Goal: Task Accomplishment & Management: Manage account settings

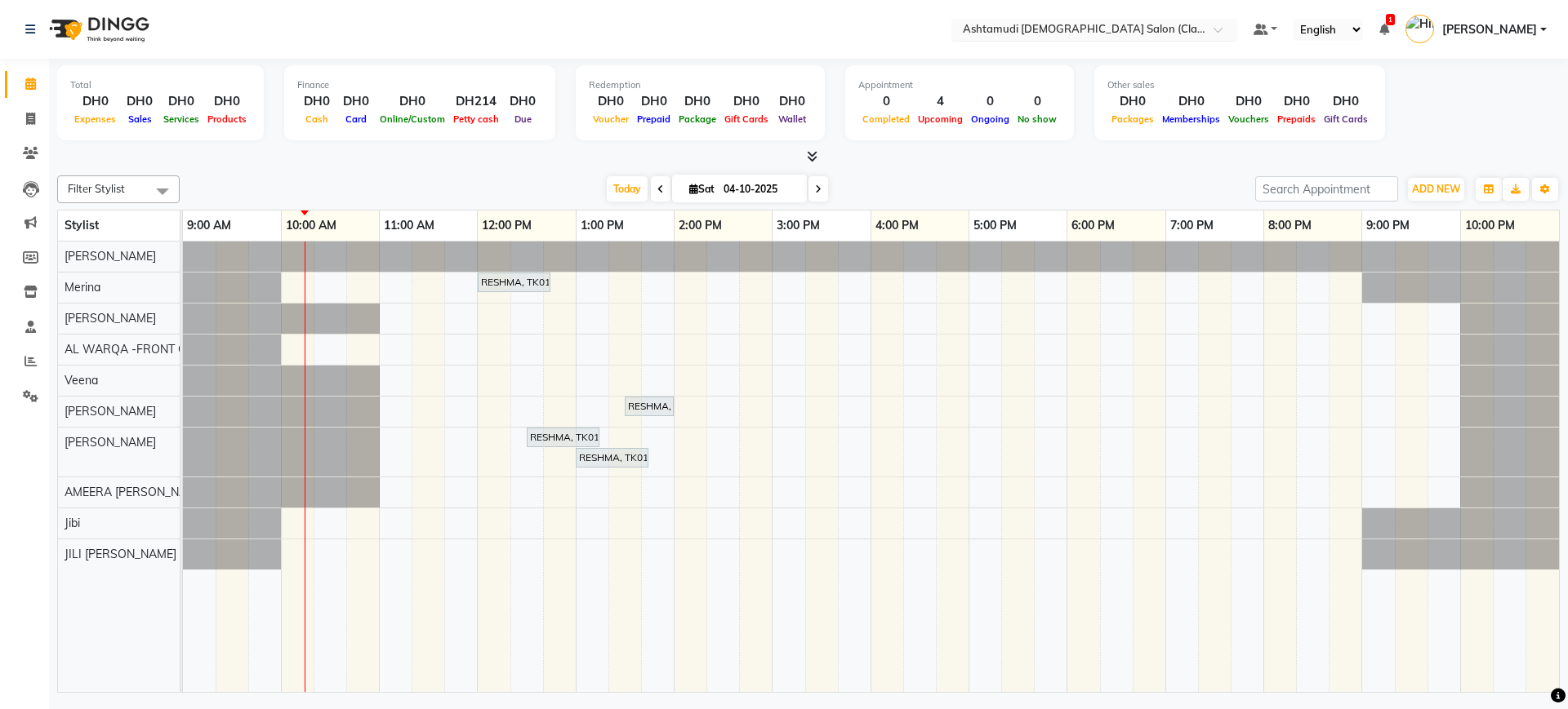
click at [1125, 29] on input "text" at bounding box center [1078, 31] width 237 height 16
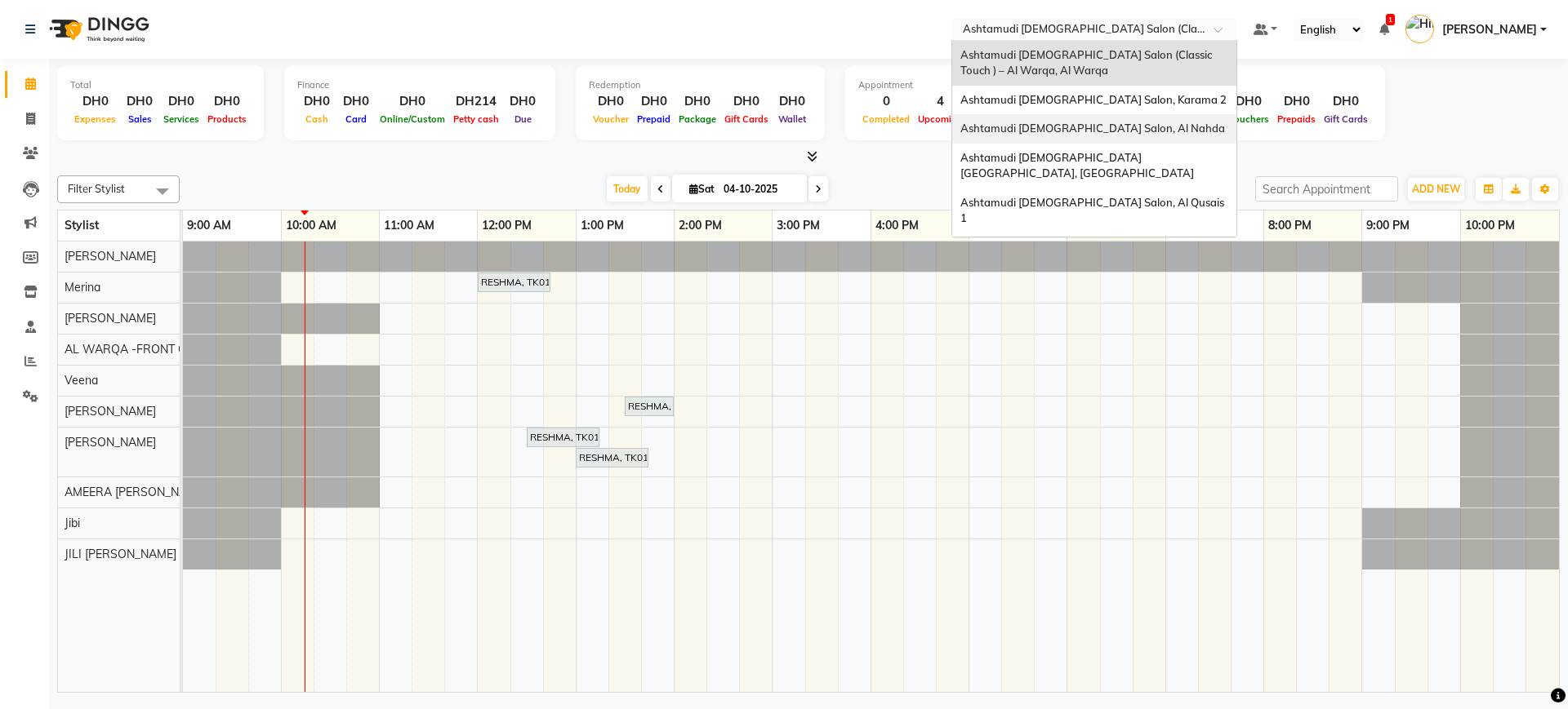
click at [1120, 120] on div "Ashtamudi [DEMOGRAPHIC_DATA] Salon, Al Nahda" at bounding box center [1095, 128] width 284 height 29
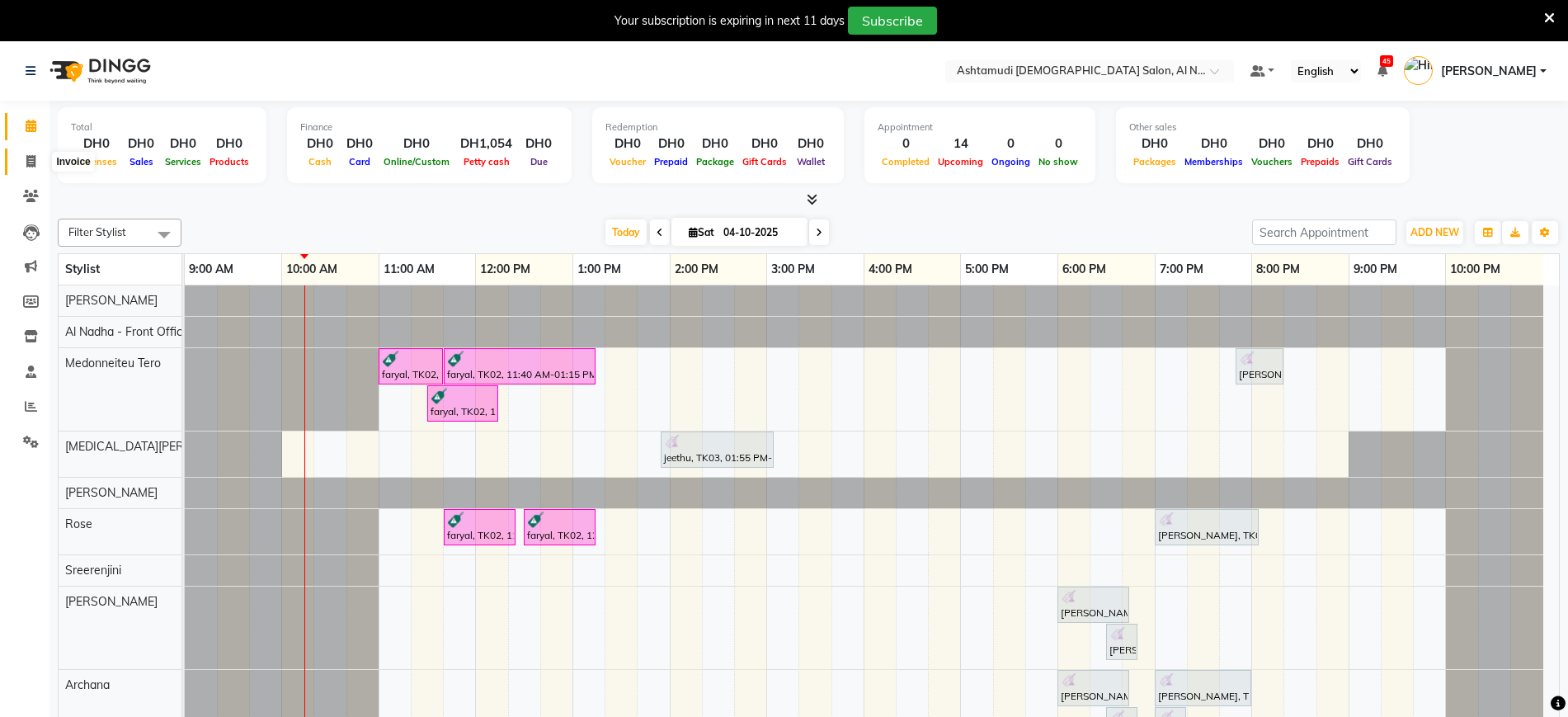
click at [38, 161] on span at bounding box center [30, 162] width 29 height 19
select select "service"
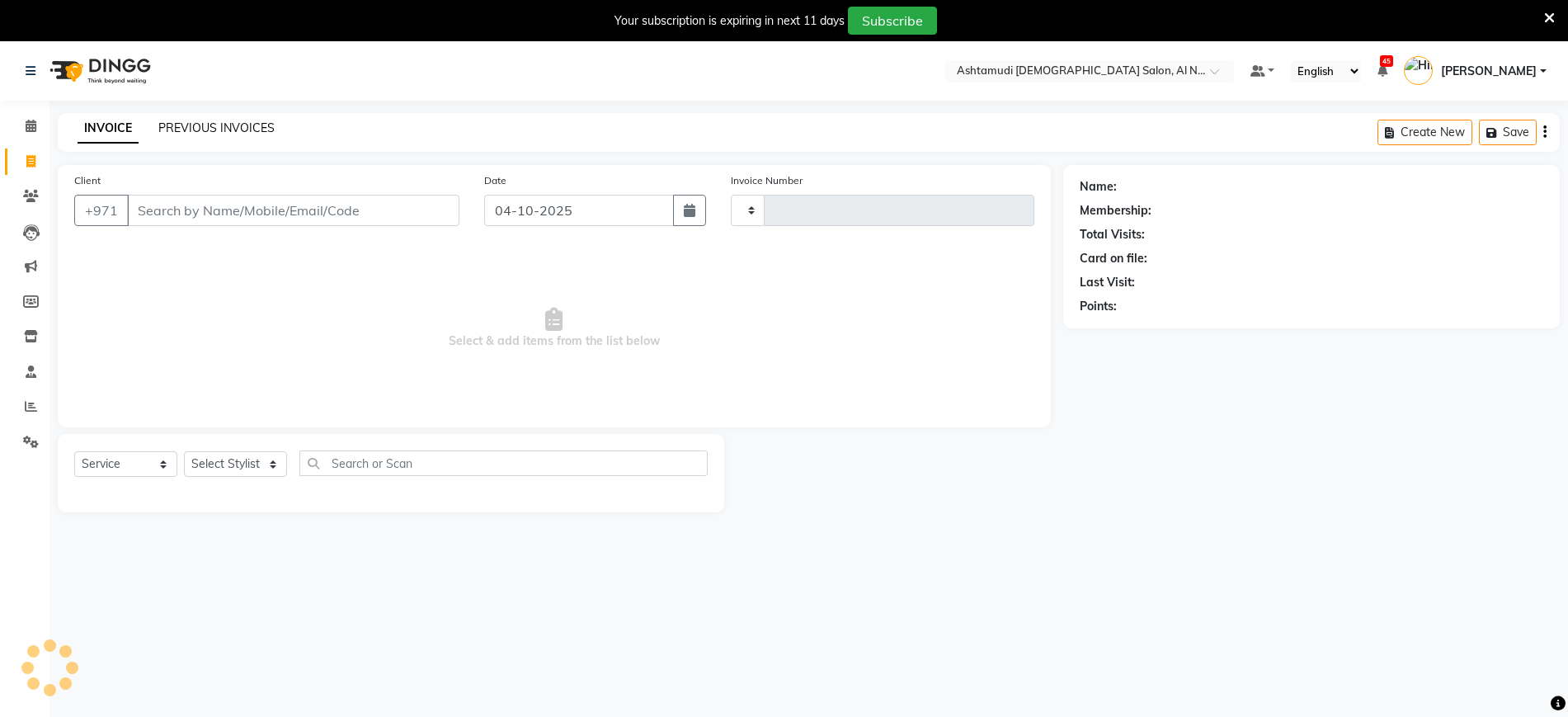
click at [217, 131] on link "PREVIOUS INVOICES" at bounding box center [216, 128] width 116 height 15
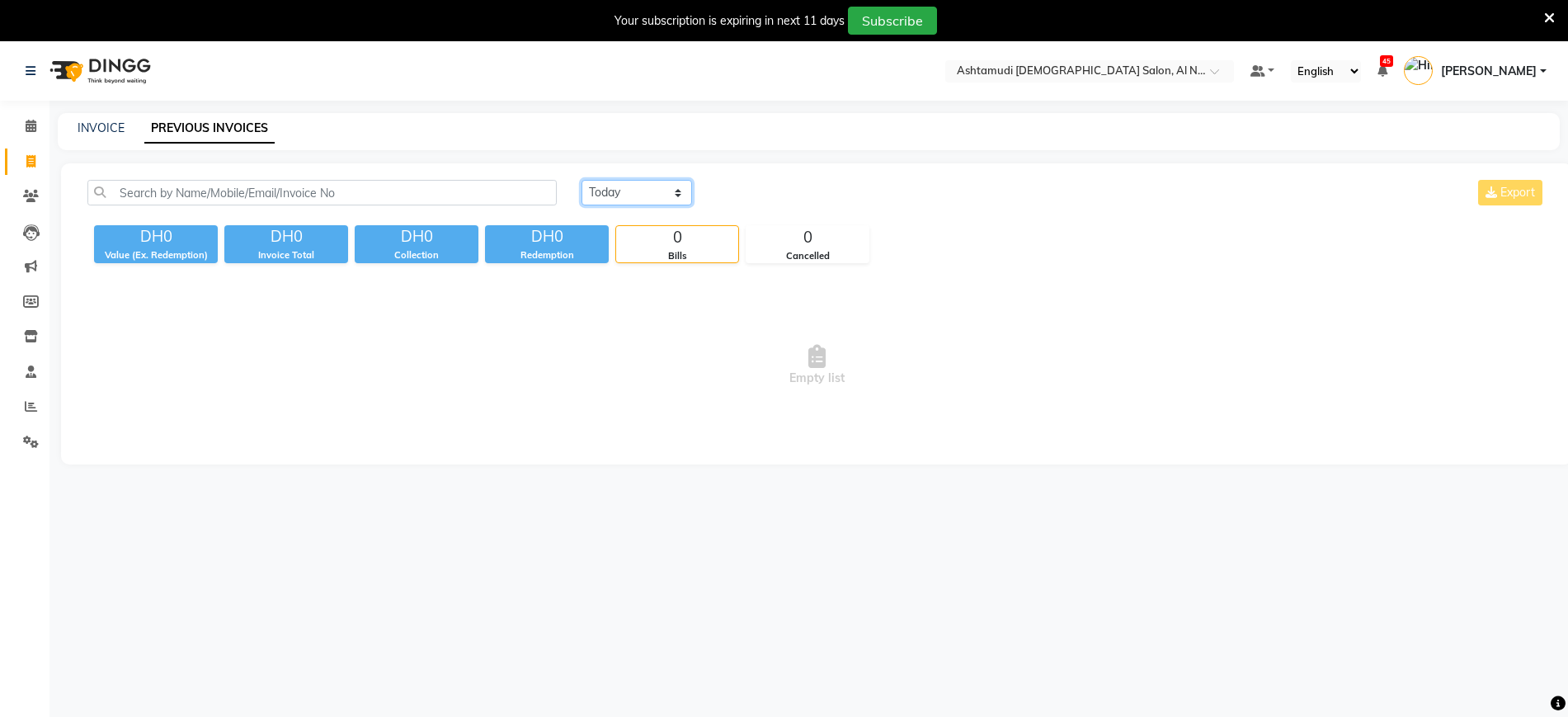
click at [659, 186] on select "Today Yesterday Custom Range" at bounding box center [637, 193] width 111 height 26
select select "yesterday"
click at [582, 180] on select "Today Yesterday Custom Range" at bounding box center [637, 193] width 111 height 26
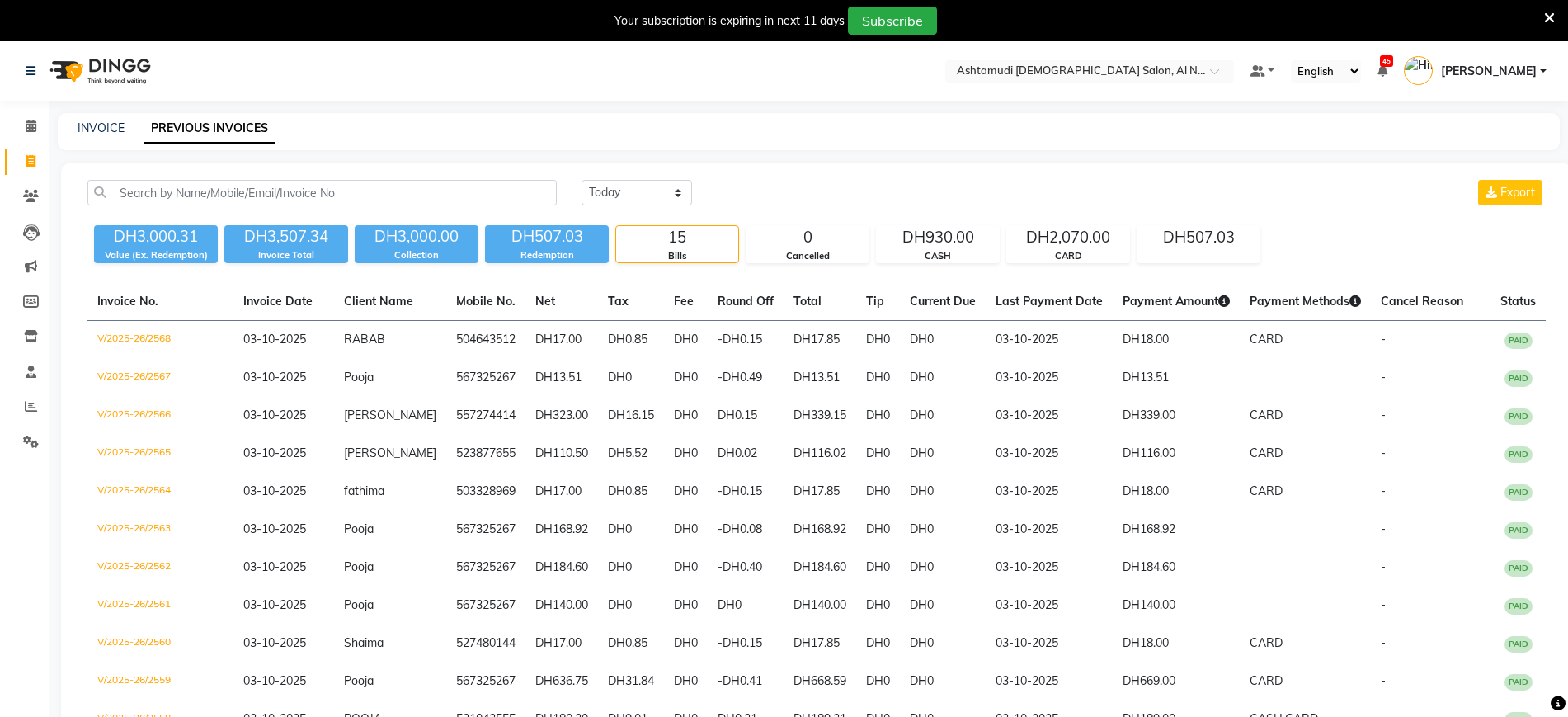
click at [867, 168] on div "Today Yesterday Custom Range Export DH3,000.31 Value (Ex. Redemption) DH3,507.3…" at bounding box center [817, 559] width 1512 height 792
click at [681, 117] on div "INVOICE PREVIOUS INVOICES" at bounding box center [809, 132] width 1502 height 38
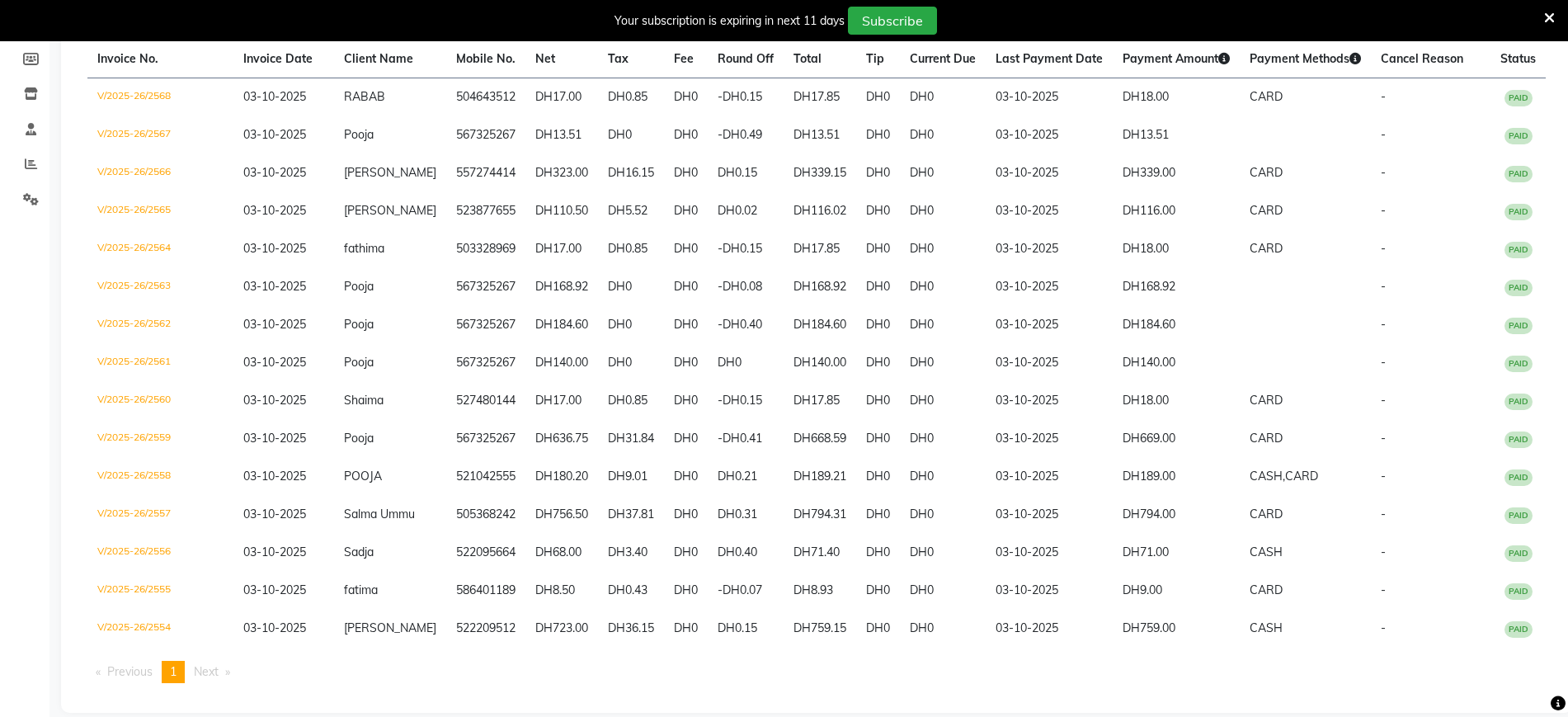
scroll to position [247, 0]
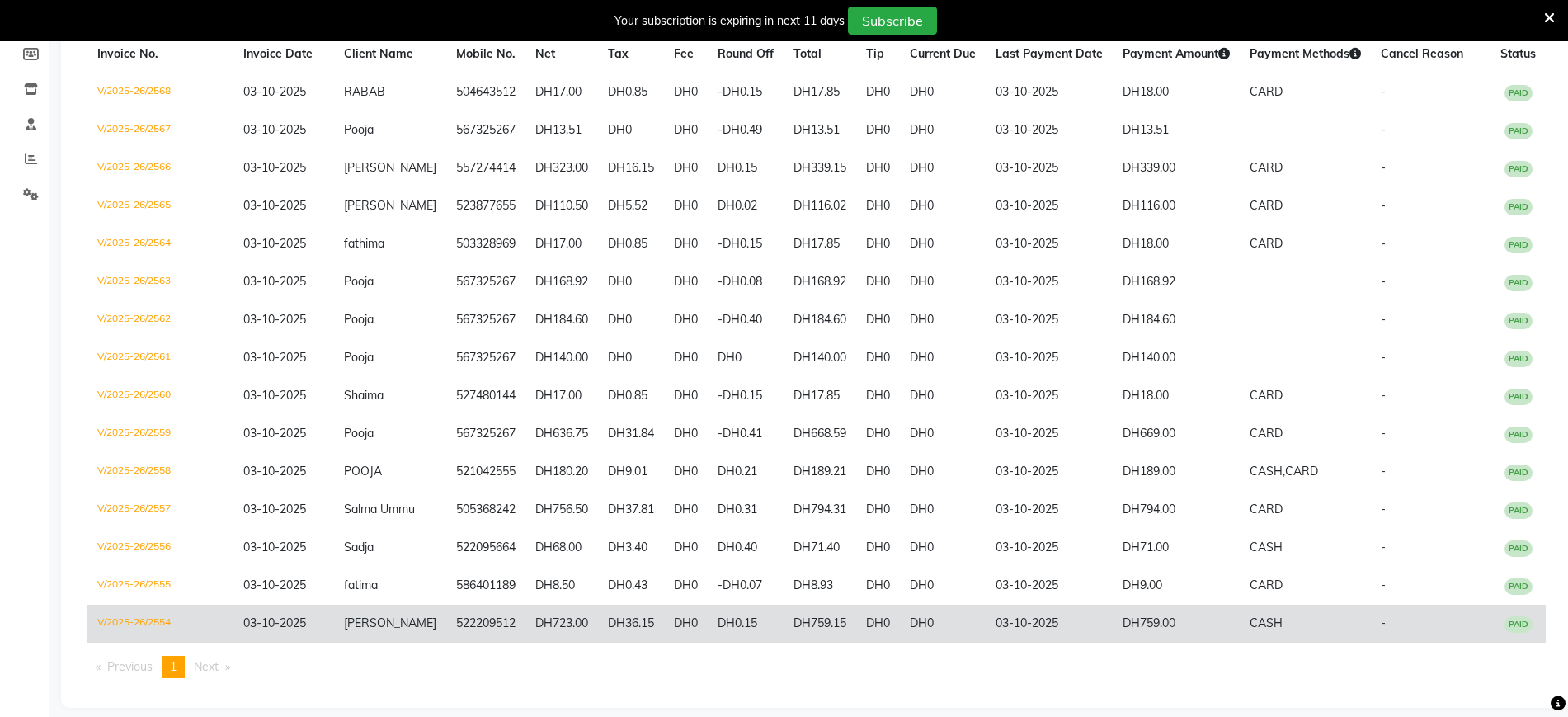
click at [369, 630] on span "[PERSON_NAME]" at bounding box center [390, 623] width 93 height 15
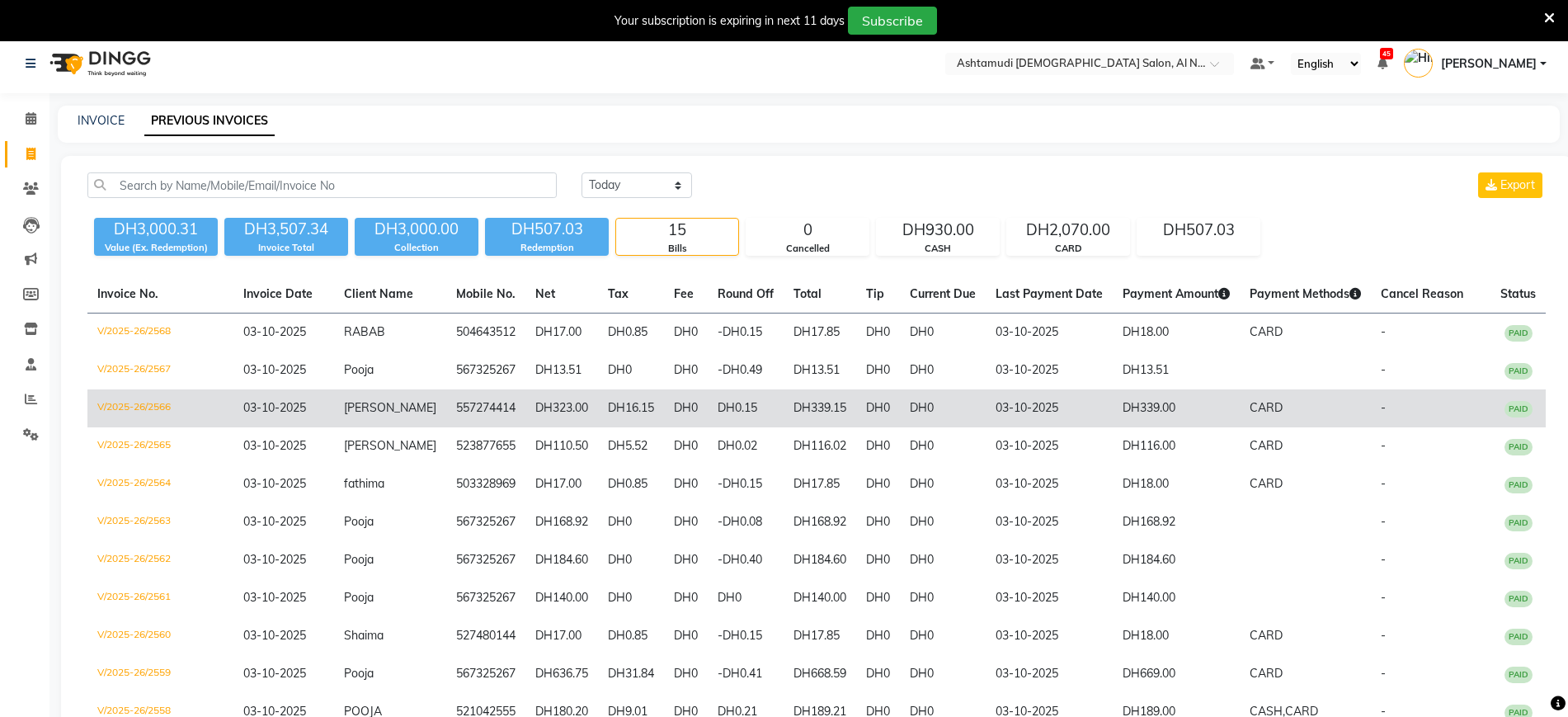
scroll to position [0, 0]
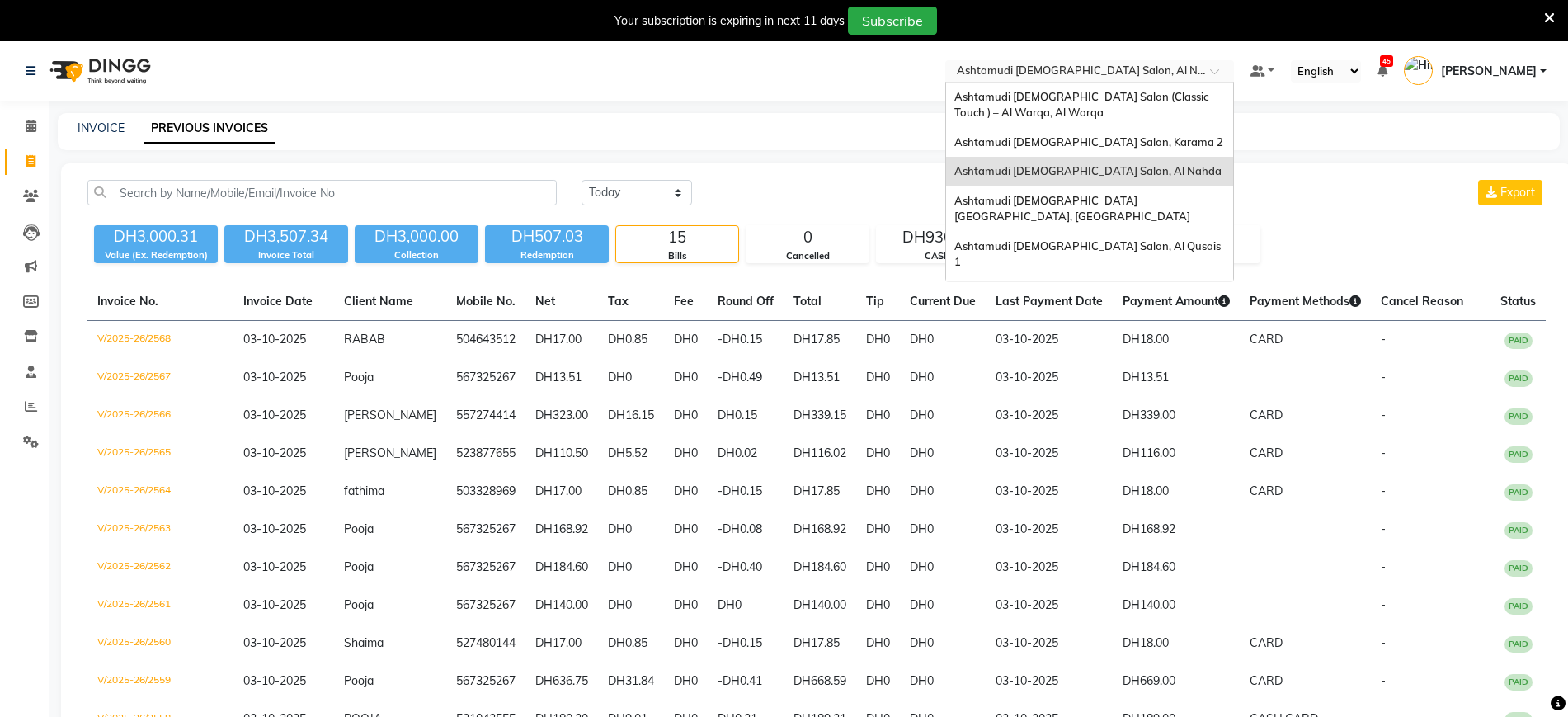
click at [1123, 64] on input "text" at bounding box center [1074, 72] width 239 height 16
click at [1134, 194] on span "Ashtamudi [DEMOGRAPHIC_DATA] [GEOGRAPHIC_DATA], [GEOGRAPHIC_DATA]" at bounding box center [1073, 208] width 236 height 29
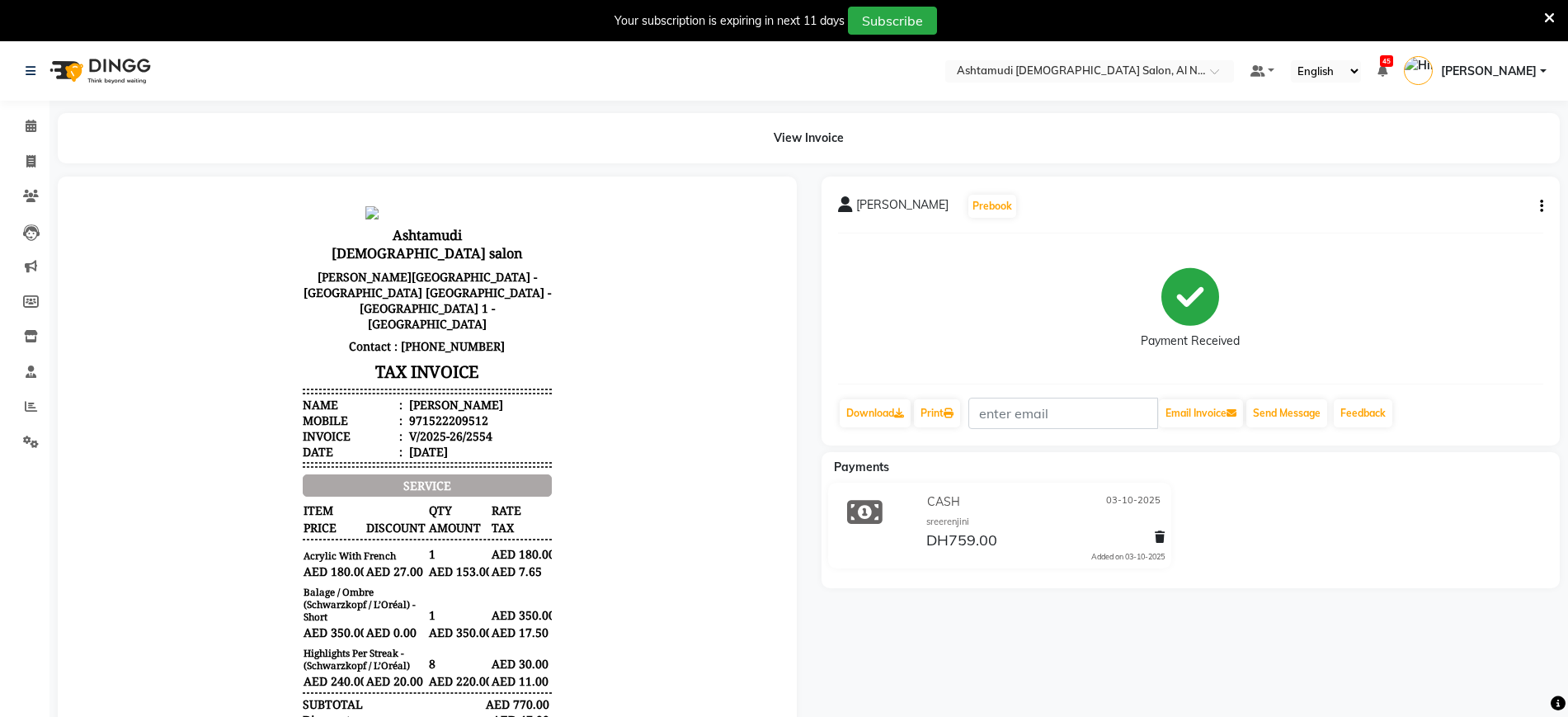
click at [1254, 204] on button "button" at bounding box center [1539, 206] width 10 height 17
click at [1254, 204] on div "Edit Item Staff" at bounding box center [1459, 206] width 113 height 21
select select
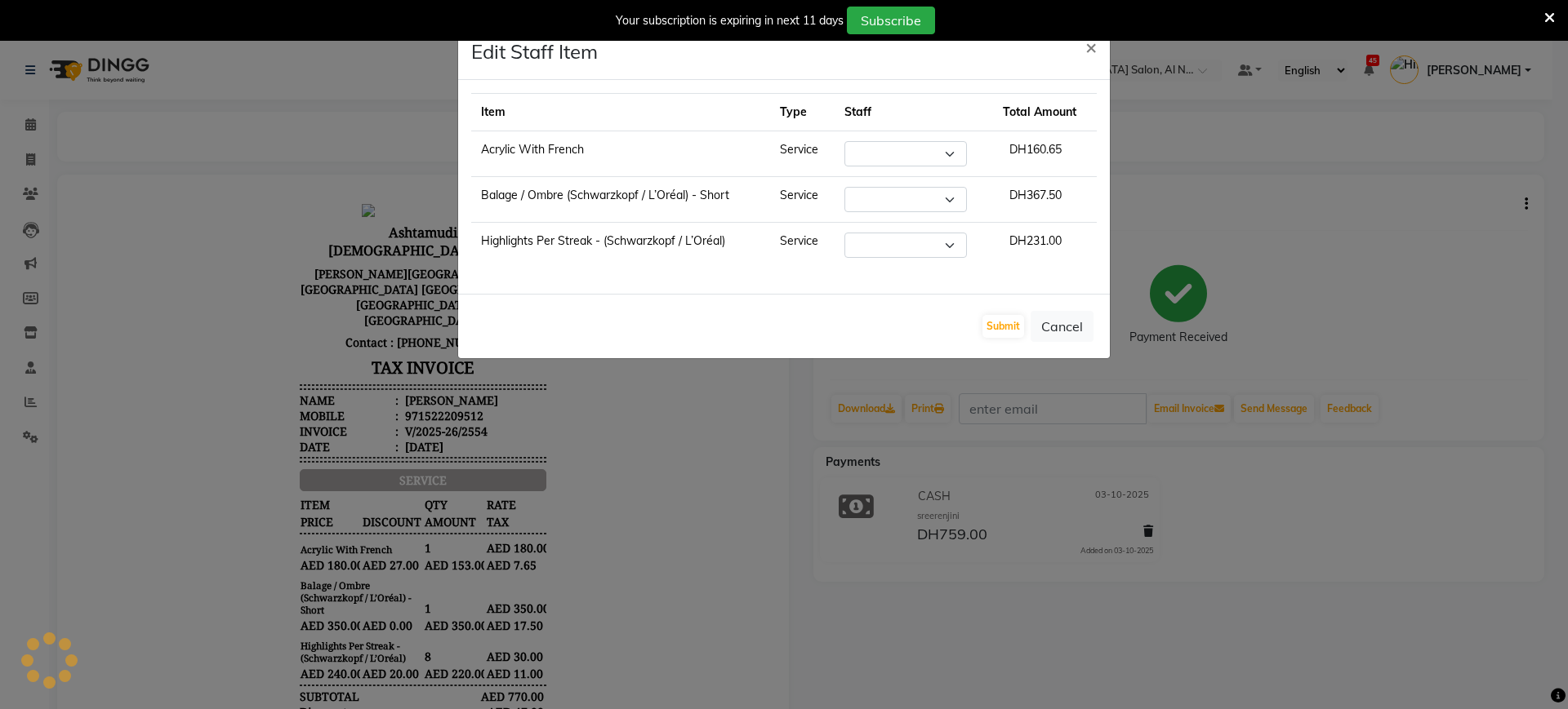
select select "60031"
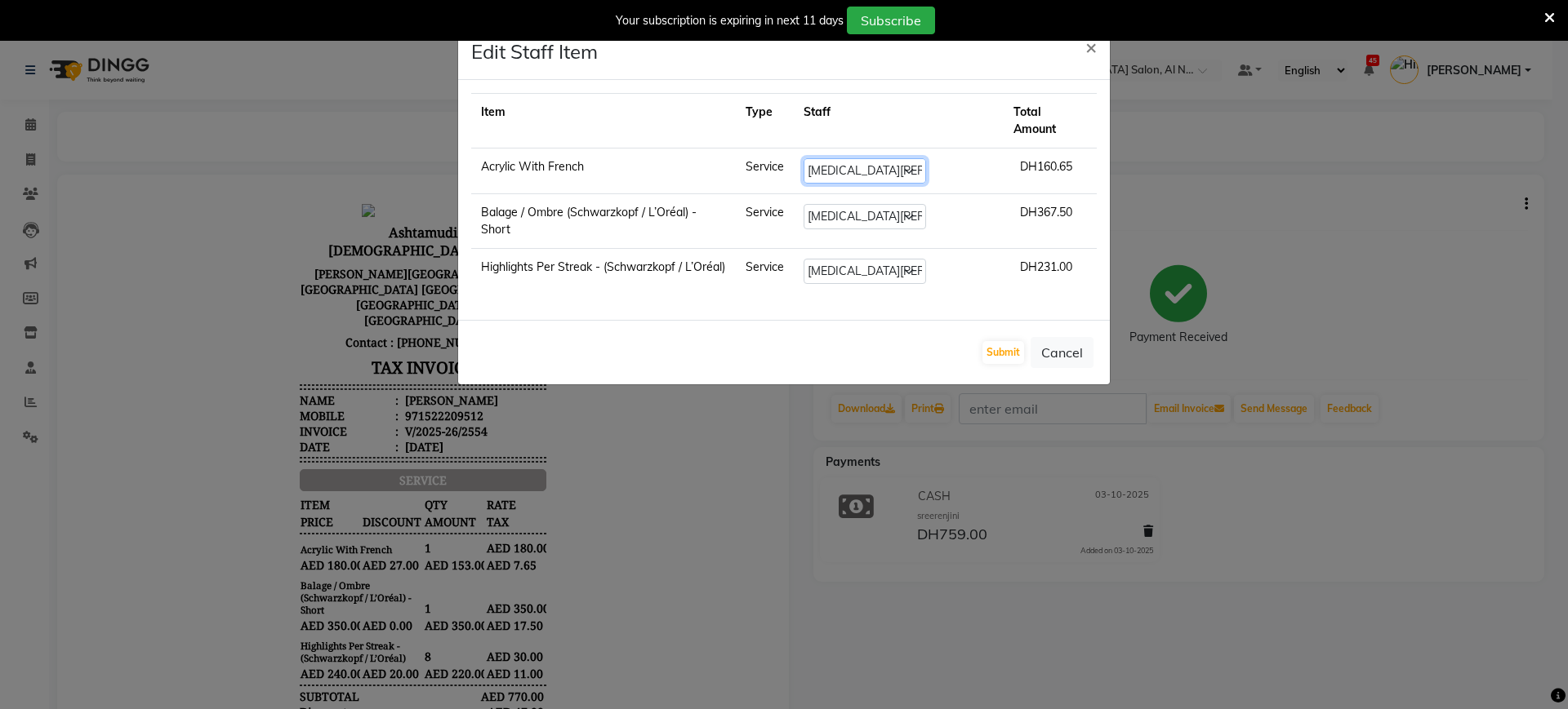
click at [898, 158] on select "Select Al Nadha - Front Office Archana Medonneiteu Tero Mehwish Mubeen Minu Kha…" at bounding box center [865, 170] width 123 height 26
click at [895, 158] on select "Select Al Nadha - Front Office Archana Medonneiteu Tero Mehwish Mubeen Minu Kha…" at bounding box center [865, 170] width 123 height 26
select select "88905"
click at [837, 158] on select "Select Al Nadha - Front Office Archana Medonneiteu Tero Mehwish Mubeen Minu Kha…" at bounding box center [865, 170] width 123 height 26
click at [1000, 341] on button "Submit" at bounding box center [1003, 352] width 42 height 23
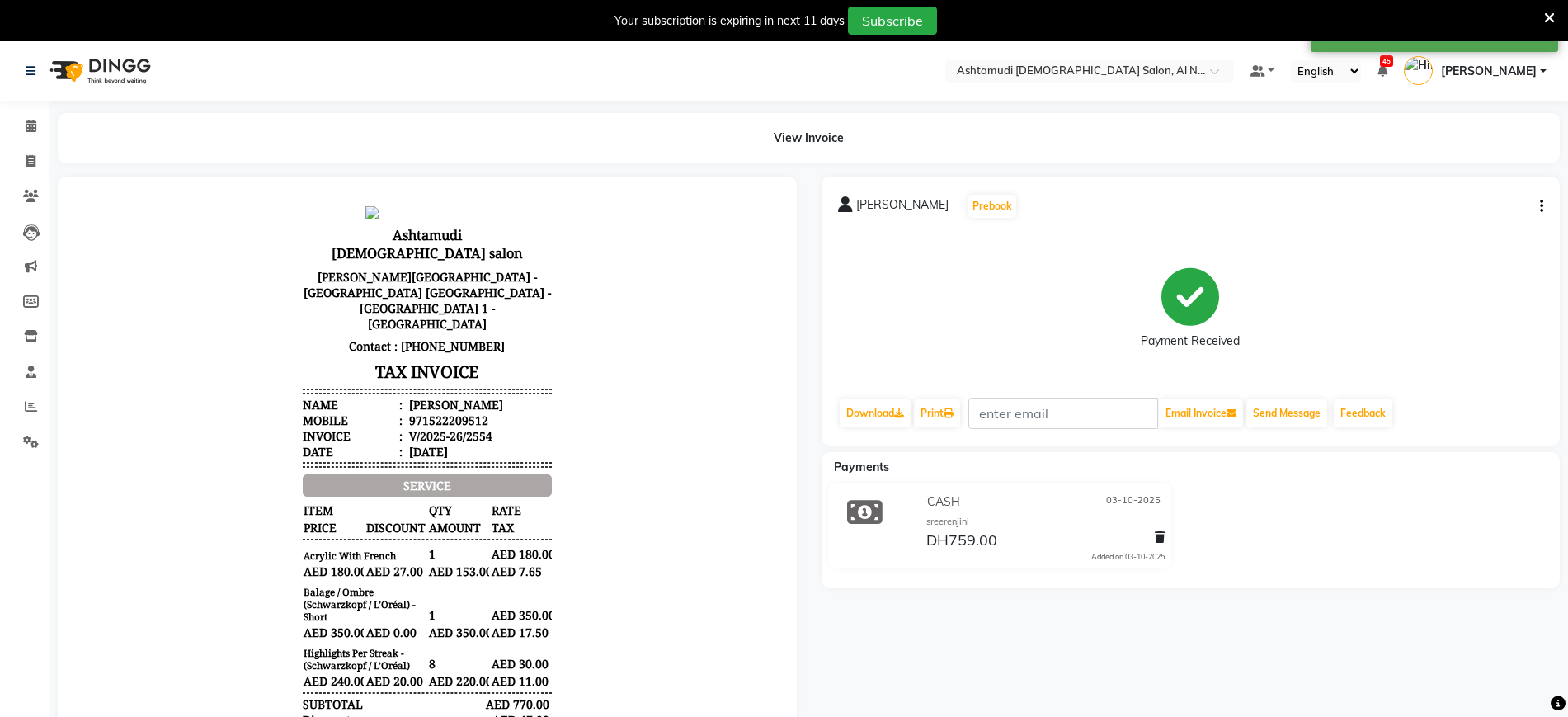
click at [674, 216] on body "Ashtamudi Ladies salon Al Bannai Building - Amman St - Al Nahda - Al Nahda 1 - …" at bounding box center [427, 577] width 693 height 754
click at [1254, 204] on button "button" at bounding box center [1539, 206] width 10 height 17
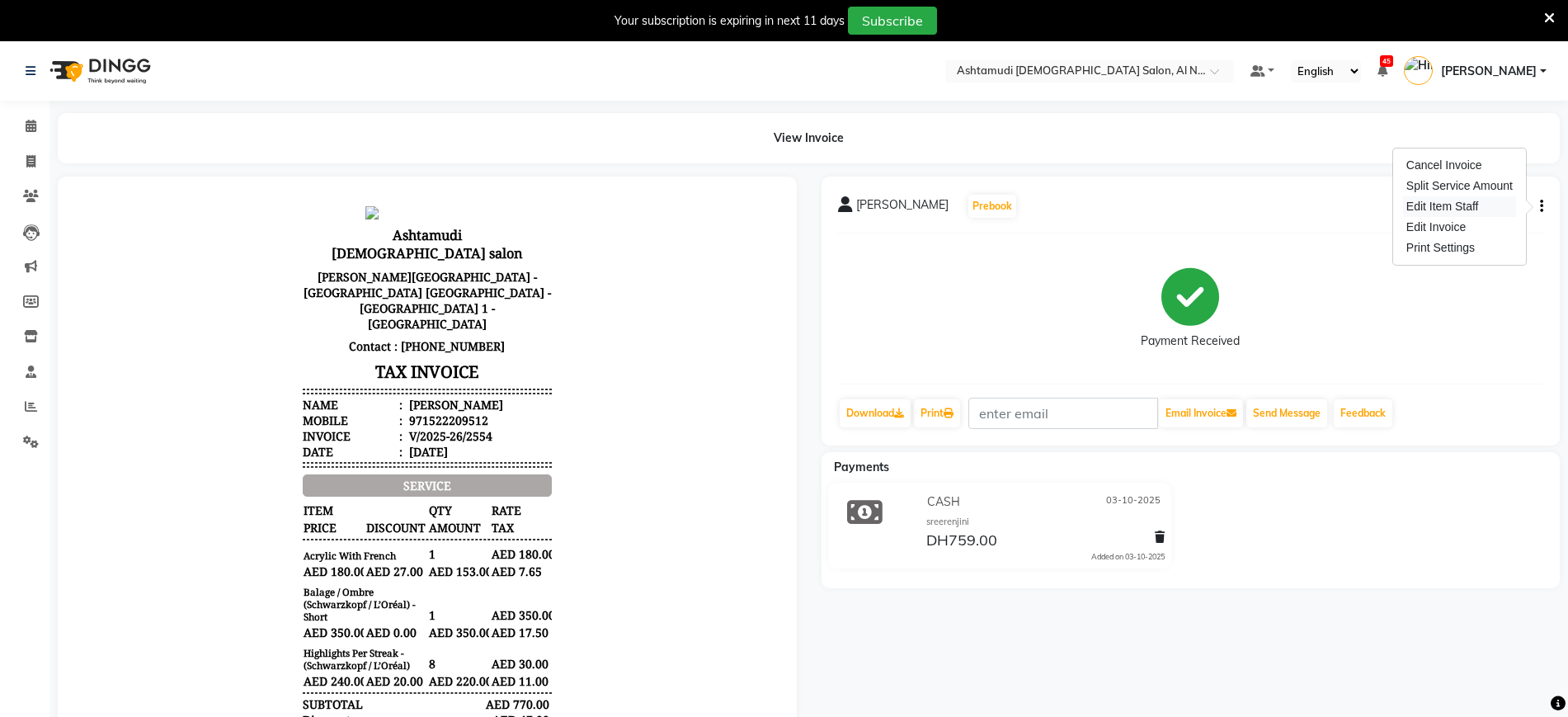
click at [1254, 207] on div "Edit Item Staff" at bounding box center [1459, 206] width 113 height 21
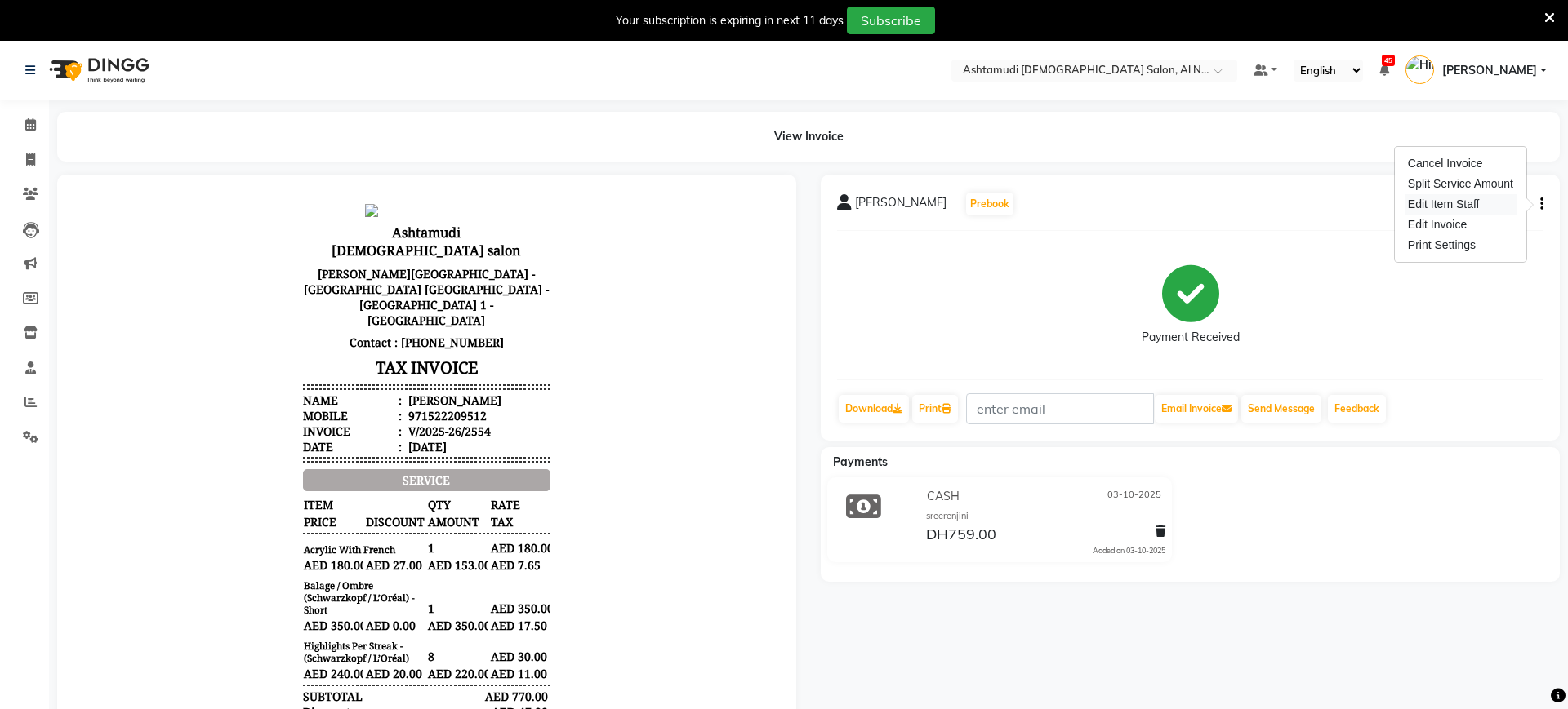
select select "88905"
select select "60031"
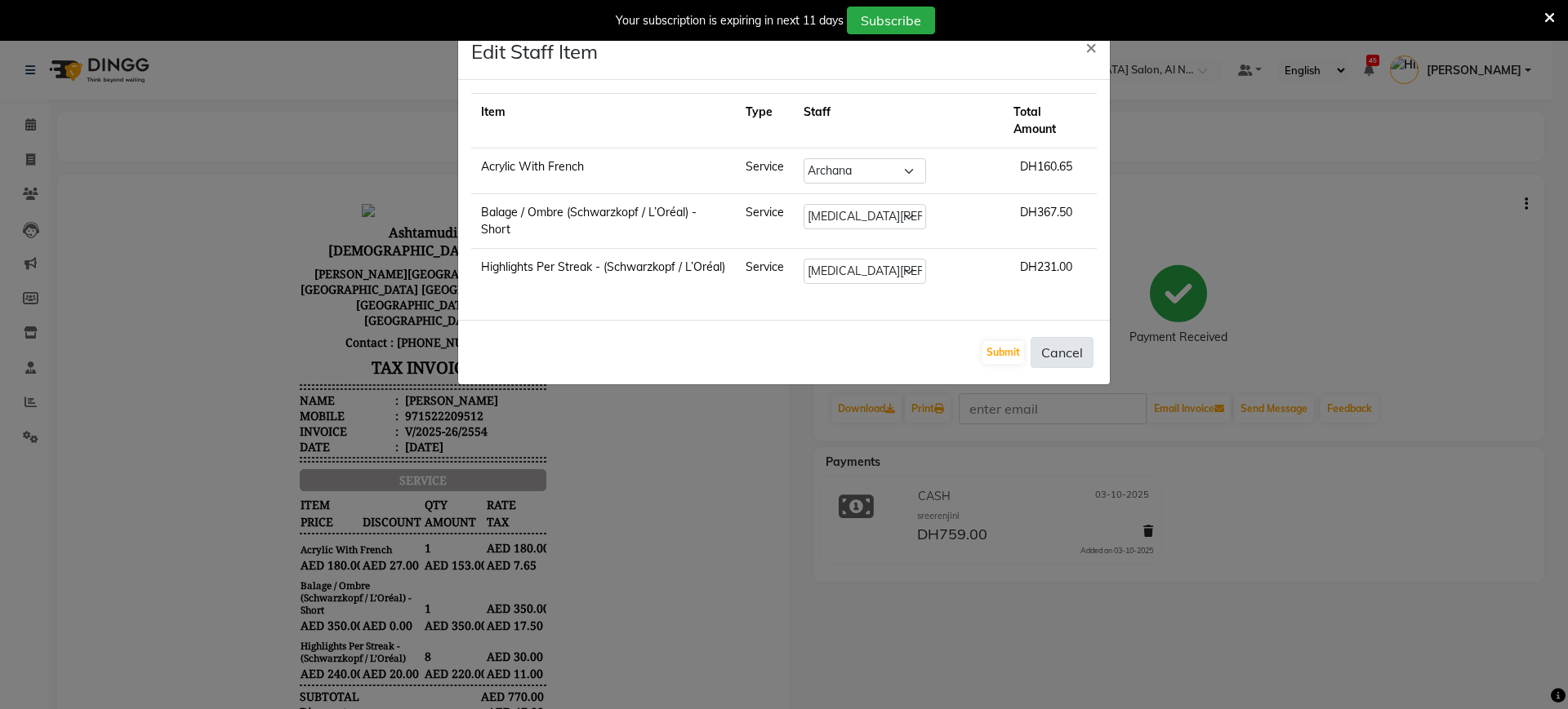
click at [1074, 337] on button "Cancel" at bounding box center [1062, 352] width 63 height 31
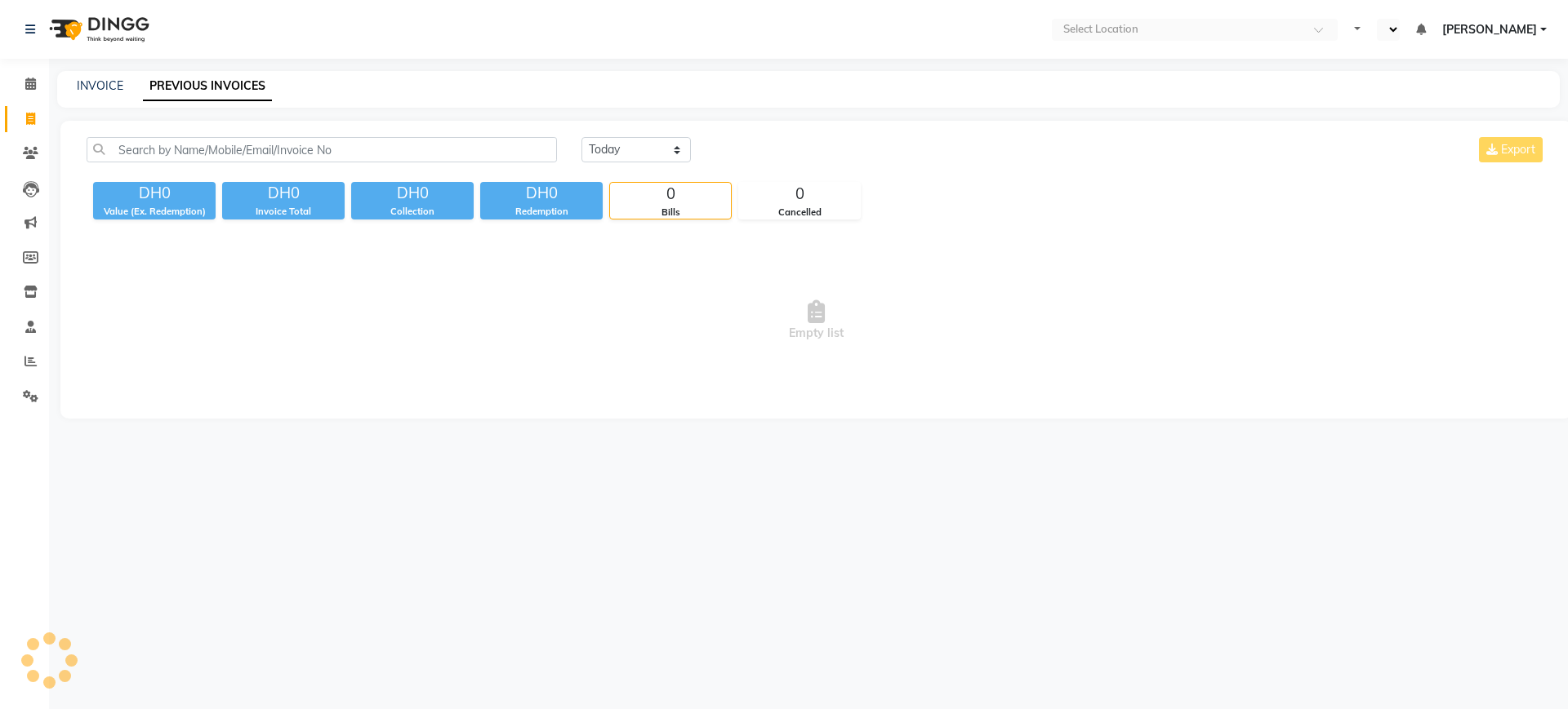
select select "en"
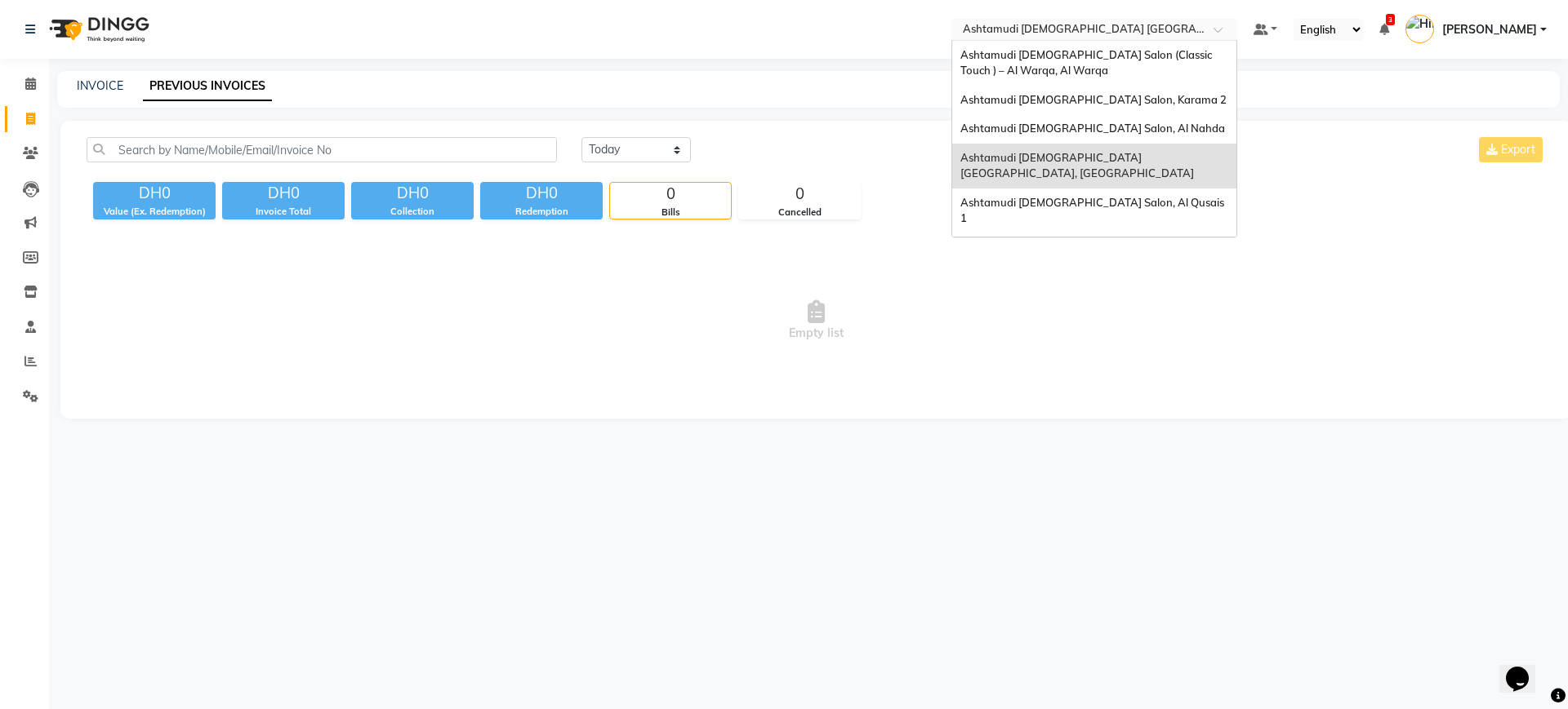
click at [1102, 23] on input "text" at bounding box center [1078, 31] width 237 height 16
click at [1111, 93] on span "Ashtamudi [DEMOGRAPHIC_DATA] Salon, Karama 2" at bounding box center [1093, 99] width 266 height 13
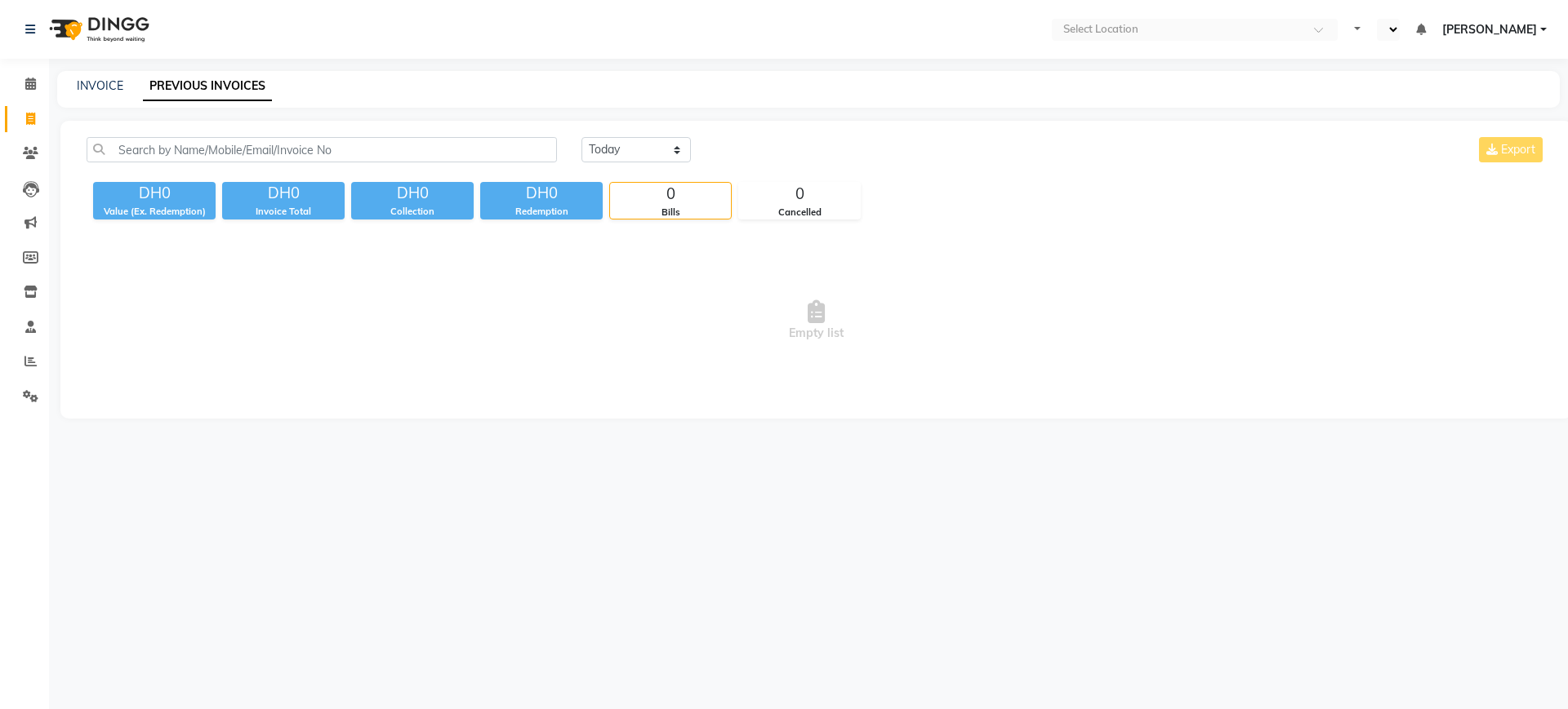
select select "en"
click at [595, 139] on select "Today Yesterday Custom Range" at bounding box center [636, 149] width 110 height 26
select select "yesterday"
click at [581, 137] on select "[DATE] [DATE] Custom Range" at bounding box center [636, 149] width 110 height 26
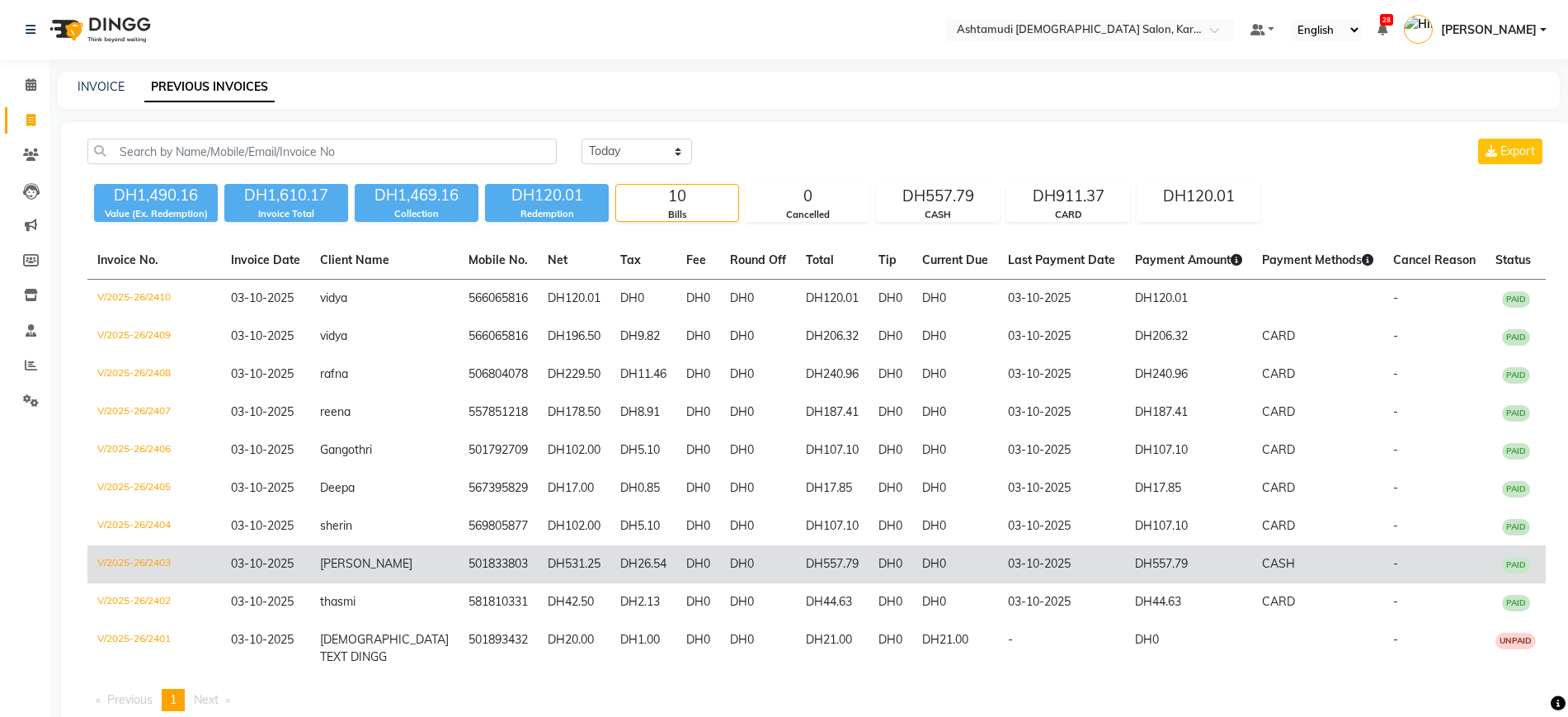
click at [370, 562] on span "Nevia" at bounding box center [367, 563] width 93 height 15
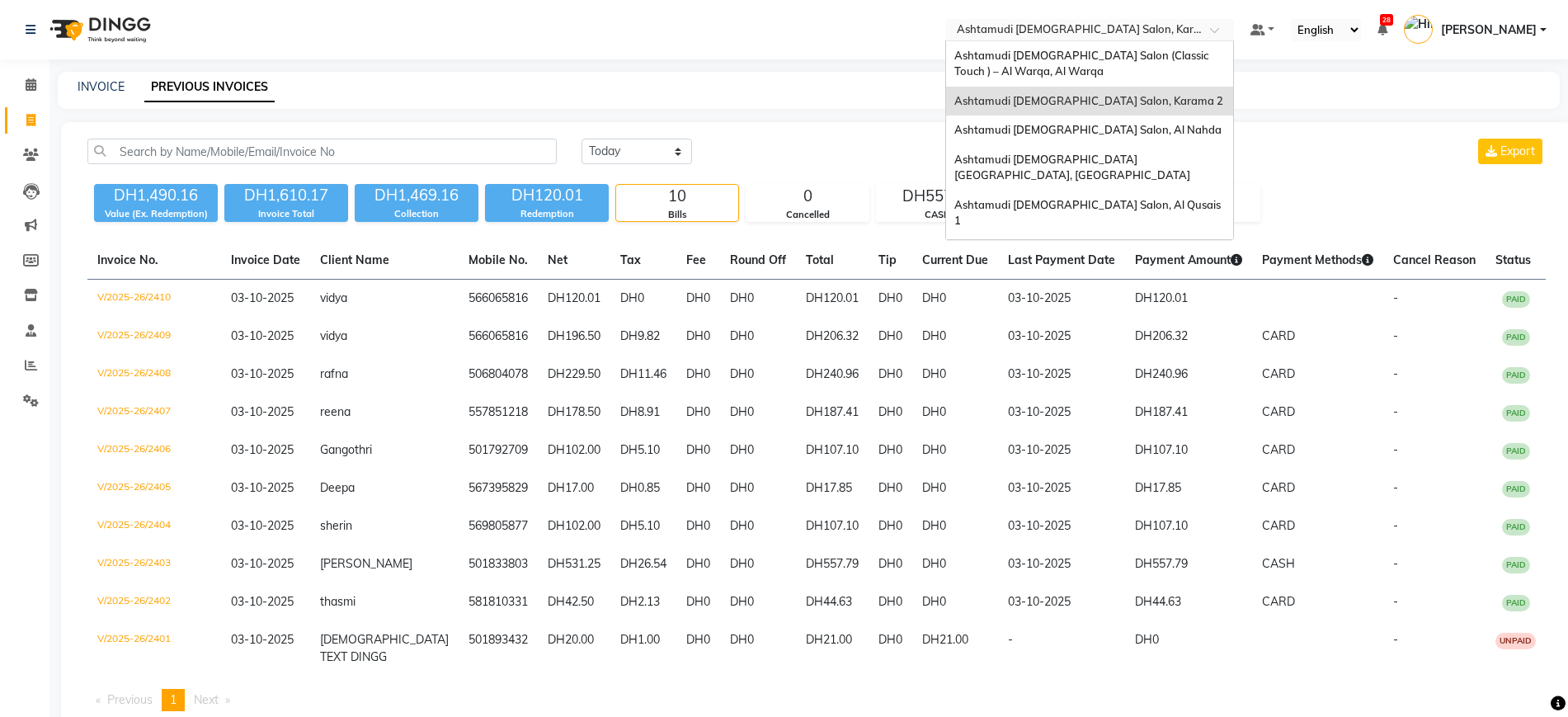
click at [1020, 23] on input "text" at bounding box center [1074, 31] width 239 height 16
click at [1104, 126] on span "Ashtamudi [DEMOGRAPHIC_DATA] Salon, Al Nahda" at bounding box center [1089, 129] width 268 height 13
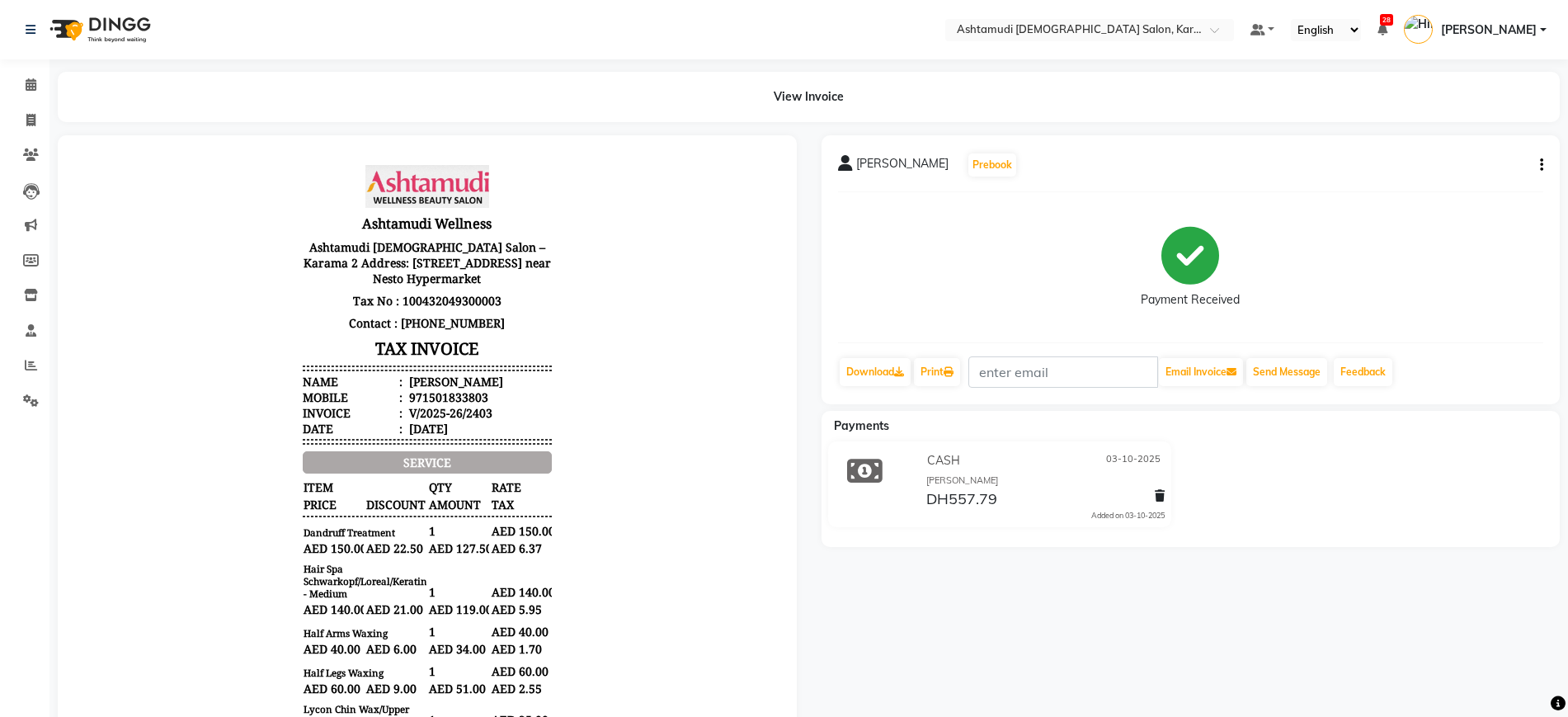
click at [1544, 163] on div "Nevia Prebook Payment Received Download Print Email Invoice Send Message Feedba…" at bounding box center [1191, 270] width 739 height 269
click at [1542, 160] on div "Nevia Prebook Payment Received Download Print Email Invoice Send Message Feedba…" at bounding box center [1191, 270] width 739 height 269
click at [1542, 165] on icon "button" at bounding box center [1542, 165] width 4 height 1
click at [1490, 170] on div "Edit Item Staff" at bounding box center [1459, 165] width 113 height 21
select select
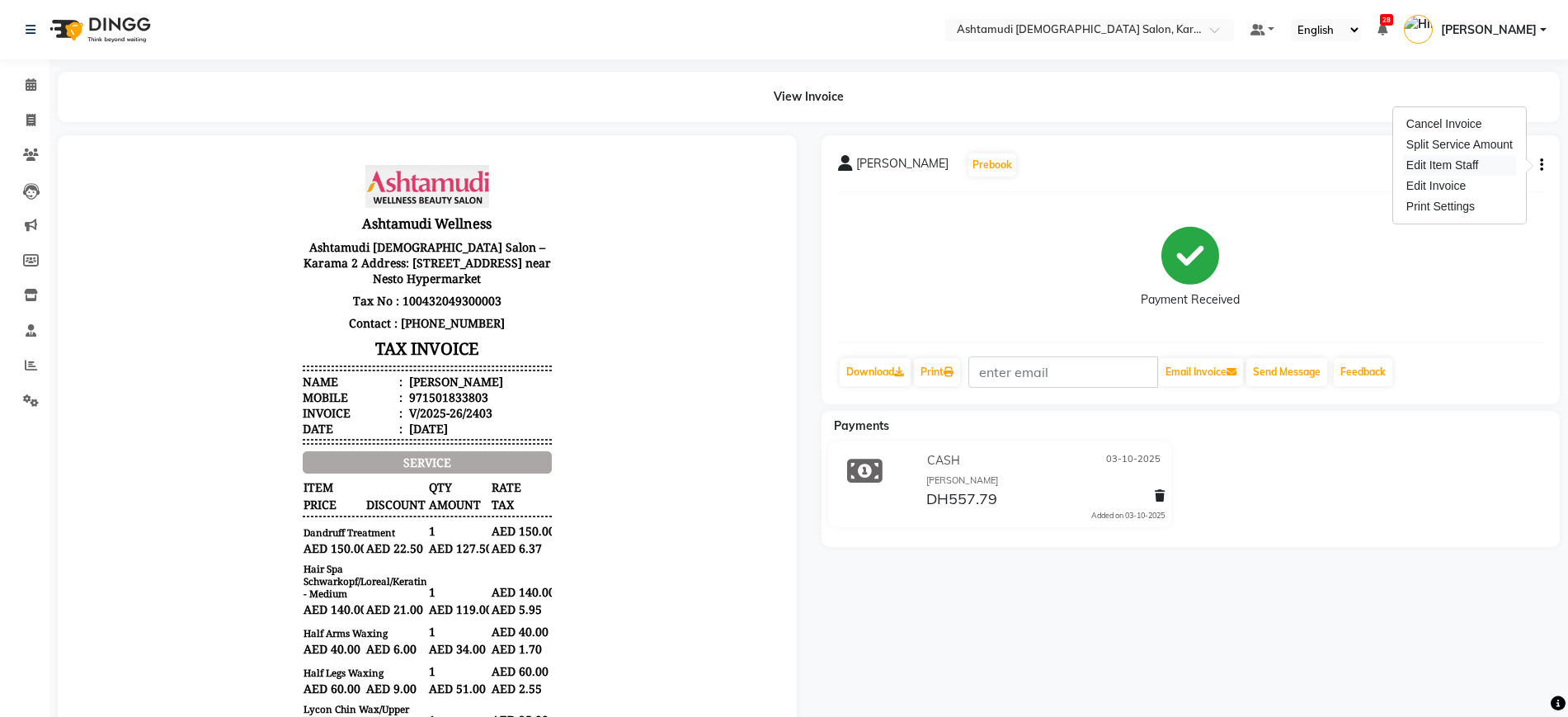
select select
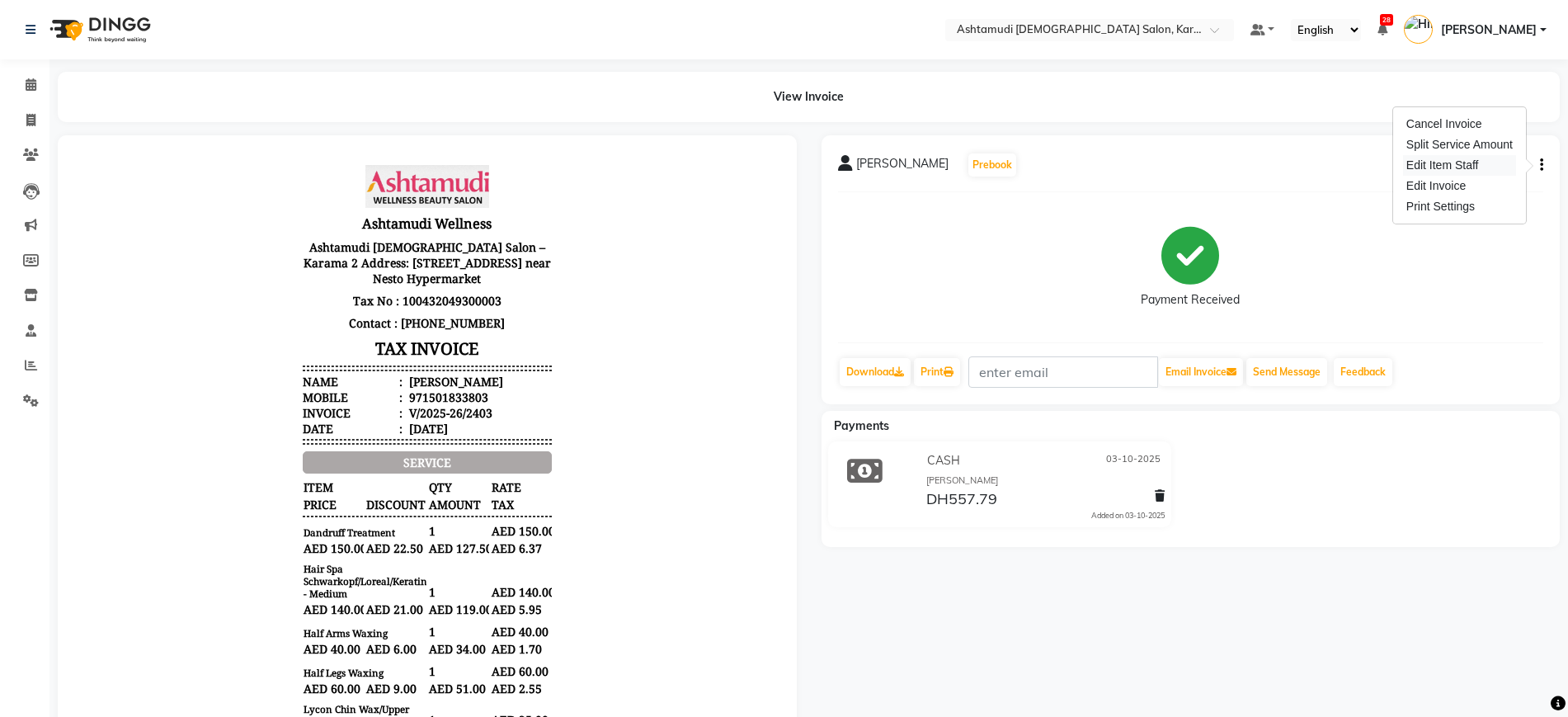
select select
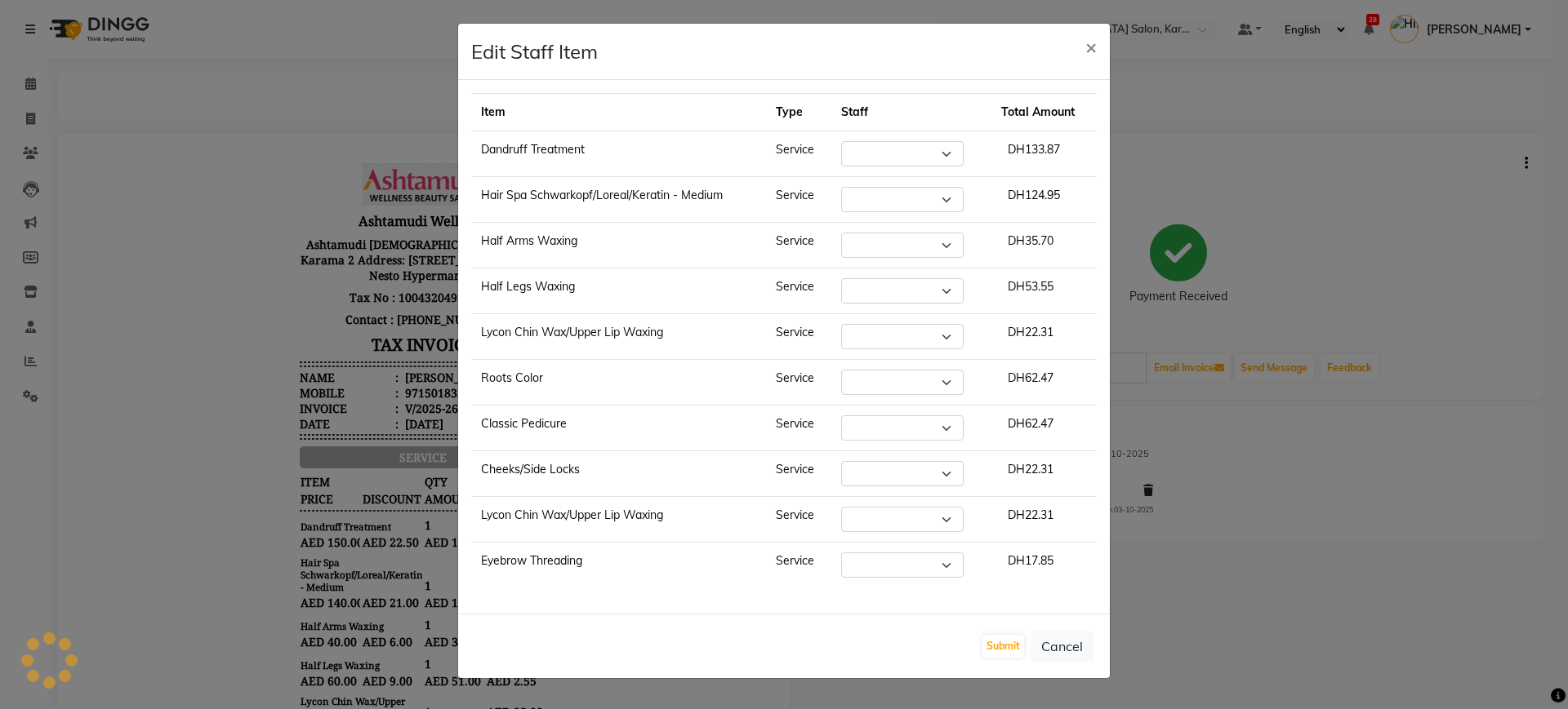
select select "69442"
select select "77371"
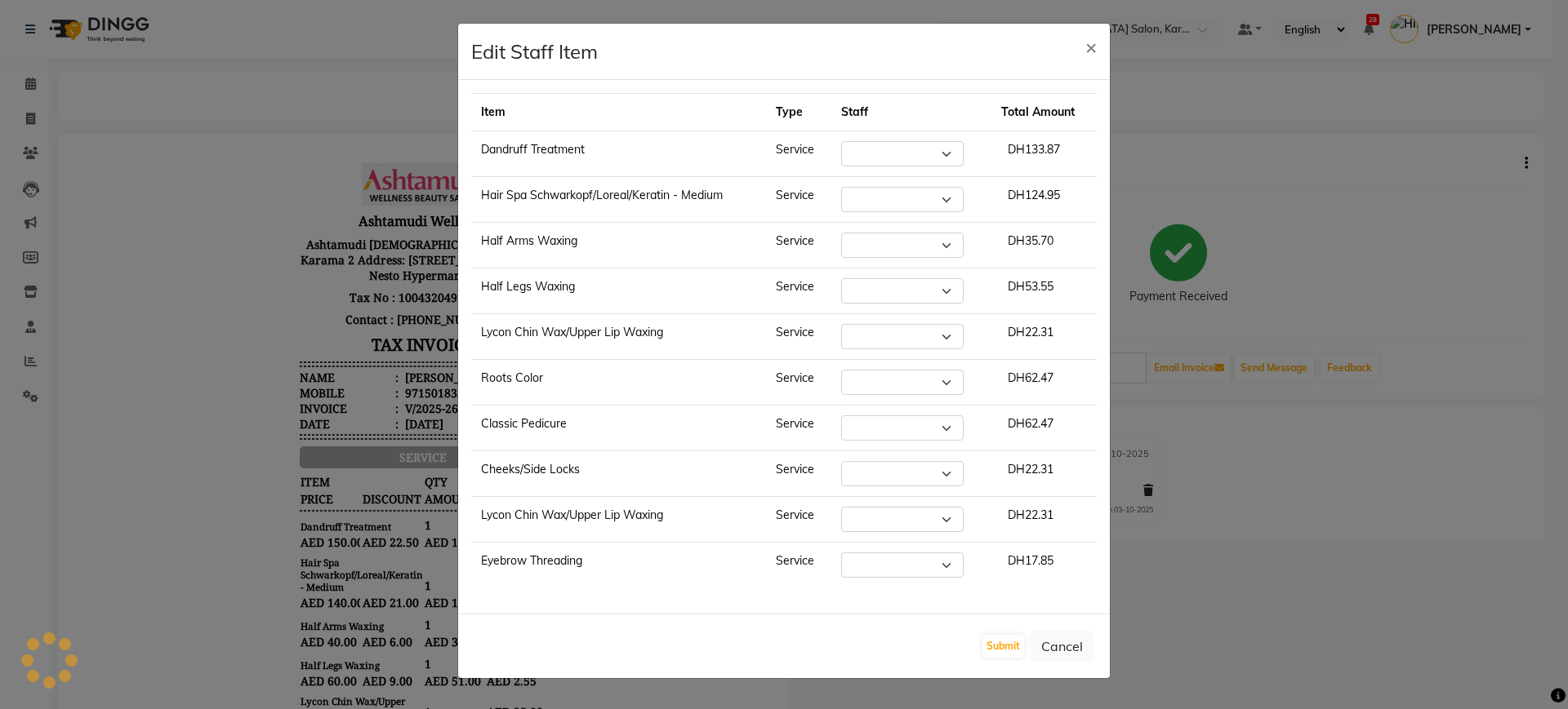
select select "69442"
select select "64957"
select select "77371"
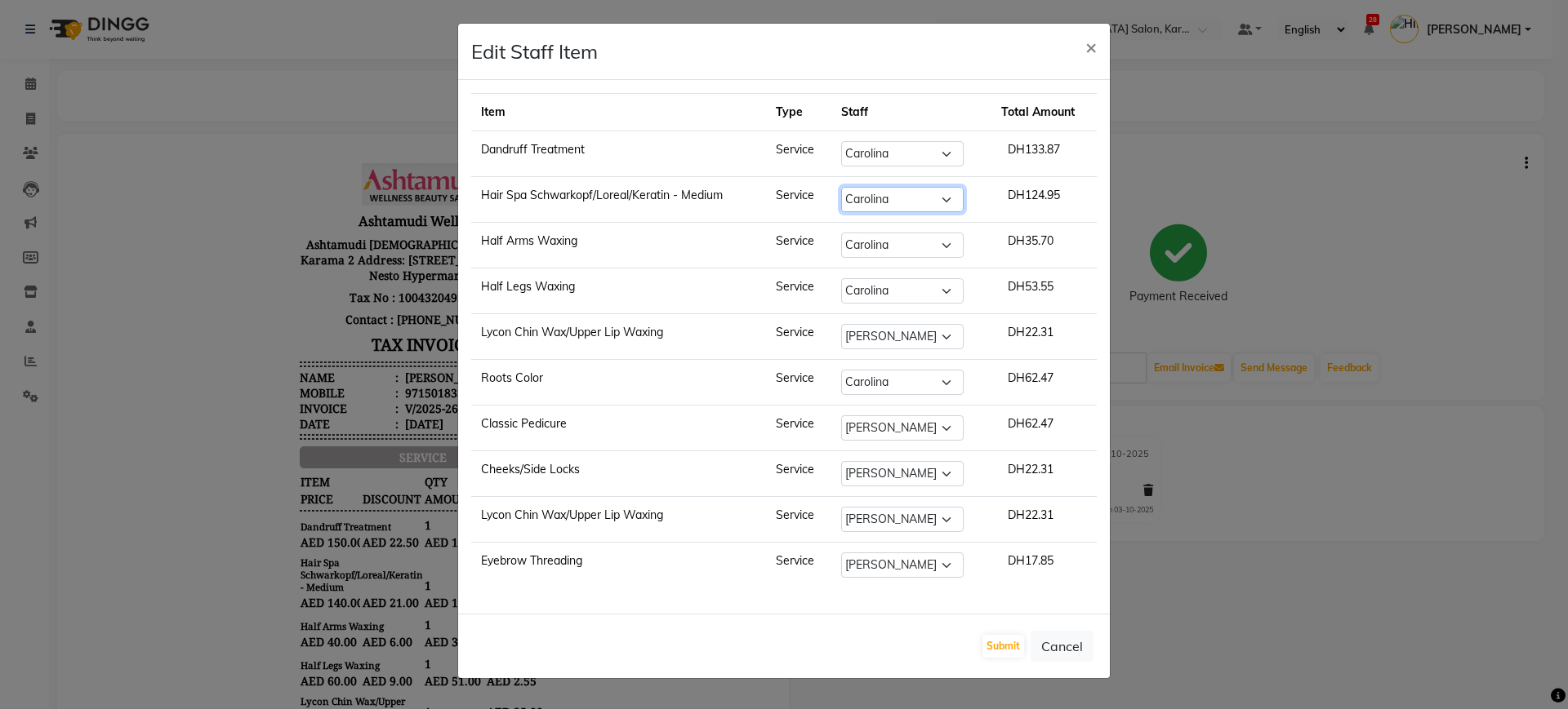
click at [881, 199] on select "Select Babitha Carolina Farsana Begum Geeta Jyothi Krishna Karama 2 Front Desk …" at bounding box center [902, 200] width 123 height 26
select select "71373"
click at [841, 187] on select "Select Babitha Carolina Farsana Begum Geeta Jyothi Krishna Karama 2 Front Desk …" at bounding box center [902, 200] width 123 height 26
click at [1001, 646] on button "Submit" at bounding box center [1003, 646] width 42 height 23
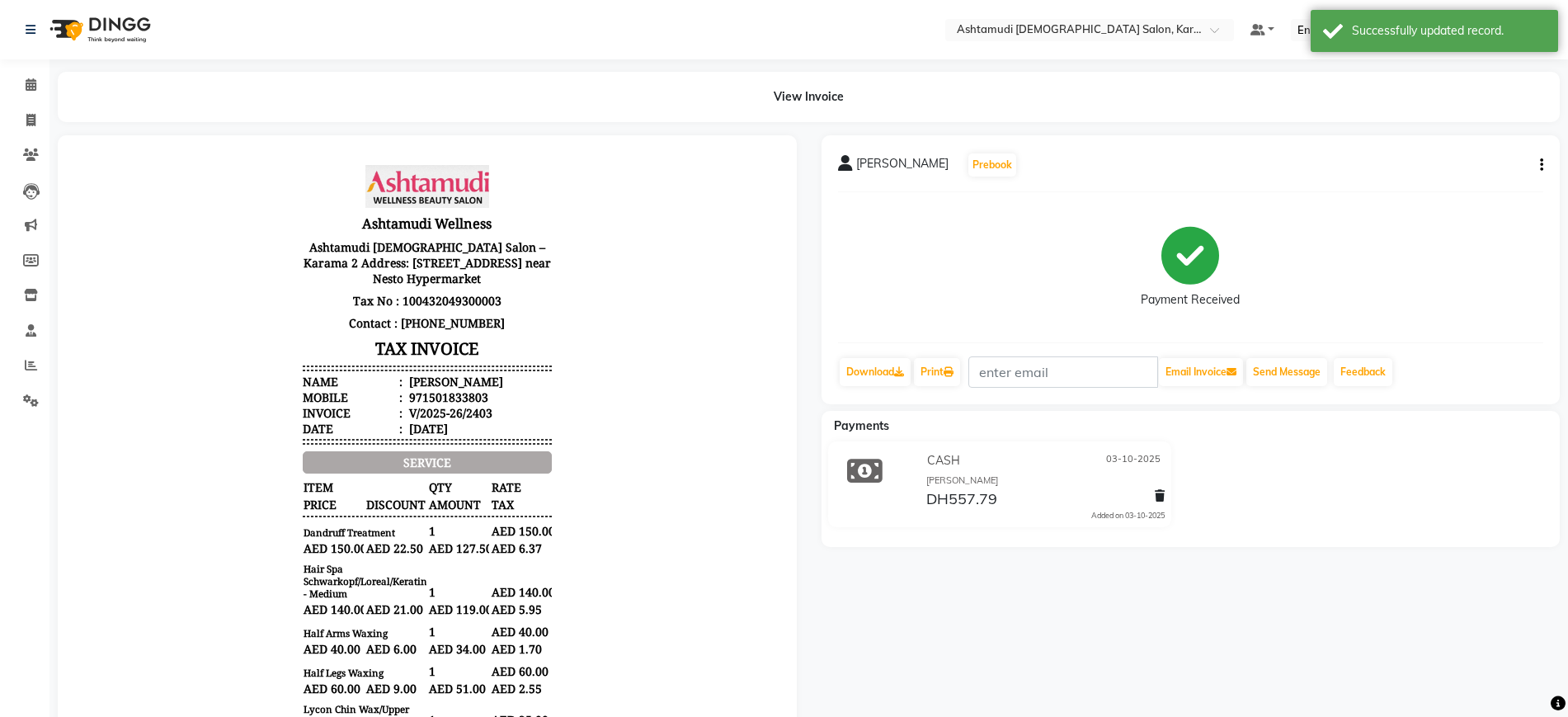
click at [671, 181] on body "Ashtamudi Wellness Ashtamudi Ladies Salon –Karama 2 Address: 28 13B St - Al Kar…" at bounding box center [427, 687] width 693 height 1058
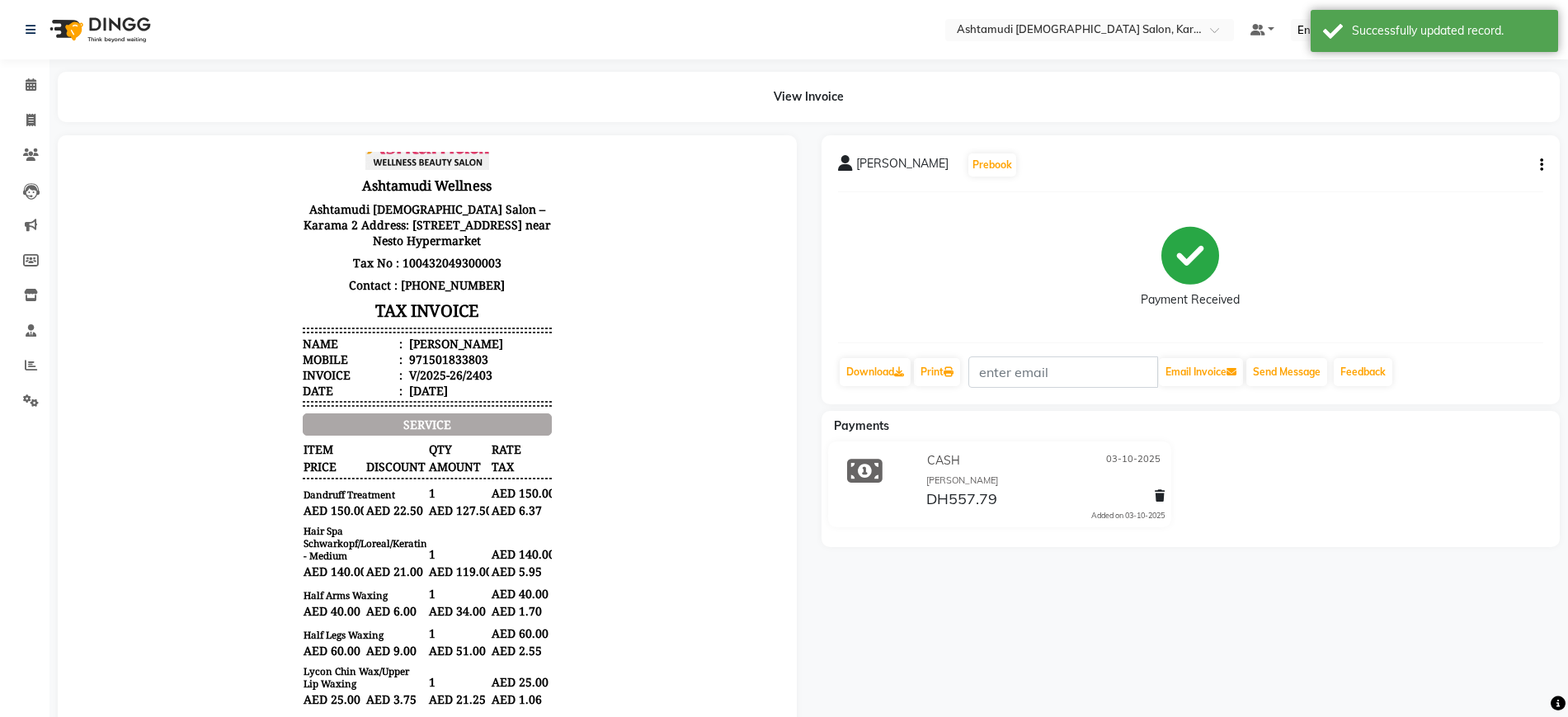
scroll to position [41, 0]
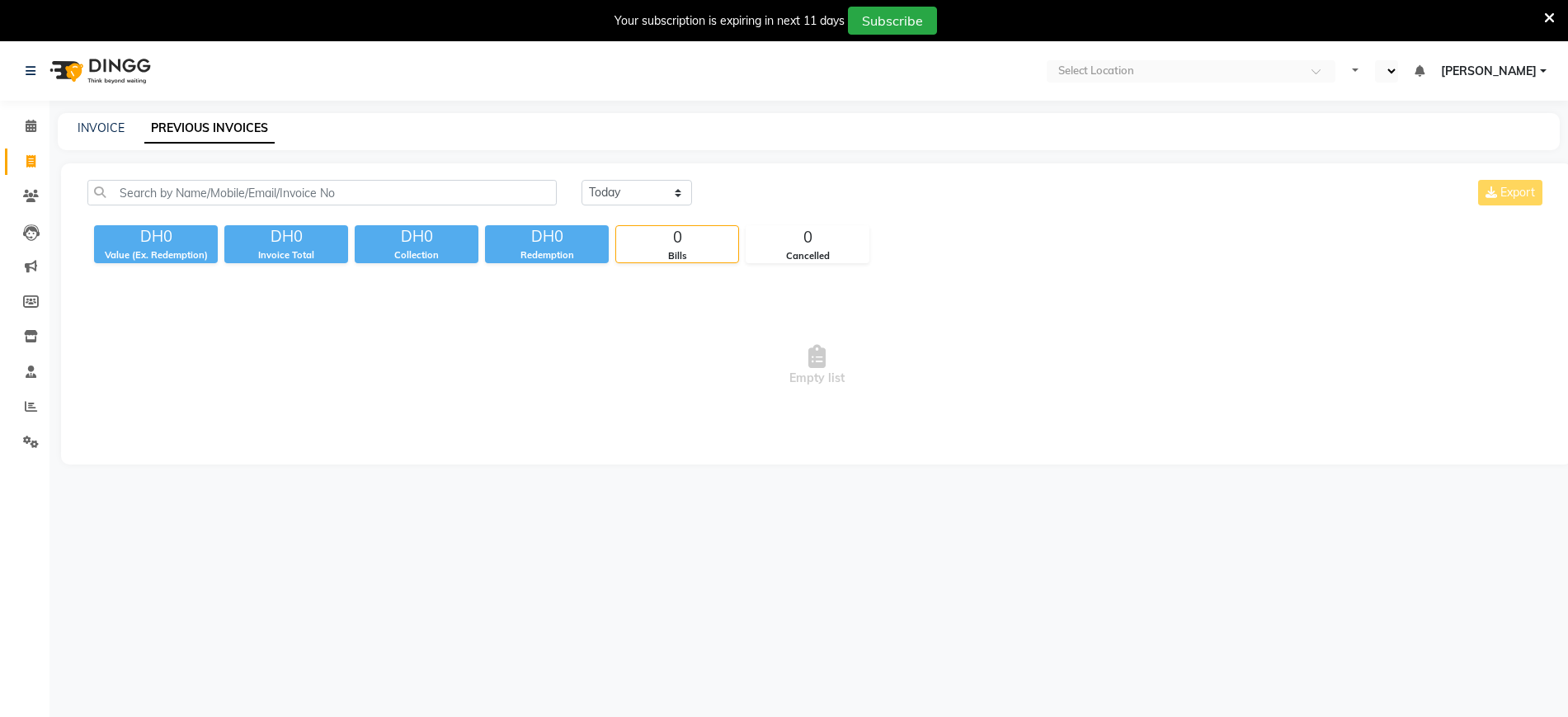
select select "en"
click at [659, 196] on select "[DATE] [DATE] Custom Range" at bounding box center [637, 193] width 111 height 26
select select "[DATE]"
click at [582, 180] on select "[DATE] [DATE] Custom Range" at bounding box center [637, 193] width 111 height 26
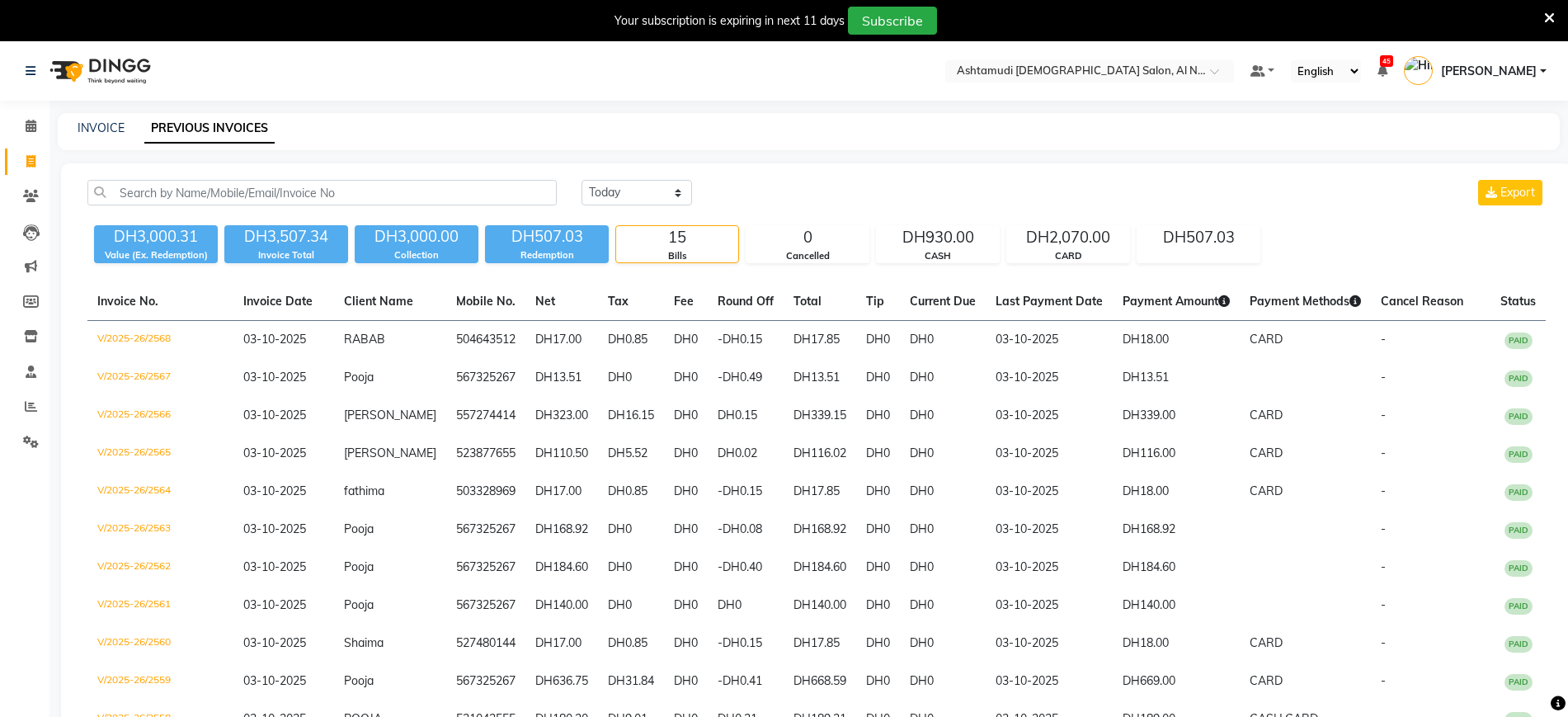
click at [760, 194] on div "Today Yesterday Custom Range Export" at bounding box center [1064, 193] width 965 height 26
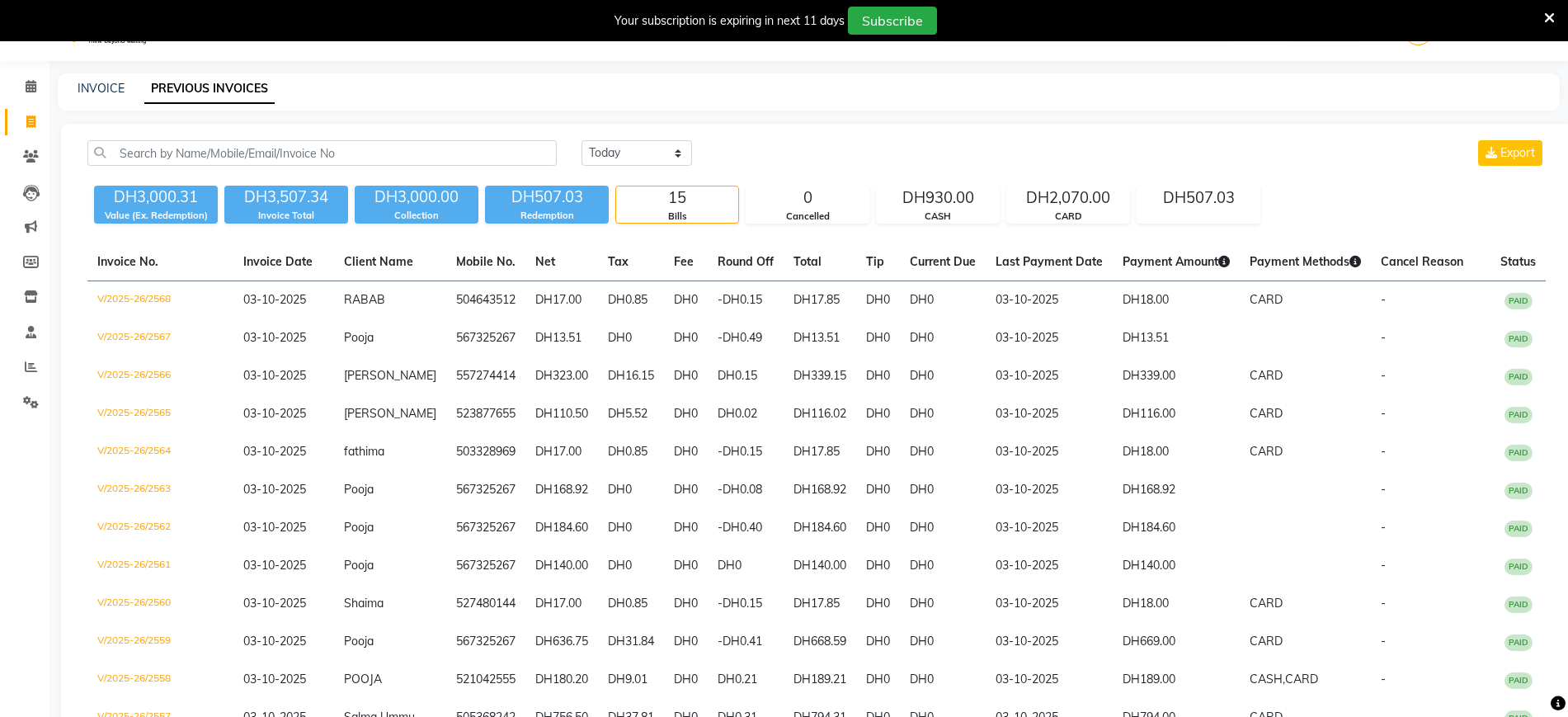
scroll to position [41, 0]
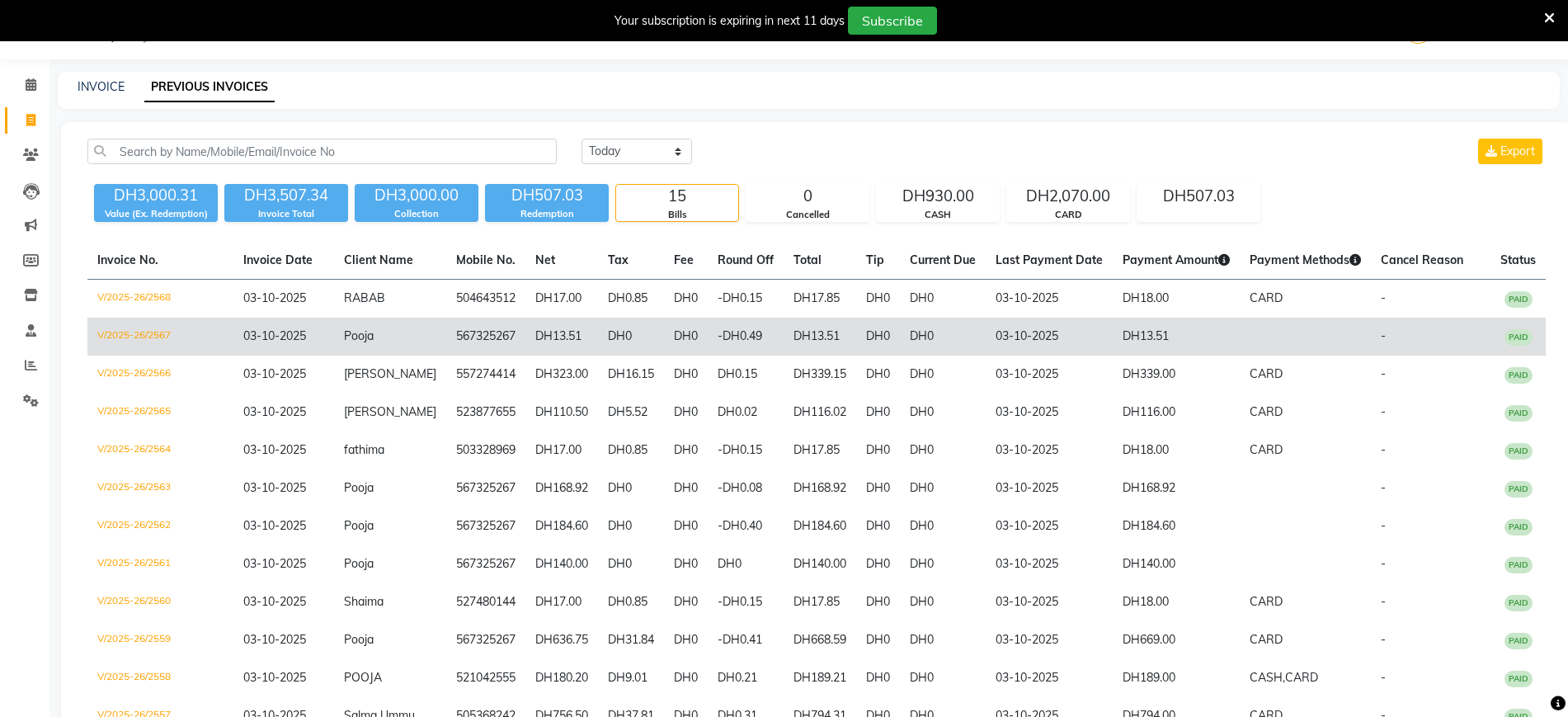
click at [446, 324] on td "567325267" at bounding box center [485, 337] width 79 height 38
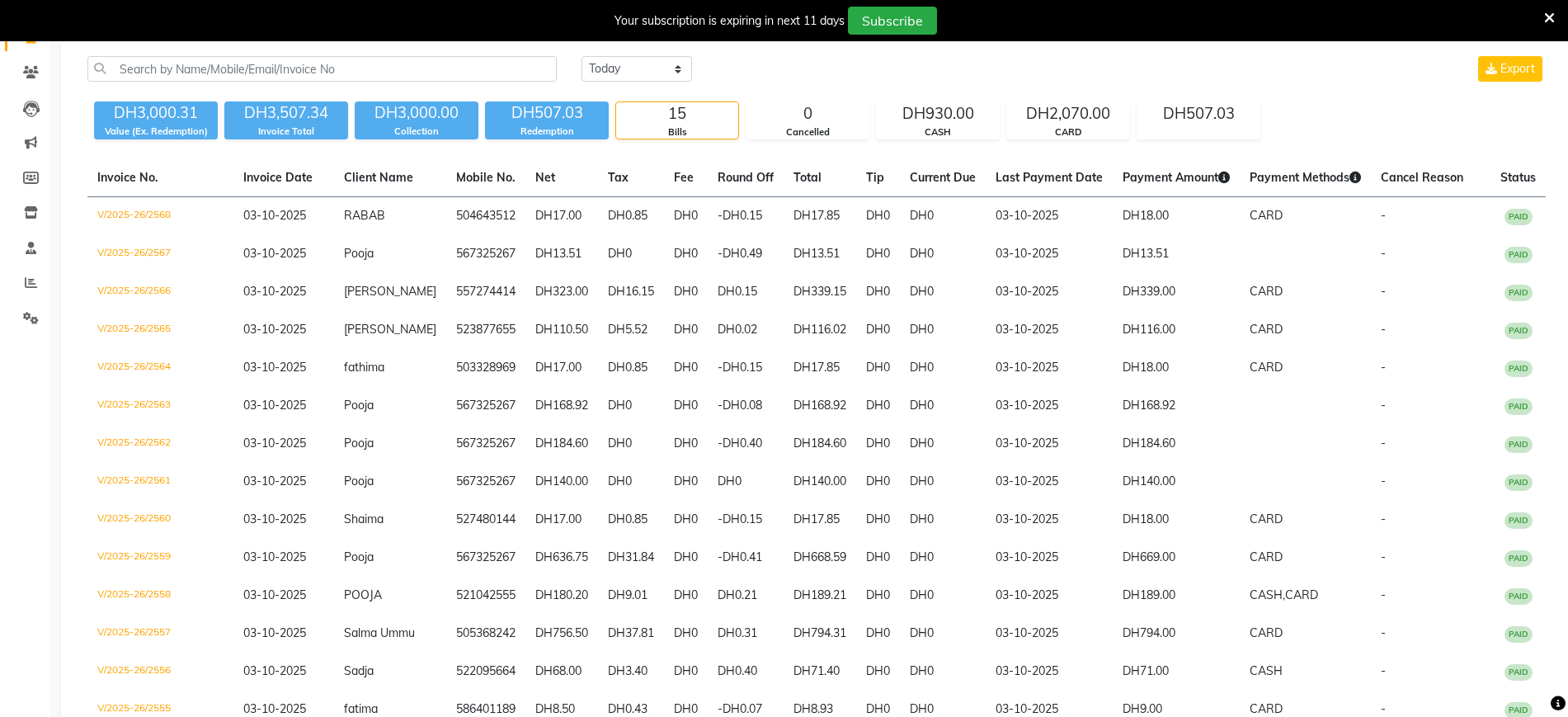
scroll to position [165, 0]
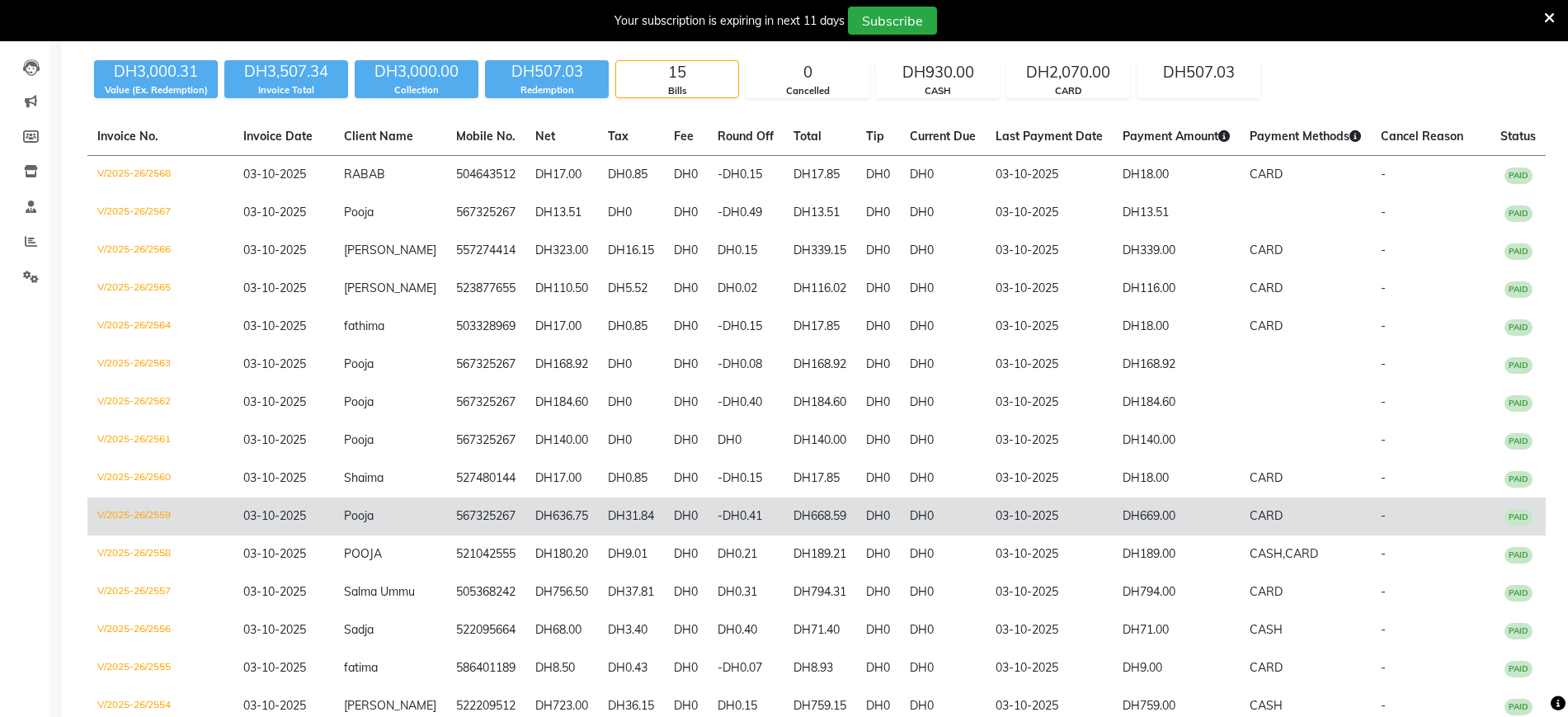
click at [408, 522] on td "Pooja" at bounding box center [390, 516] width 112 height 38
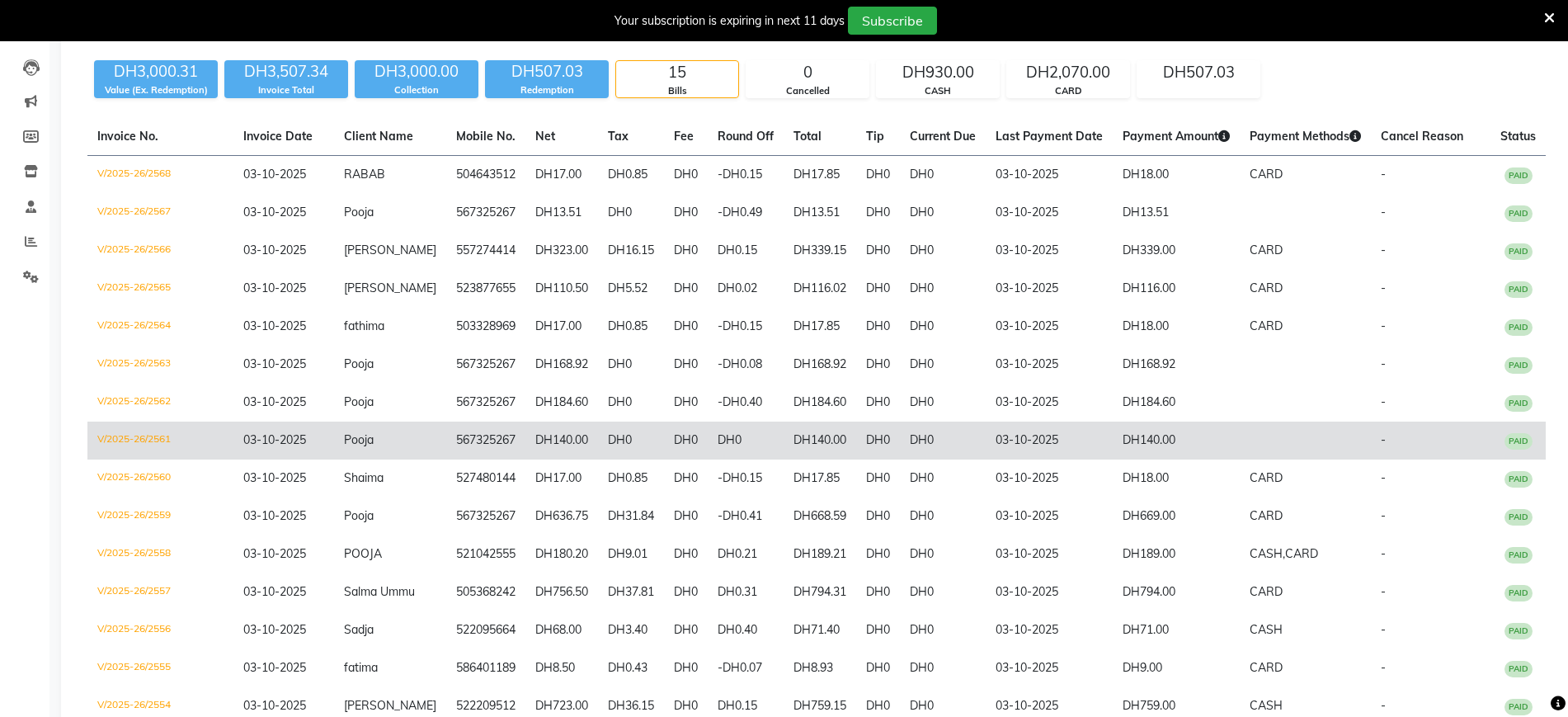
click at [575, 445] on td "DH140.00" at bounding box center [561, 440] width 72 height 38
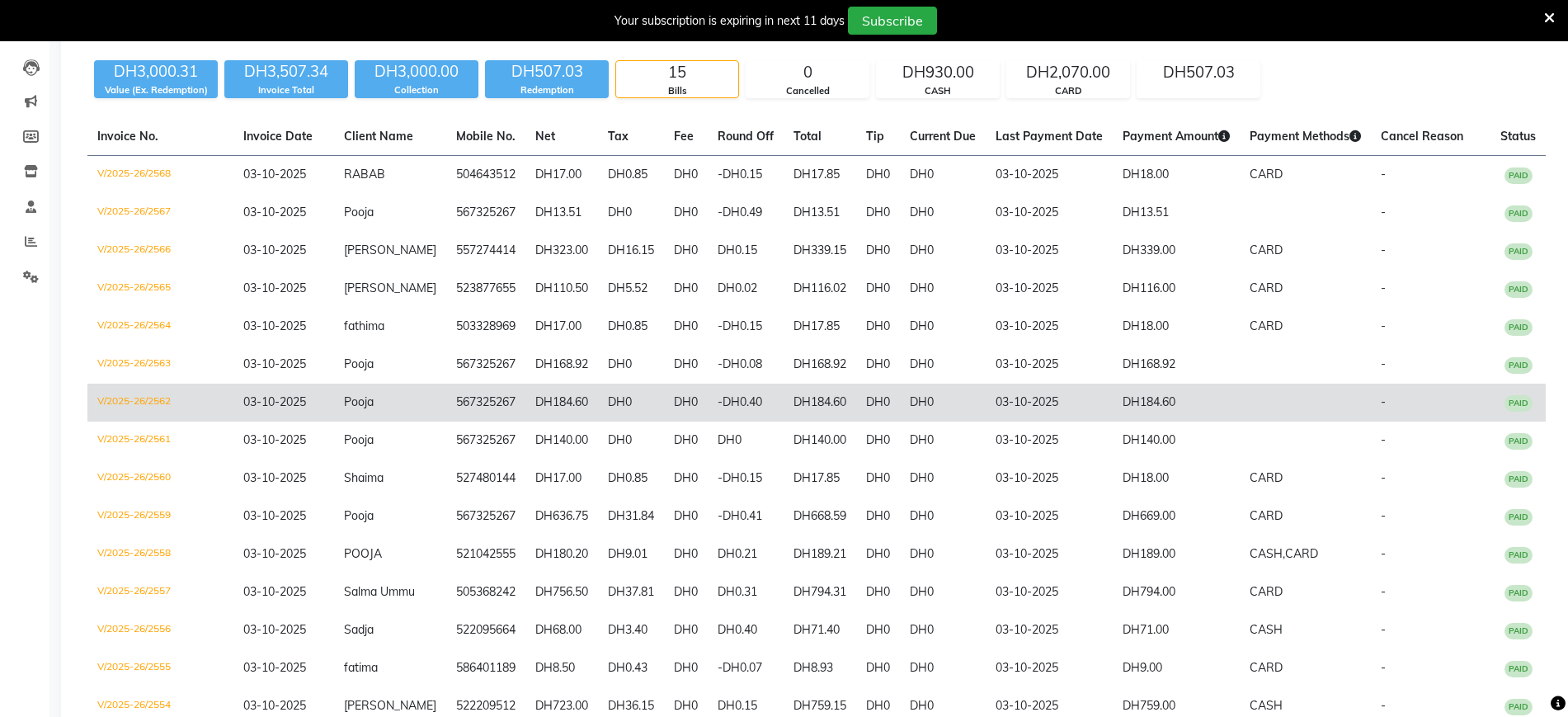
click at [553, 409] on td "DH184.60" at bounding box center [561, 403] width 72 height 38
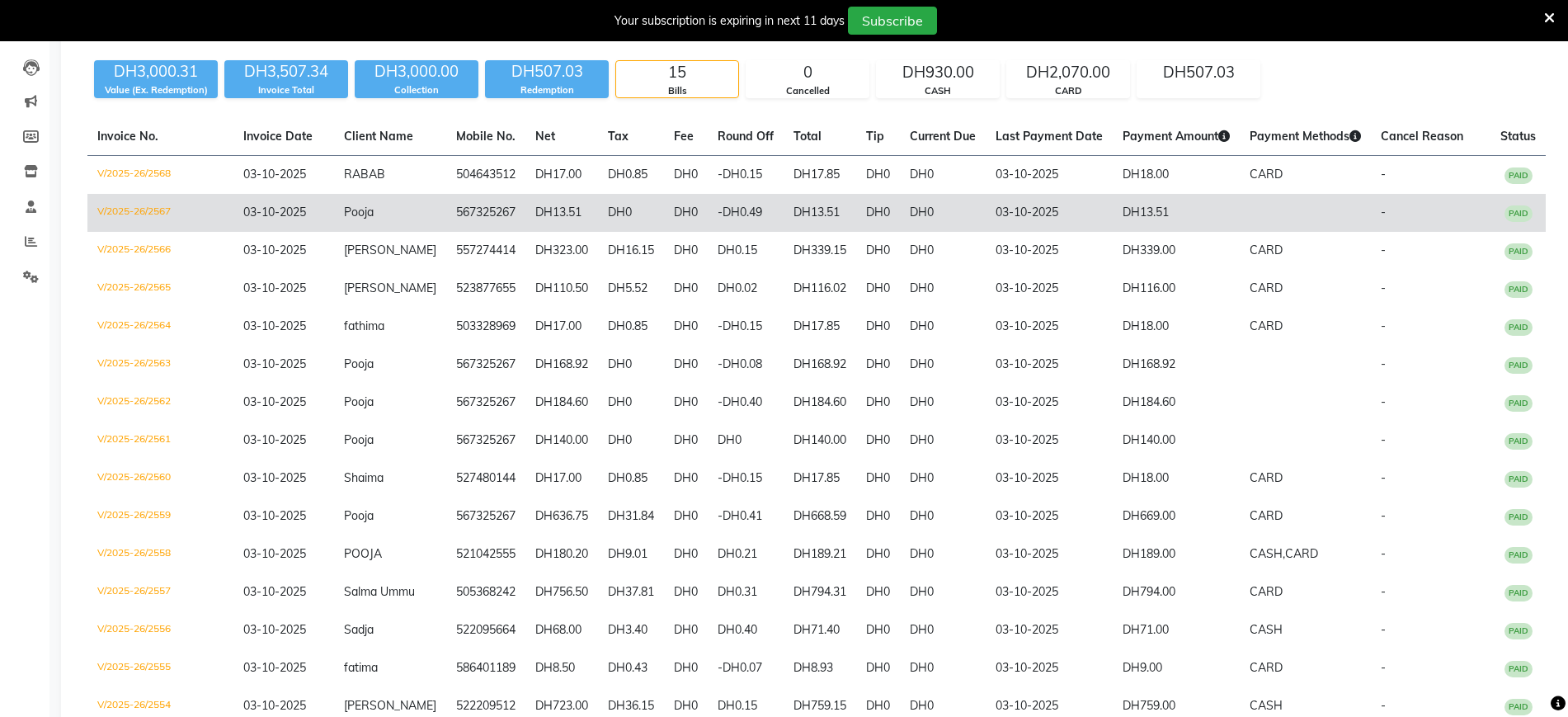
click at [547, 224] on td "DH13.51" at bounding box center [561, 213] width 72 height 38
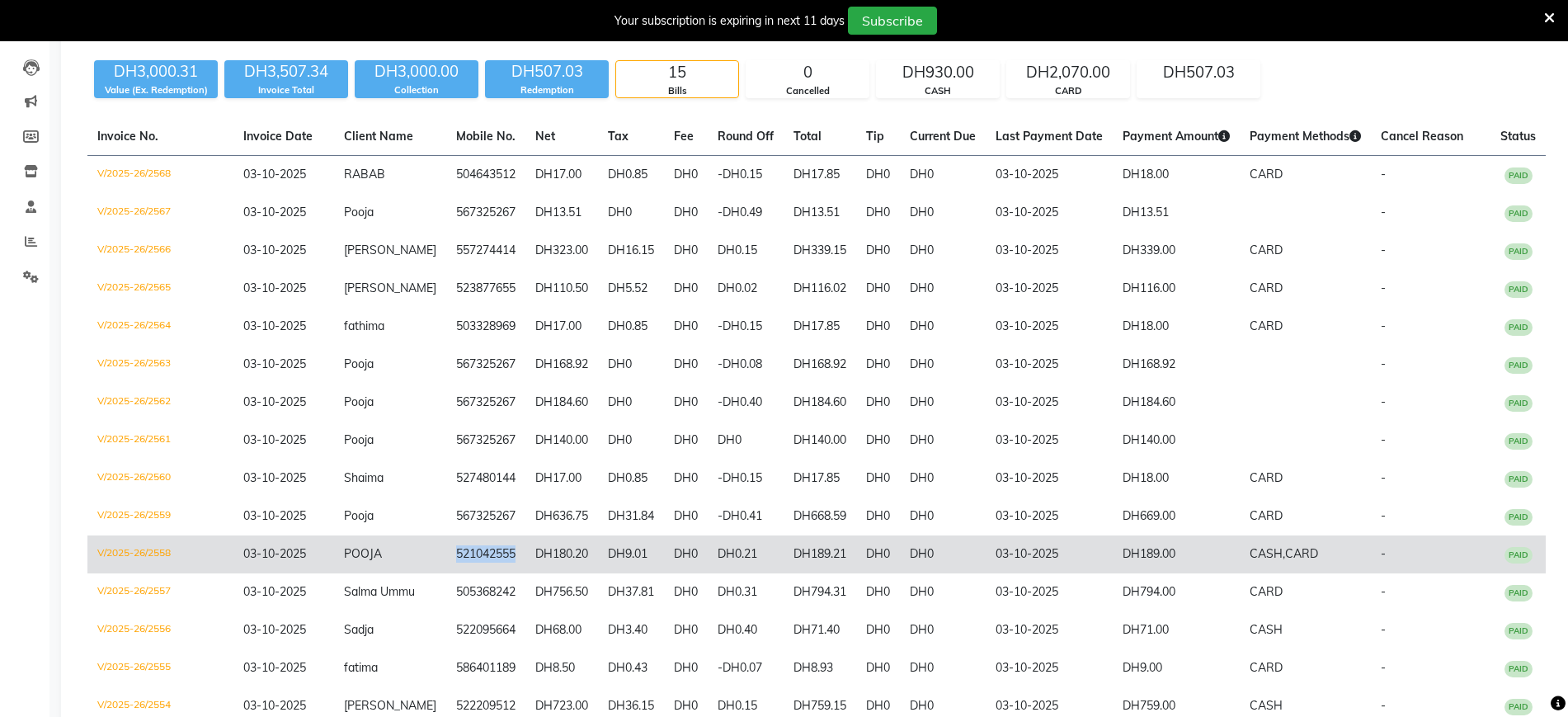
drag, startPoint x: 501, startPoint y: 547, endPoint x: 436, endPoint y: 554, distance: 65.4
click at [446, 554] on td "521042555" at bounding box center [485, 554] width 79 height 38
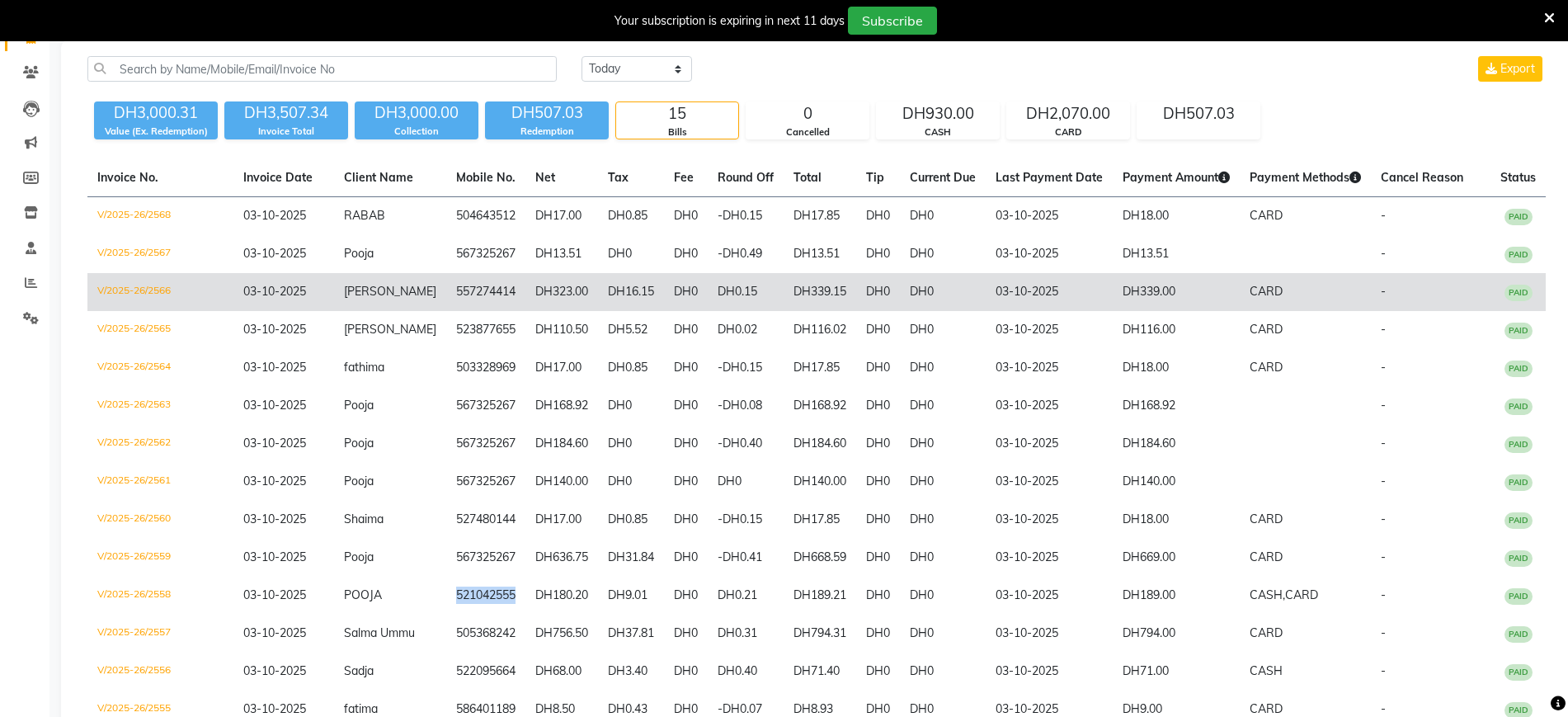
scroll to position [0, 0]
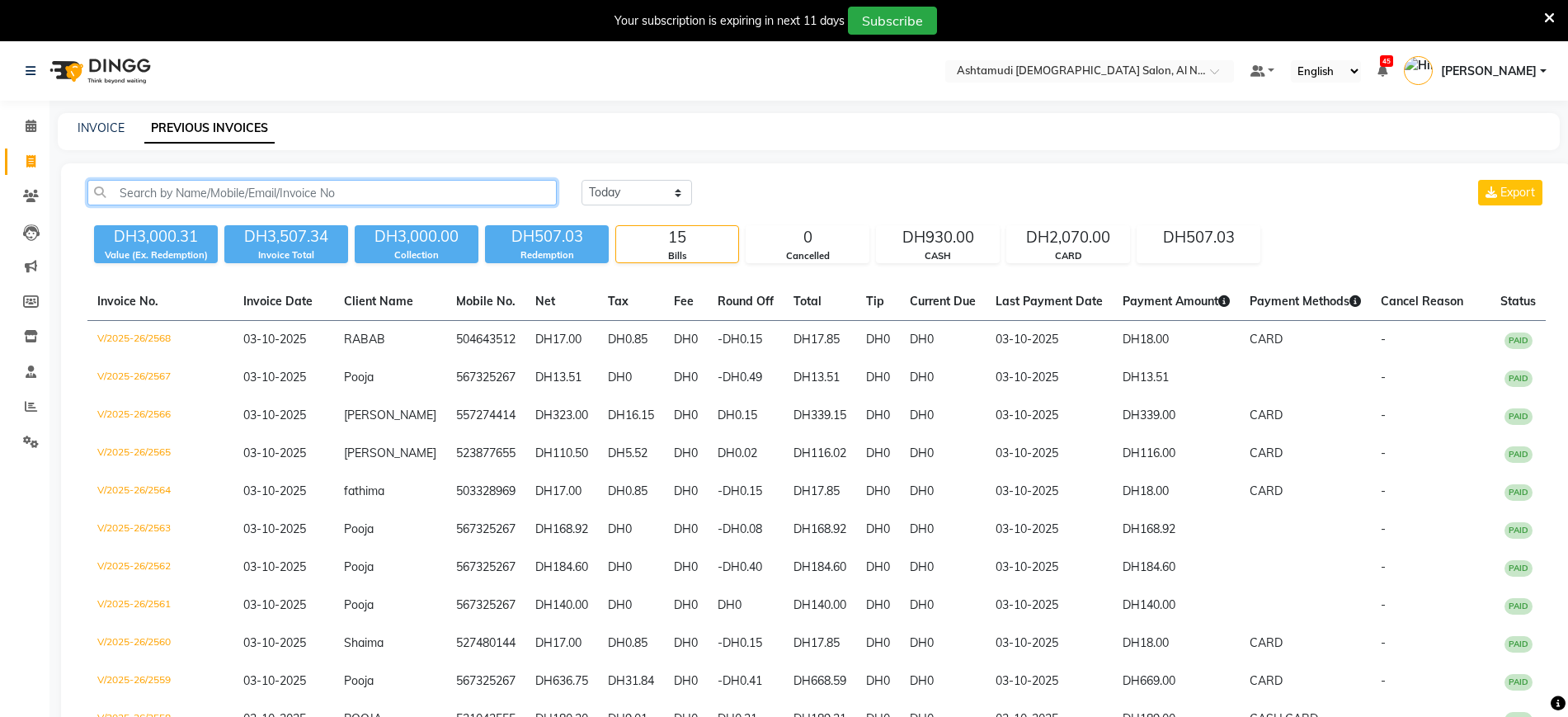
click at [443, 196] on input "text" at bounding box center [322, 193] width 469 height 26
paste input "971521042555"
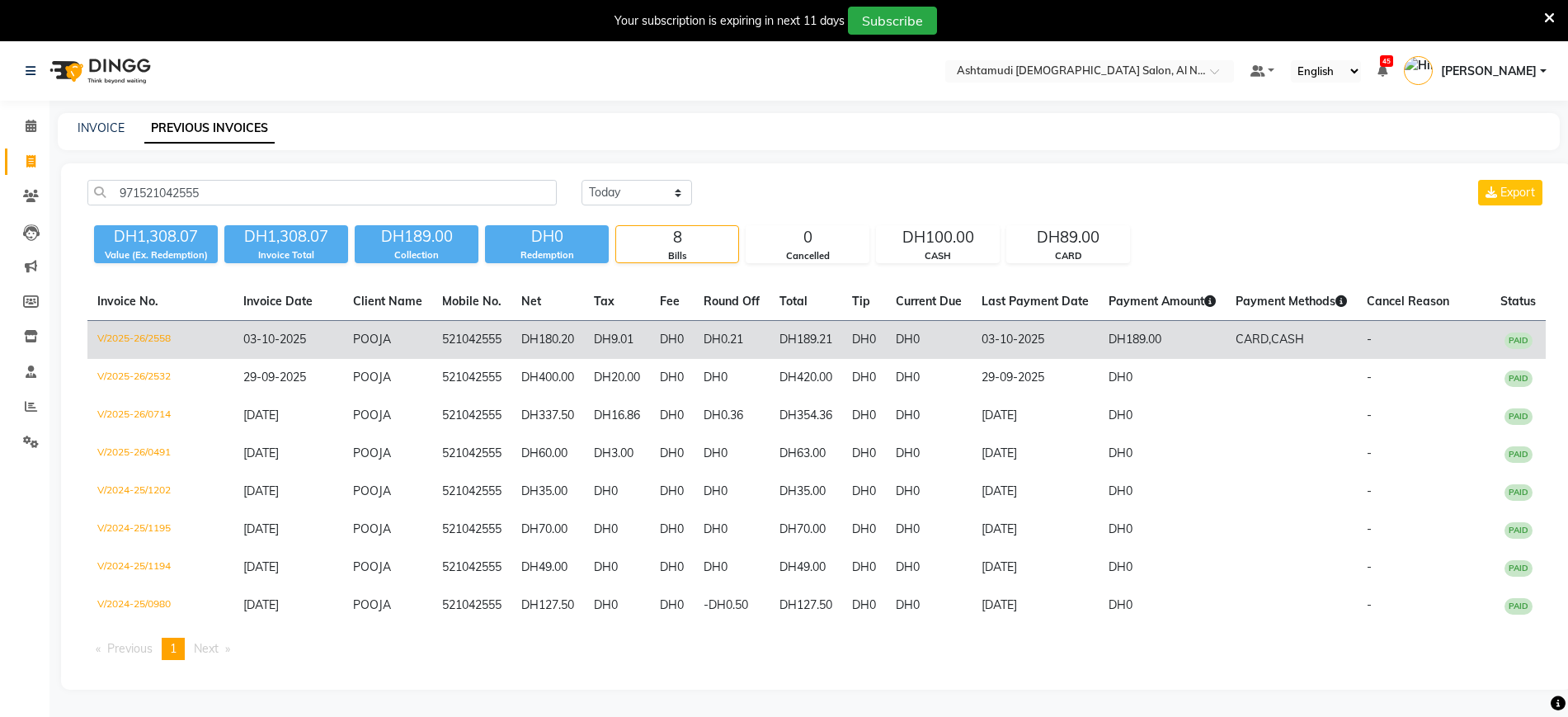
click at [475, 338] on td "521042555" at bounding box center [471, 340] width 79 height 38
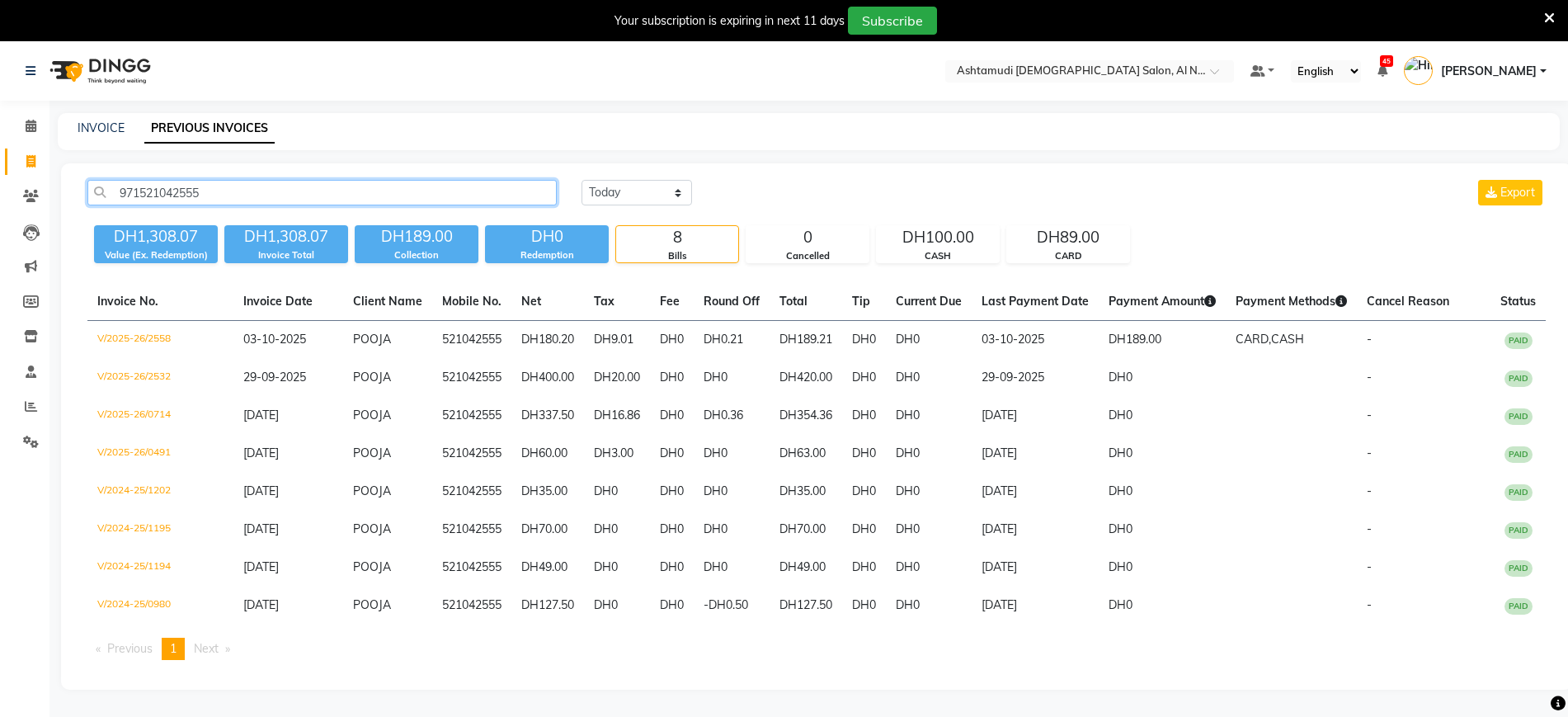
click at [348, 183] on input "971521042555" at bounding box center [322, 193] width 469 height 26
type input "521042555"
click at [379, 190] on input "521042555" at bounding box center [322, 193] width 469 height 26
click at [564, 146] on div "INVOICE PREVIOUS INVOICES" at bounding box center [809, 132] width 1502 height 38
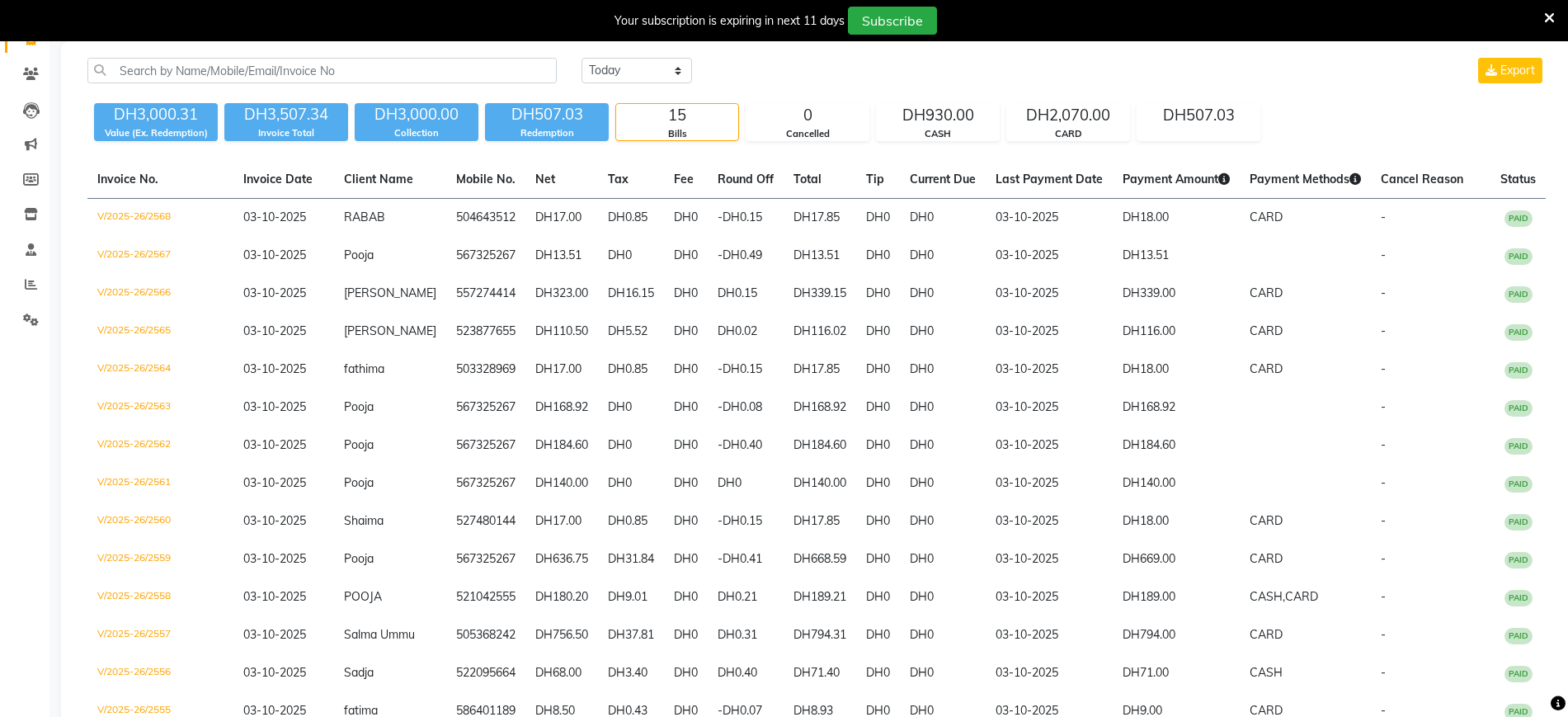
scroll to position [124, 0]
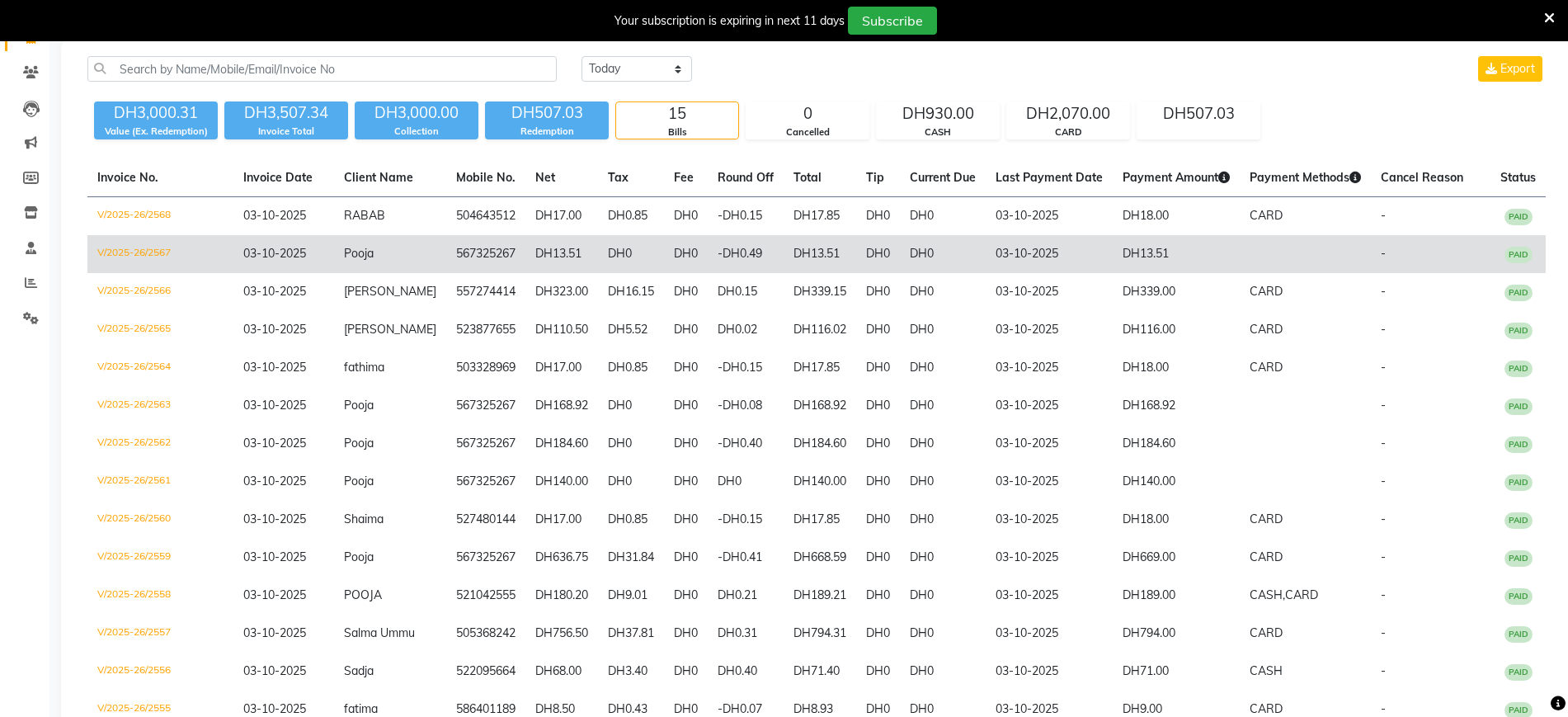
click at [475, 259] on td "567325267" at bounding box center [485, 254] width 79 height 38
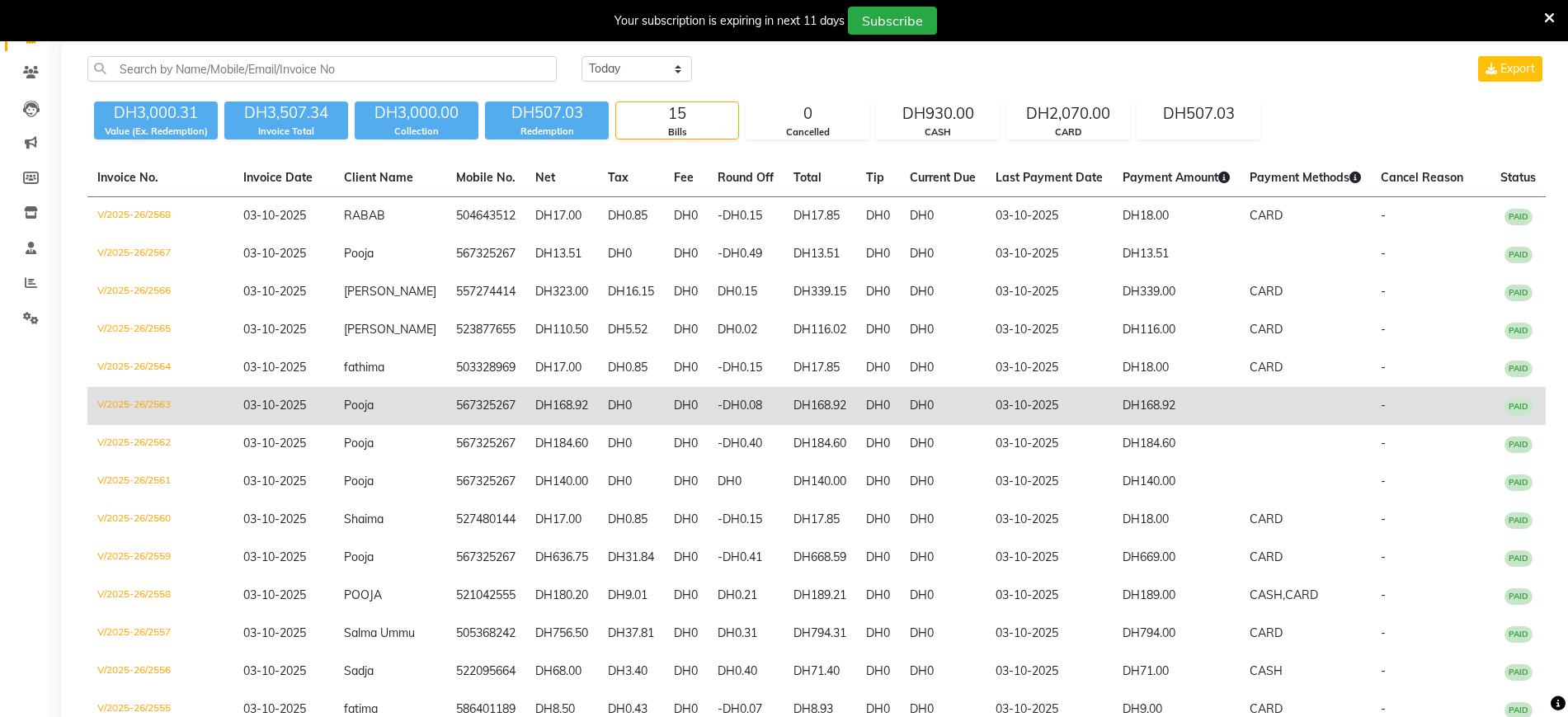
click at [466, 400] on td "567325267" at bounding box center [485, 406] width 79 height 38
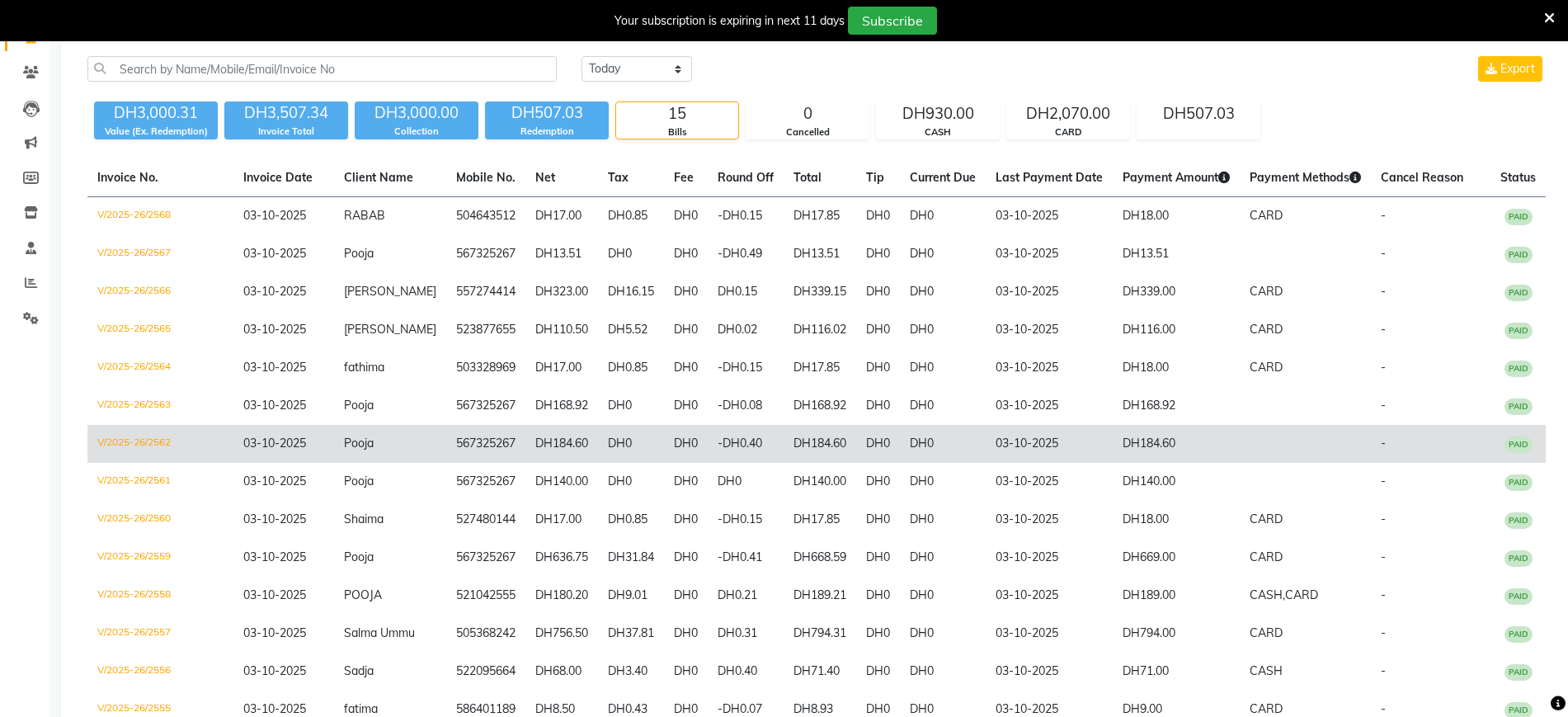
click at [466, 442] on td "567325267" at bounding box center [485, 444] width 79 height 38
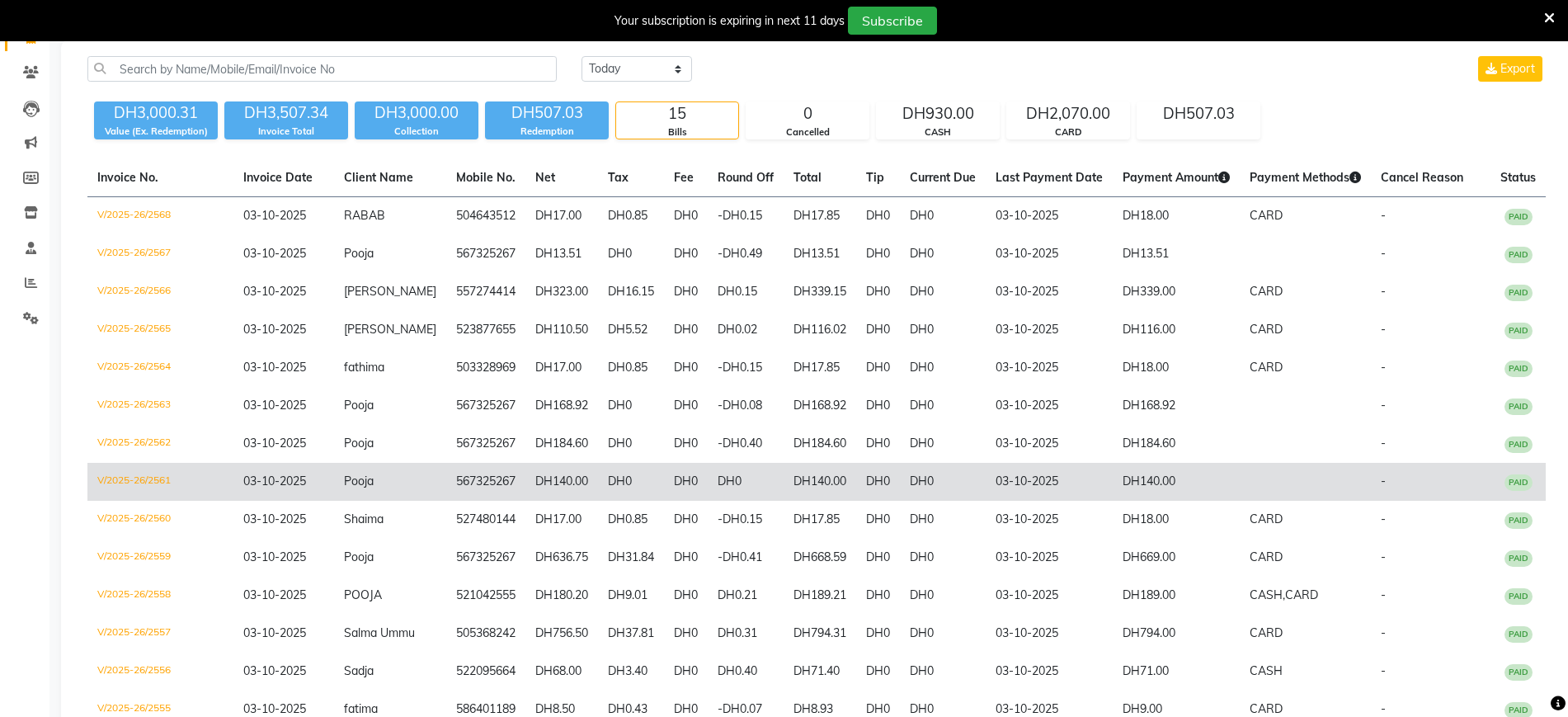
click at [468, 479] on td "567325267" at bounding box center [485, 482] width 79 height 38
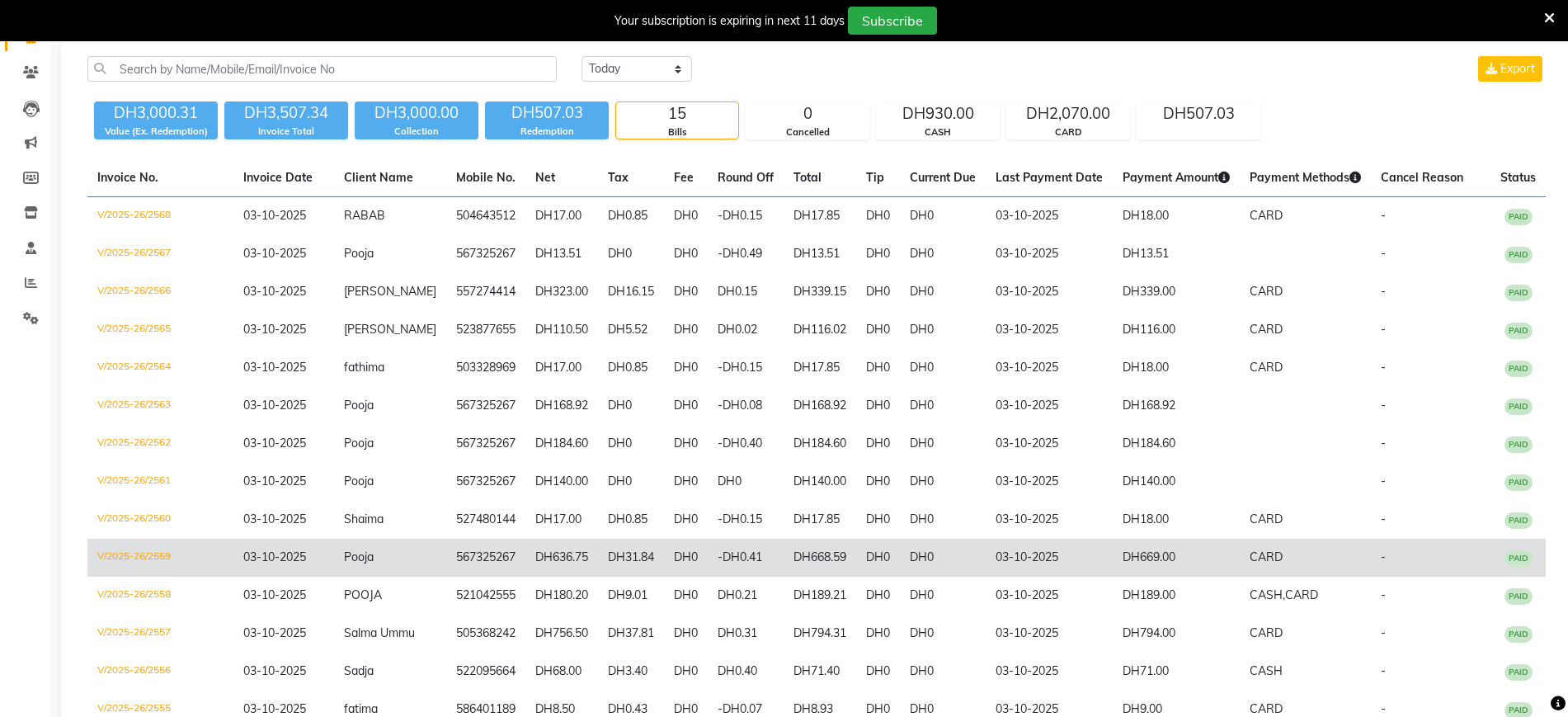
click at [467, 556] on td "567325267" at bounding box center [485, 558] width 79 height 38
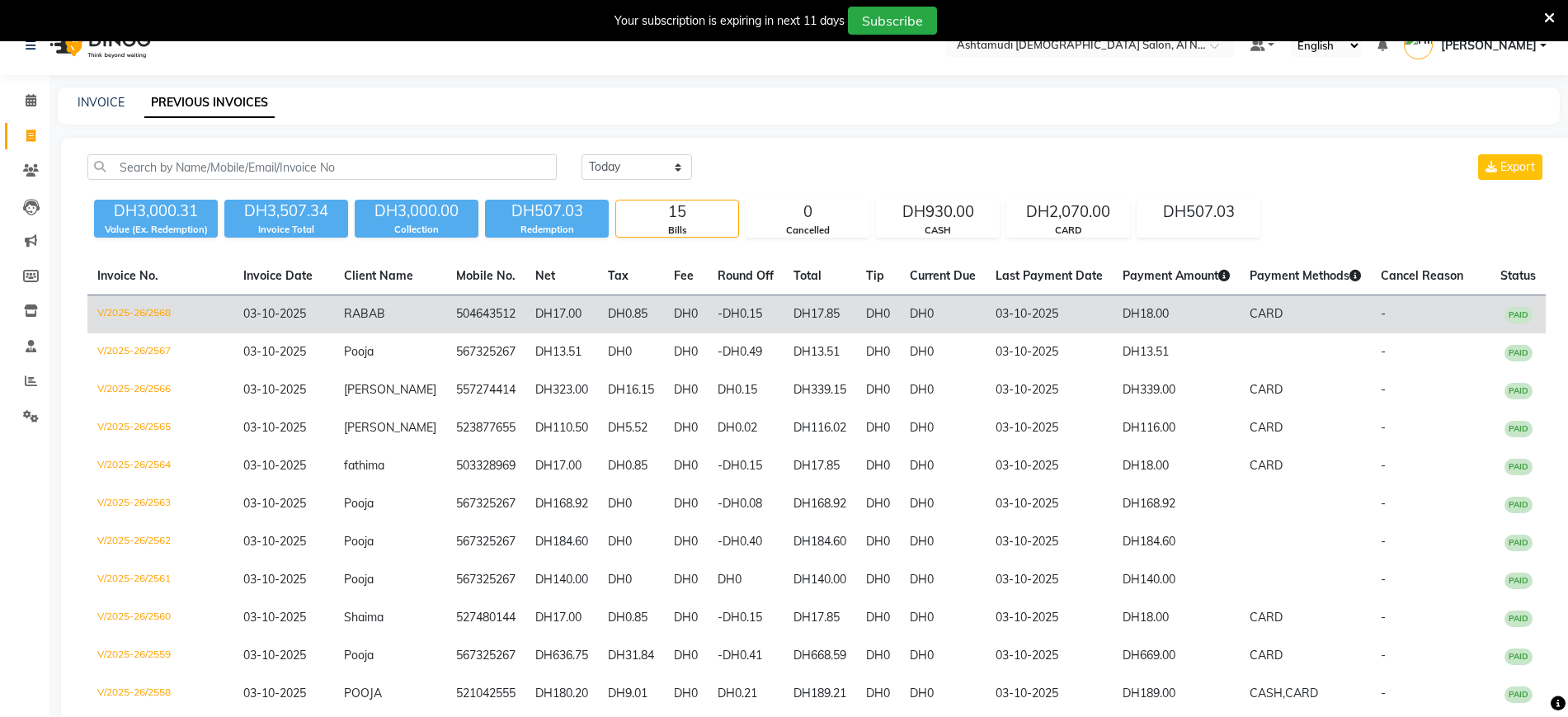
scroll to position [0, 0]
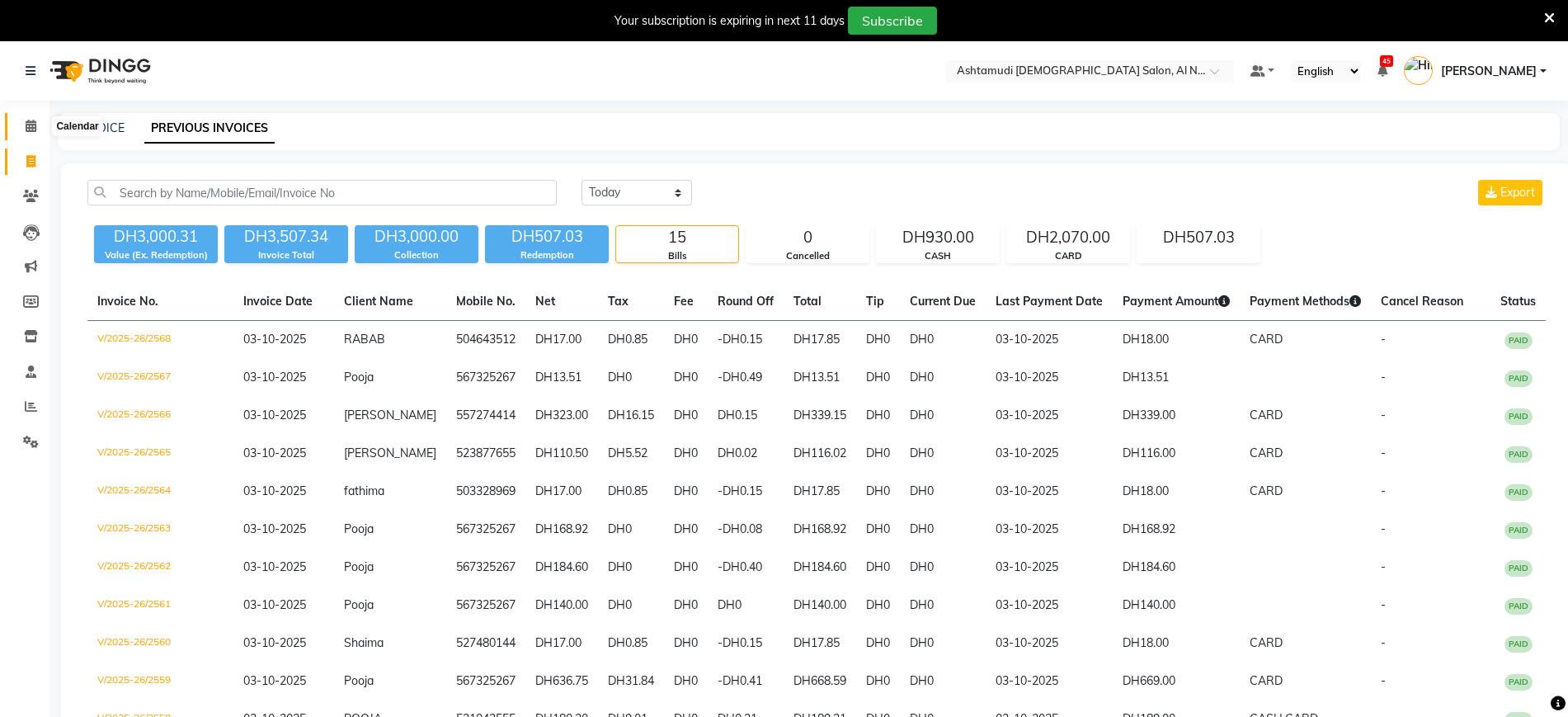
click at [28, 130] on icon at bounding box center [31, 126] width 11 height 13
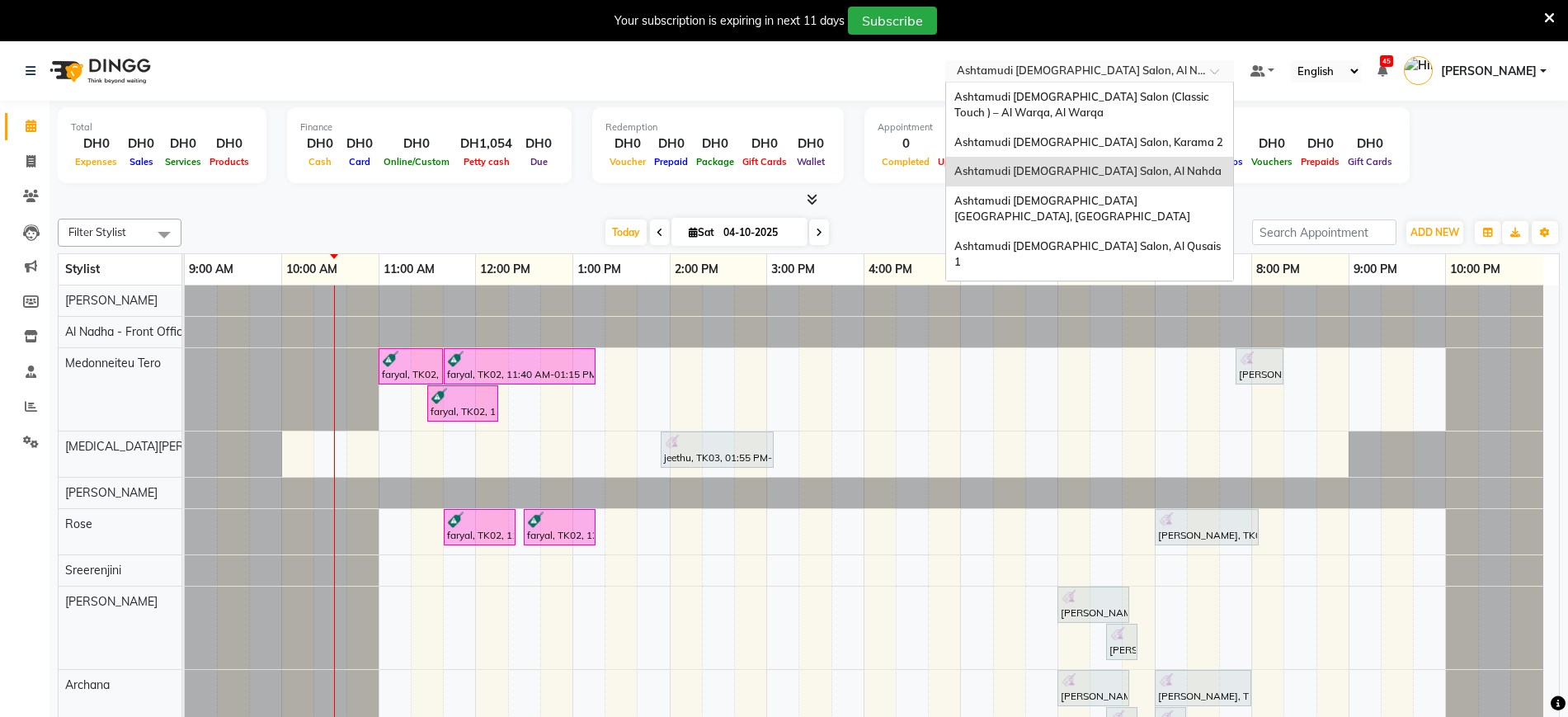
click at [1097, 64] on input "text" at bounding box center [1074, 72] width 239 height 16
click at [1109, 98] on span "Ashtamudi [DEMOGRAPHIC_DATA] Salon (Classic Touch ) – Al Warqa, Al Warqa" at bounding box center [1083, 104] width 256 height 29
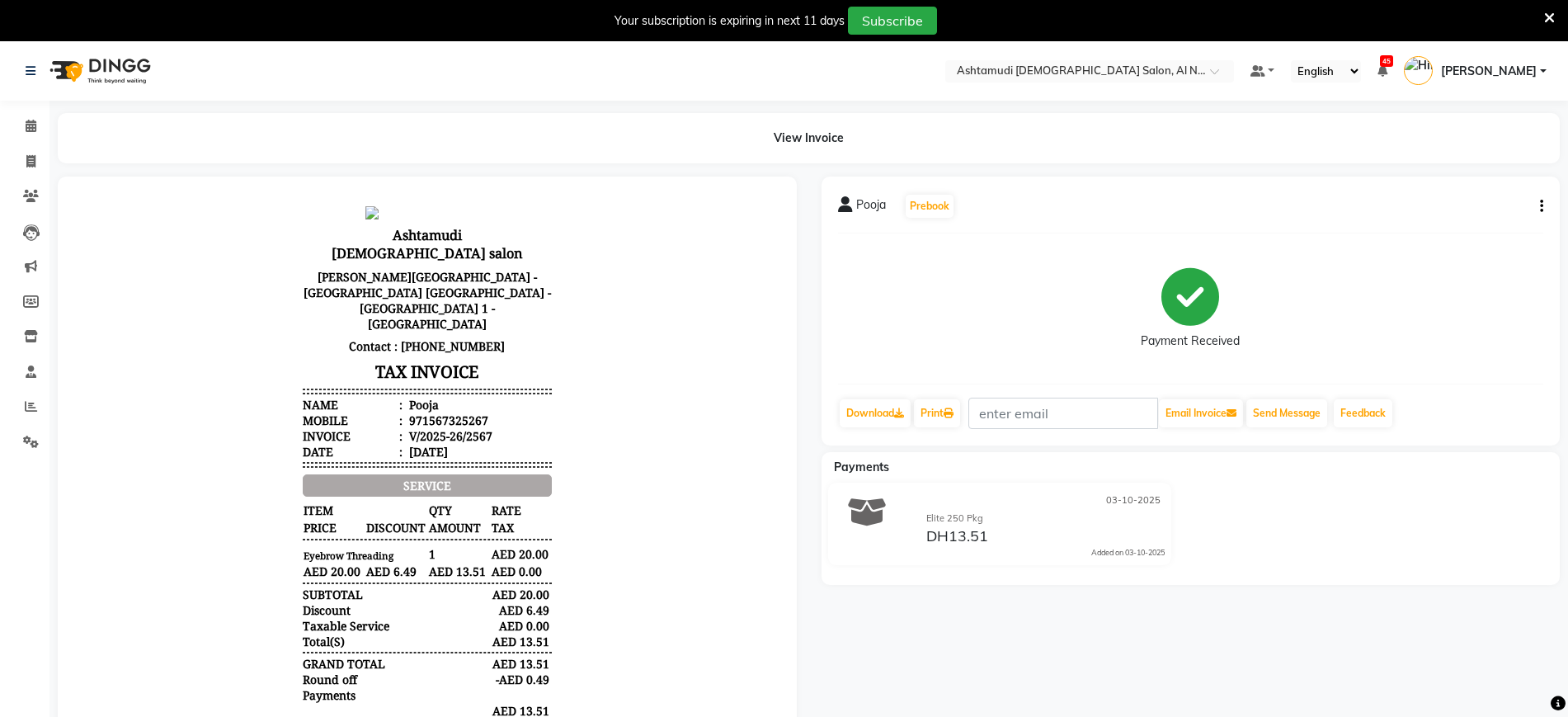
click at [1539, 206] on button "button" at bounding box center [1539, 206] width 10 height 17
click at [1450, 217] on div "Edit Item Staff" at bounding box center [1459, 216] width 113 height 21
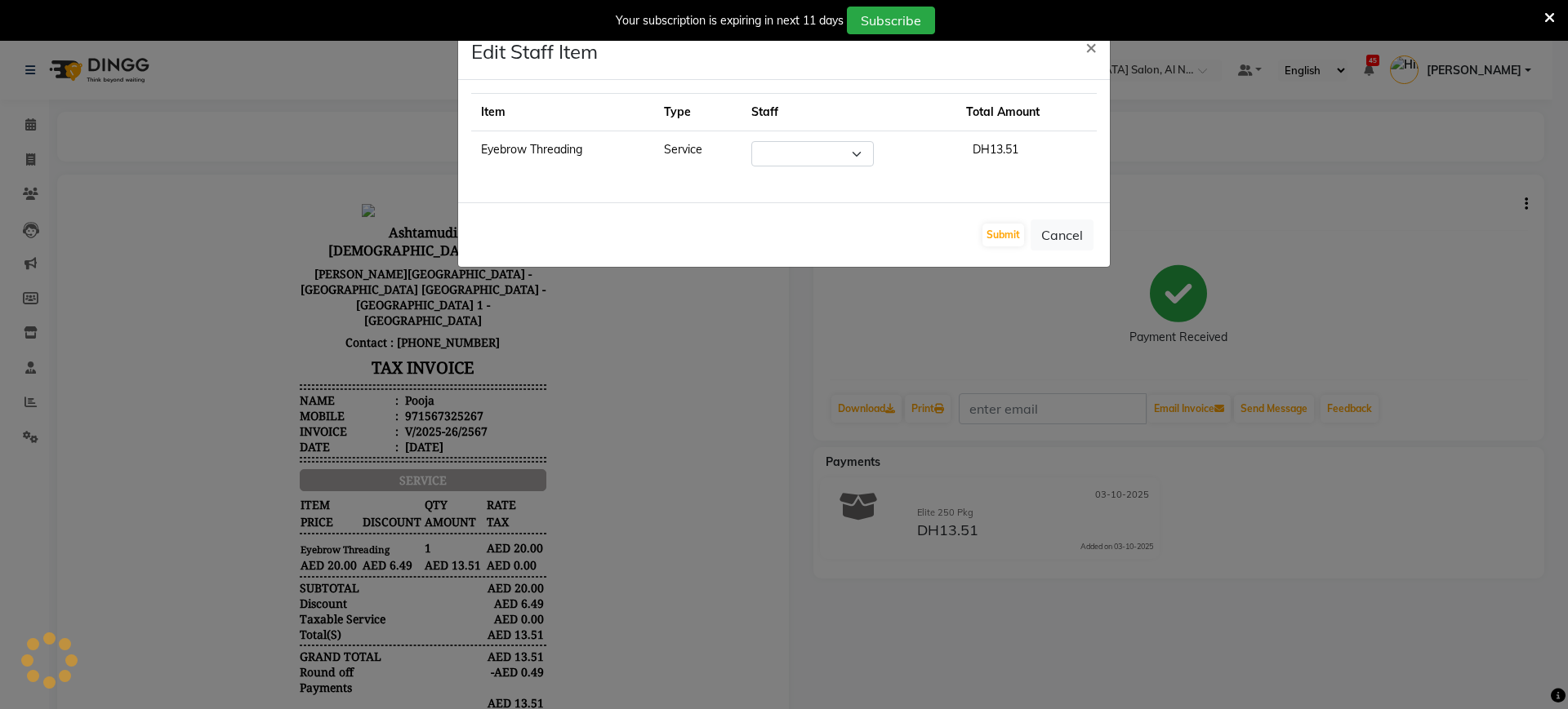
select select "88905"
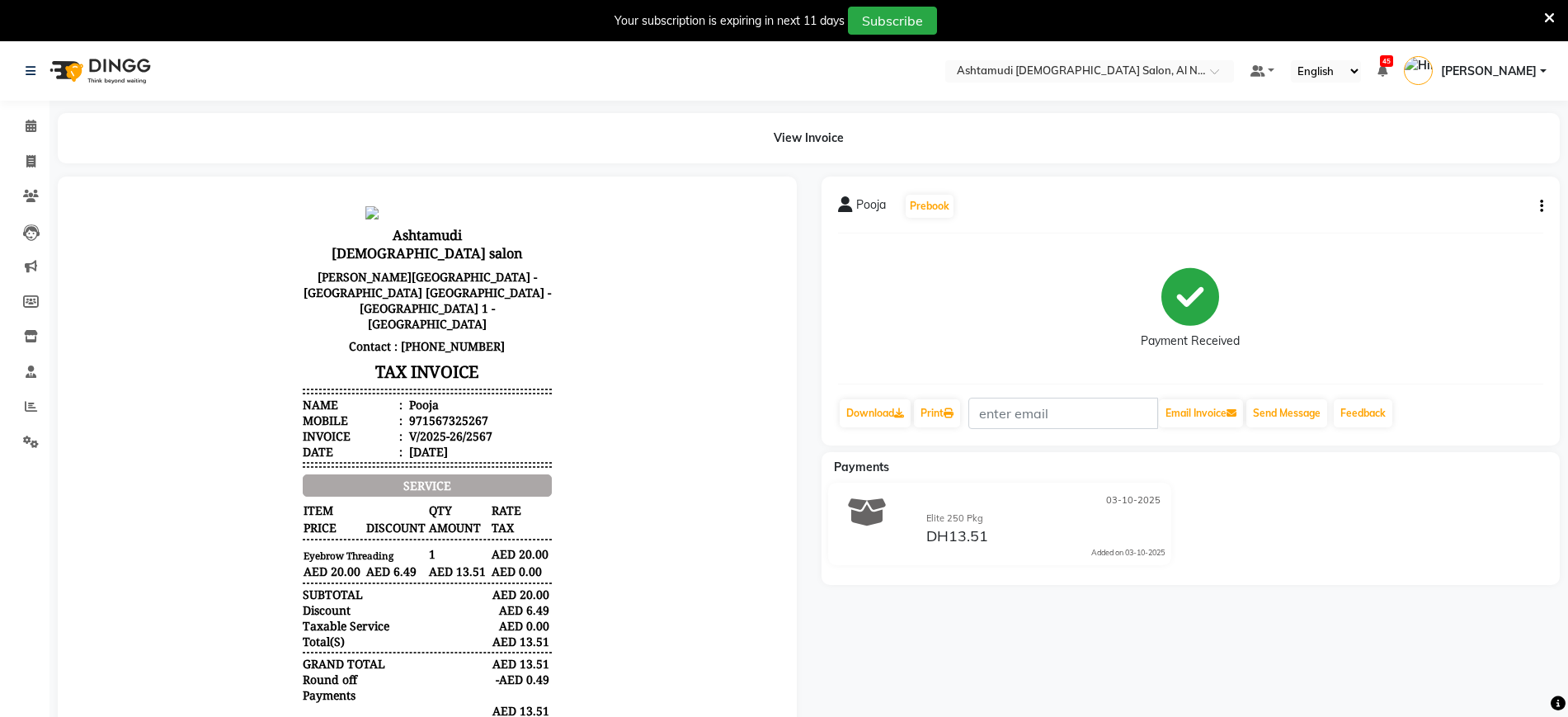
click at [471, 266] on p "[PERSON_NAME][GEOGRAPHIC_DATA] - [GEOGRAPHIC_DATA] [GEOGRAPHIC_DATA] - [GEOGRAP…" at bounding box center [427, 301] width 249 height 70
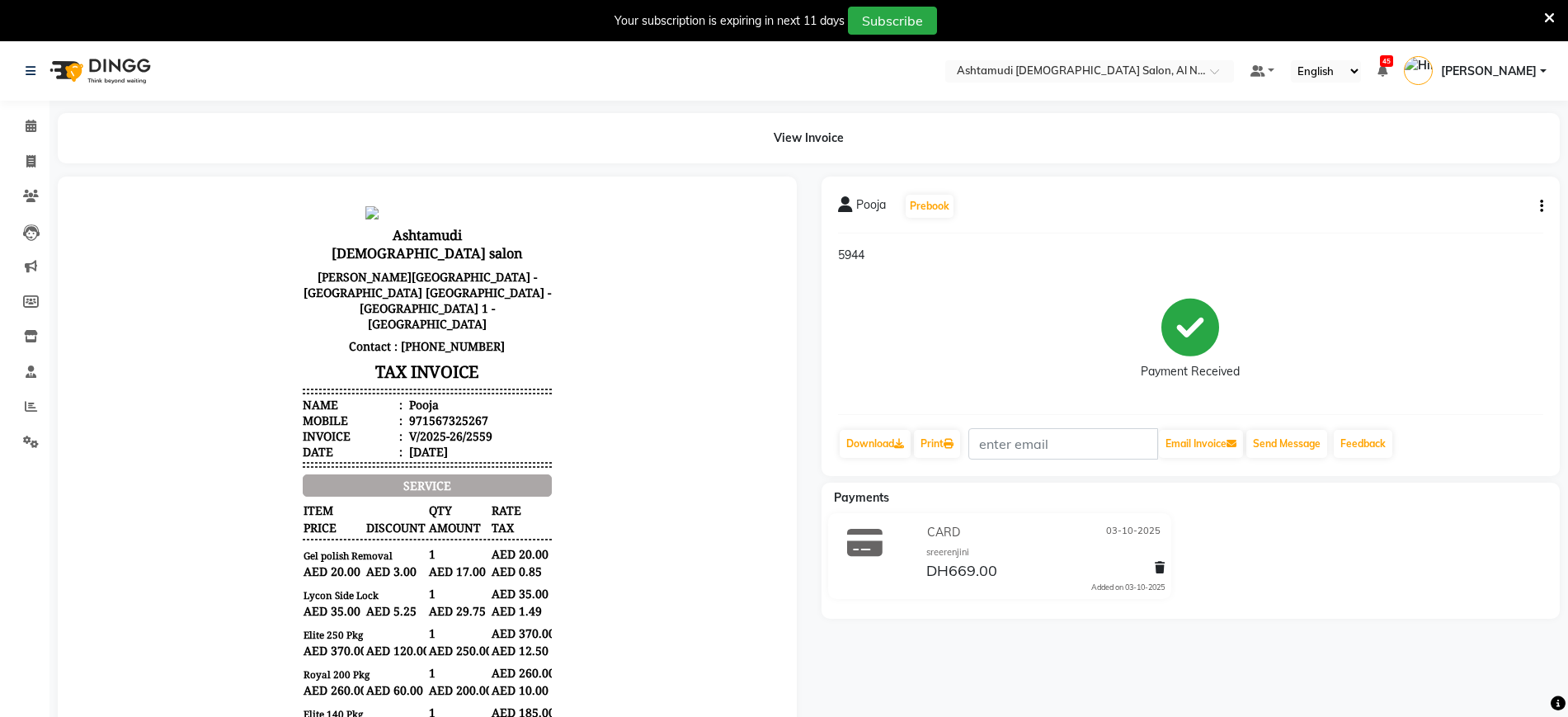
click at [1540, 206] on icon "button" at bounding box center [1542, 206] width 4 height 1
click at [1464, 210] on div "Edit Item Staff" at bounding box center [1459, 206] width 113 height 21
select select
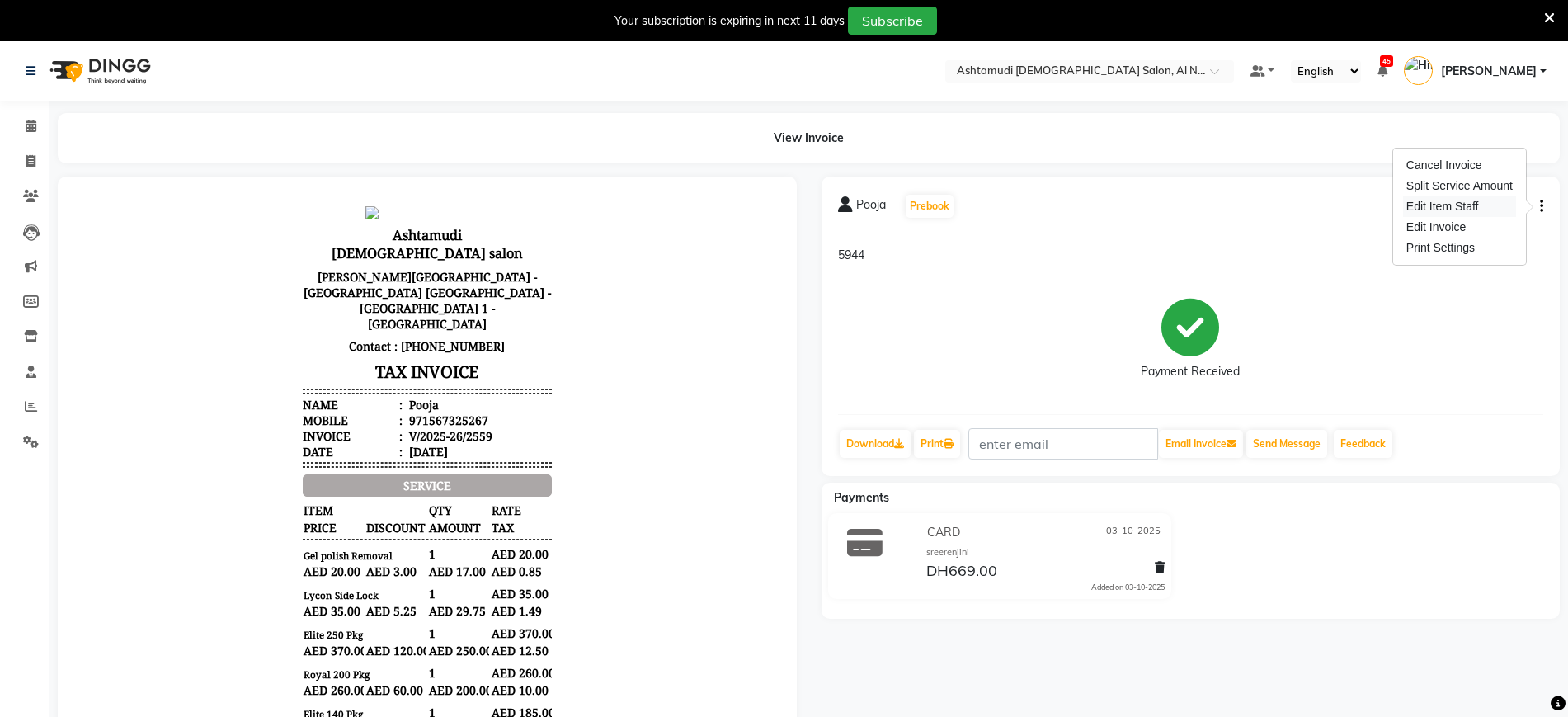
select select
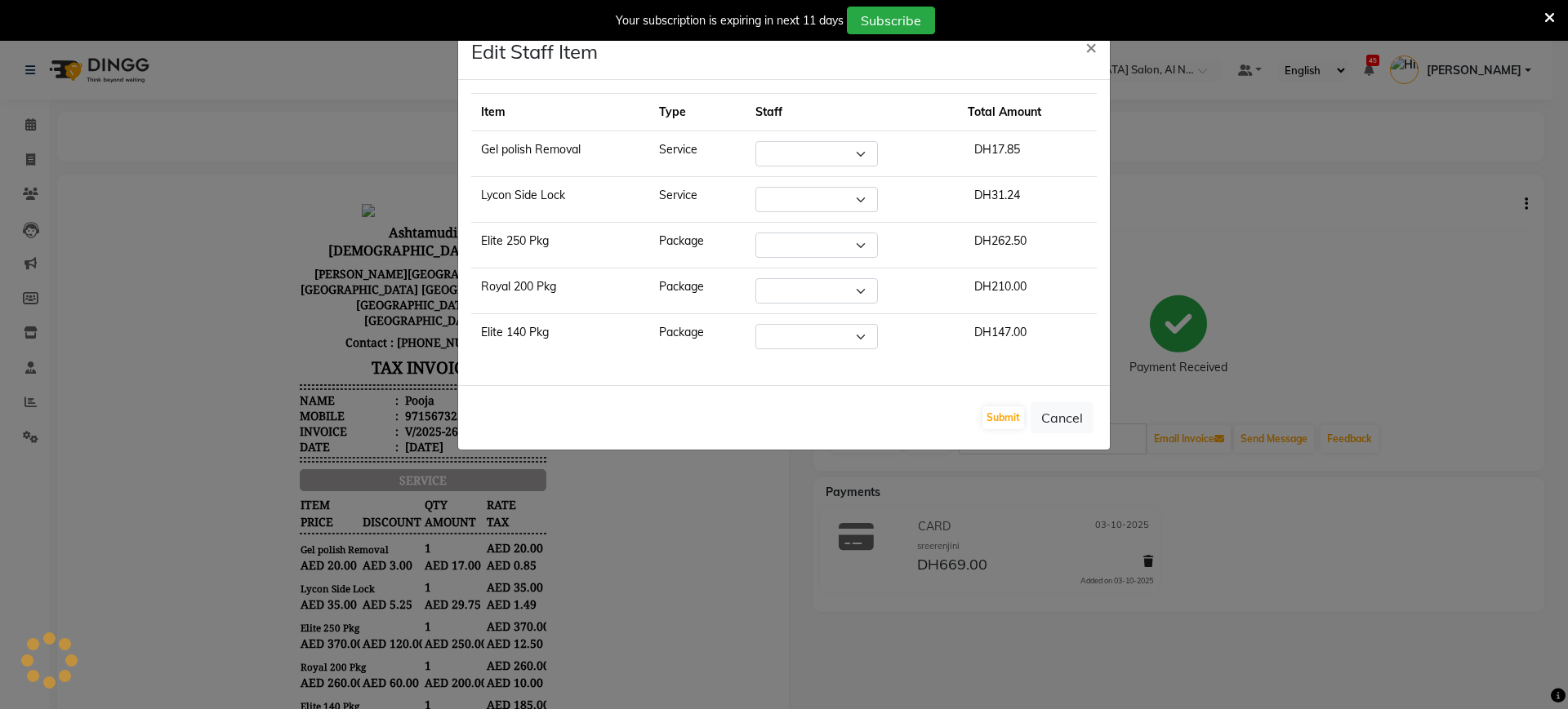
select select "68348"
select select "59179"
select select "59177"
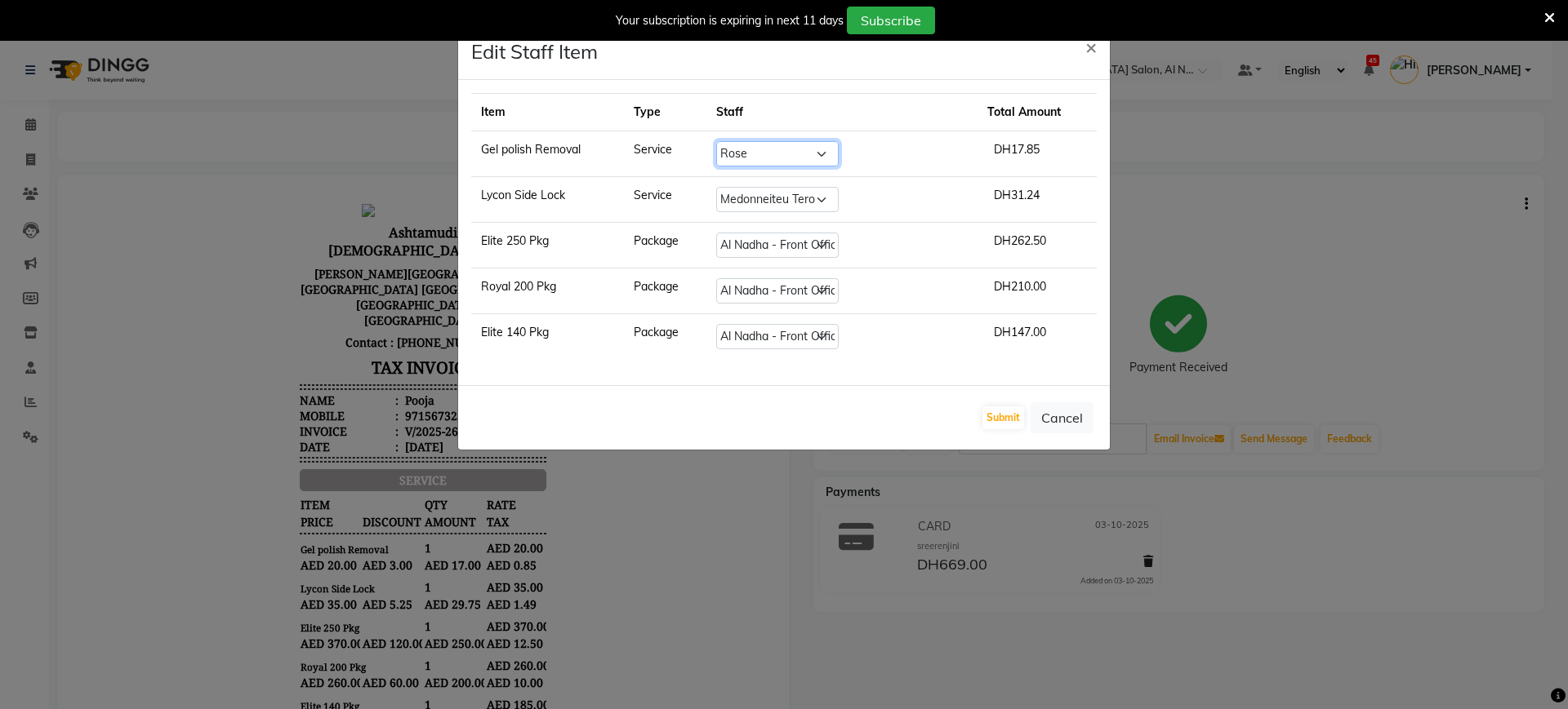
click at [838, 154] on select "Select Al Nadha - Front Office Archana Medonneiteu Tero Mehwish Mubeen Minu Kha…" at bounding box center [777, 154] width 123 height 26
select select "71437"
click at [751, 141] on select "Select Al Nadha - Front Office Archana Medonneiteu Tero Mehwish Mubeen Minu Kha…" at bounding box center [777, 154] width 123 height 26
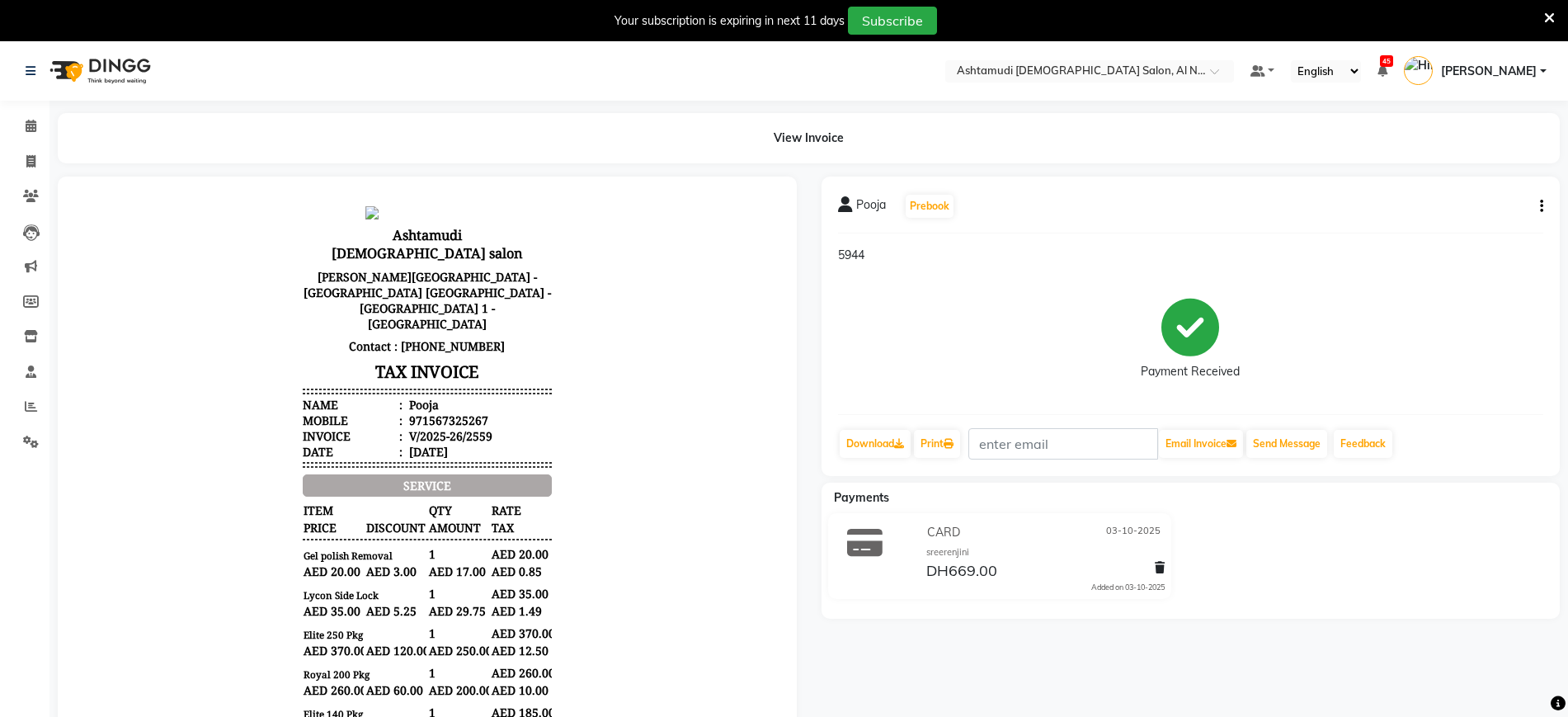
click at [719, 344] on body "Ashtamudi Ladies salon Al Bannai Building - Amman St - Al Nahda - Al Nahda 1 - …" at bounding box center [427, 593] width 693 height 787
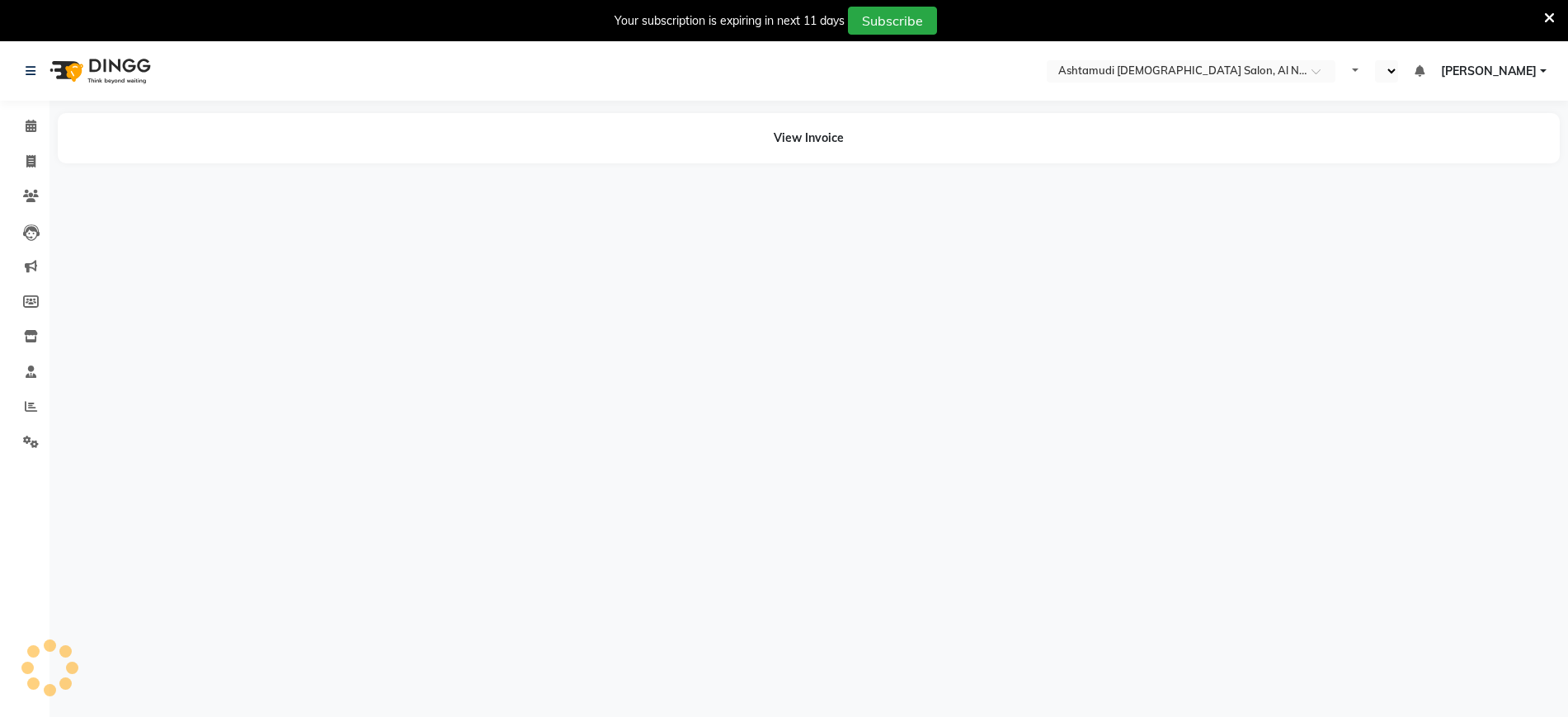
select select "en"
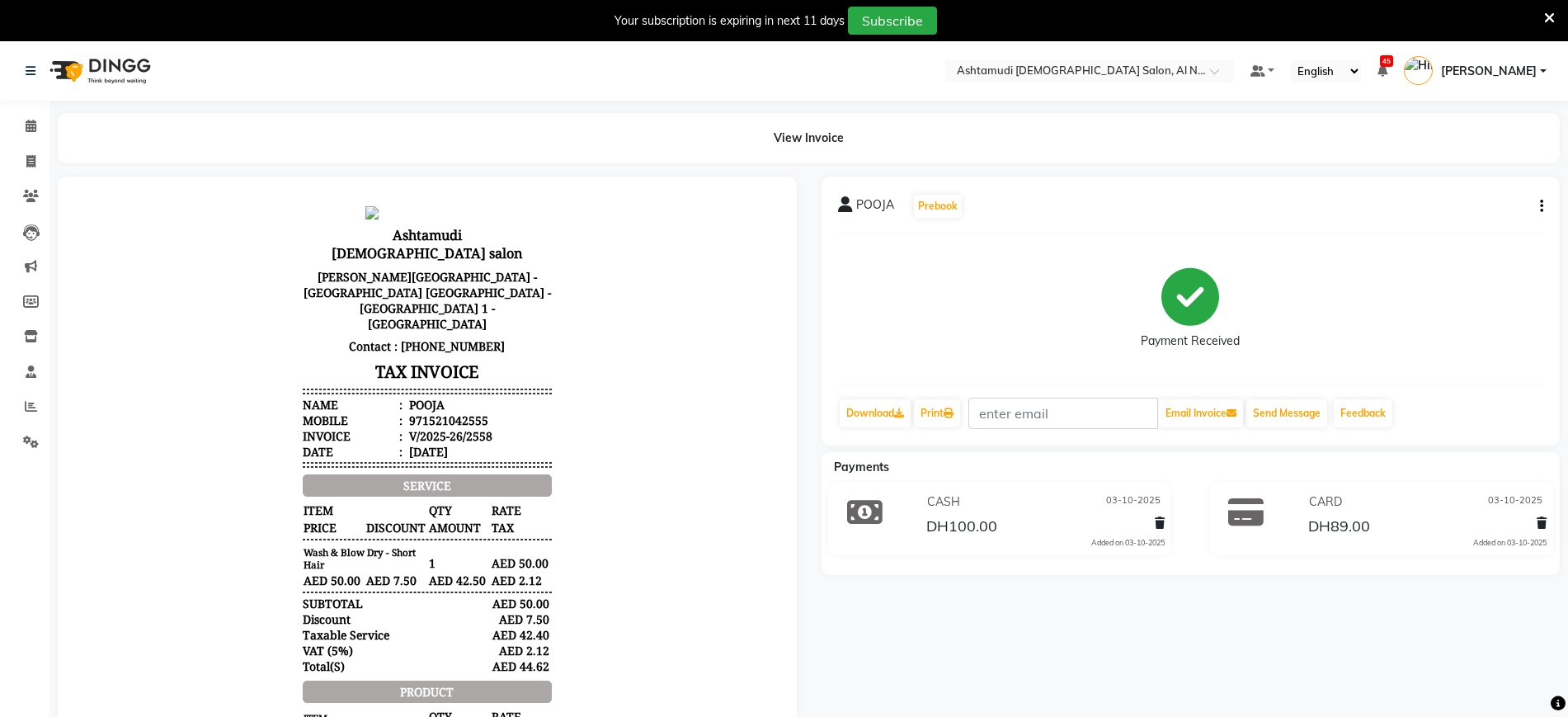
click at [416, 413] on div "971521042555" at bounding box center [447, 421] width 82 height 16
copy div "971521042555"
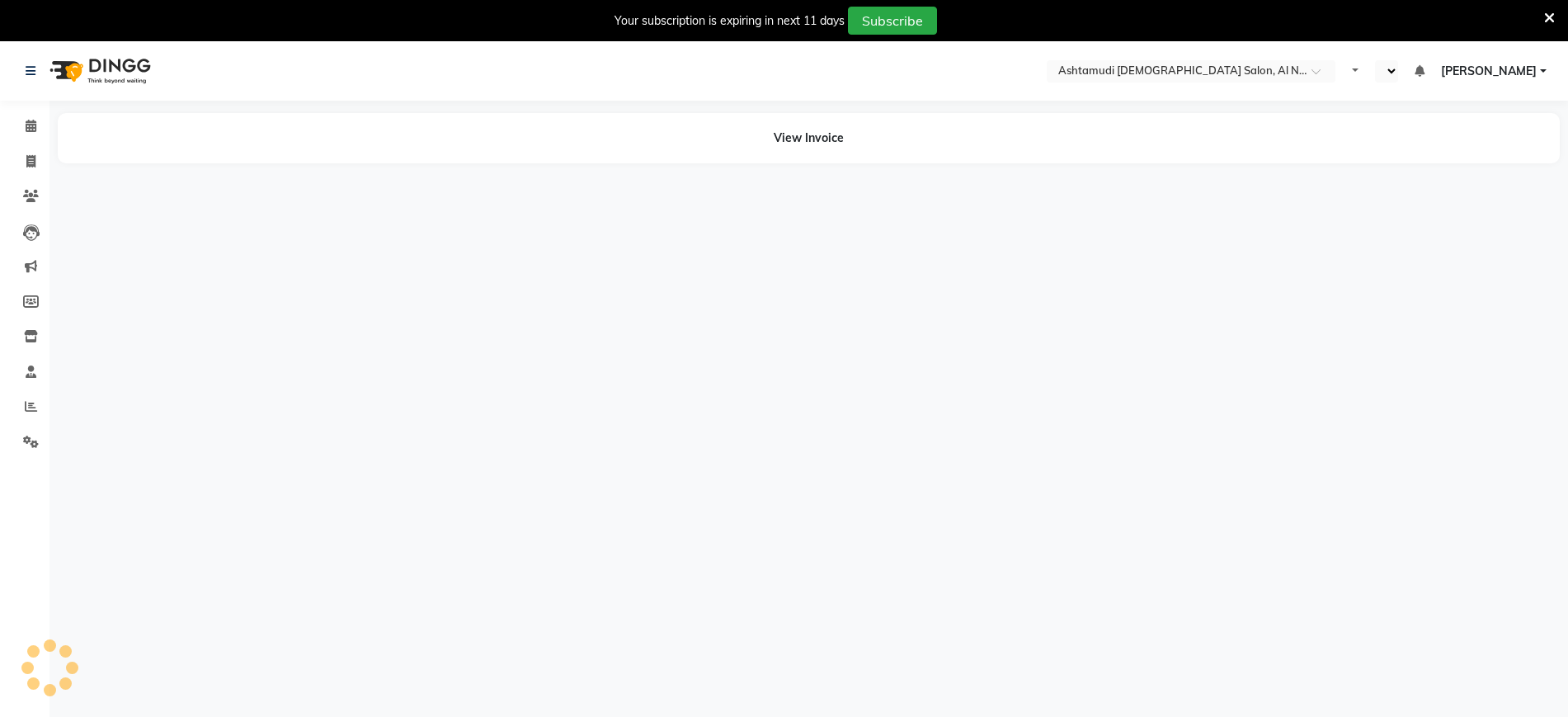
select select "en"
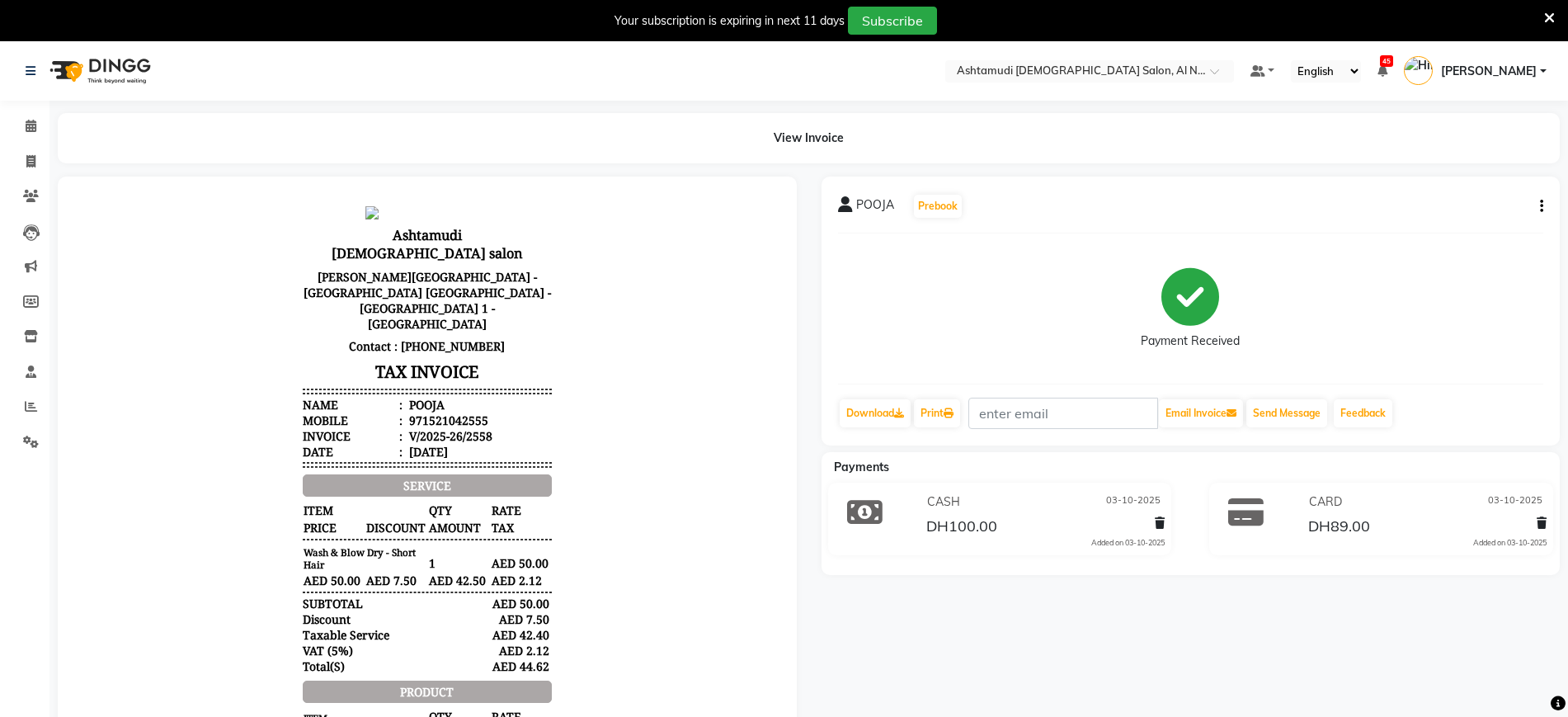
click at [603, 354] on body "Ashtamudi [DEMOGRAPHIC_DATA] salon [PERSON_NAME][GEOGRAPHIC_DATA] - [GEOGRAPHIC…" at bounding box center [427, 668] width 693 height 936
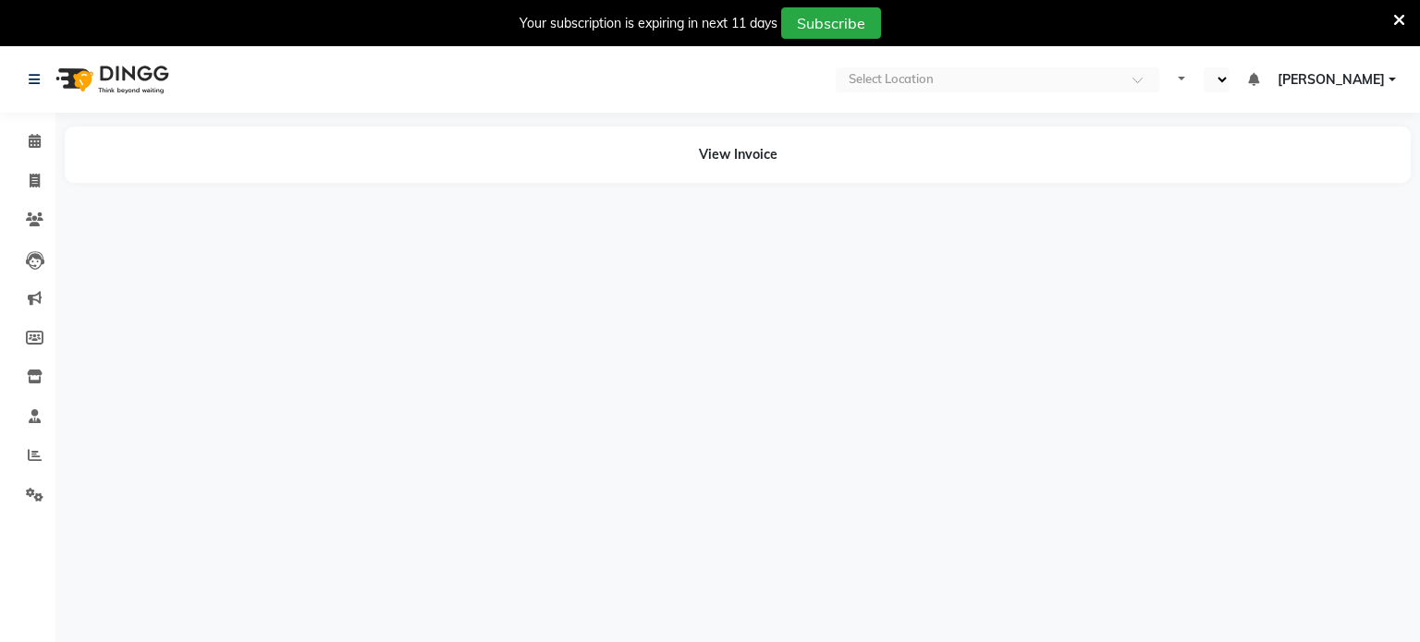
select select "en"
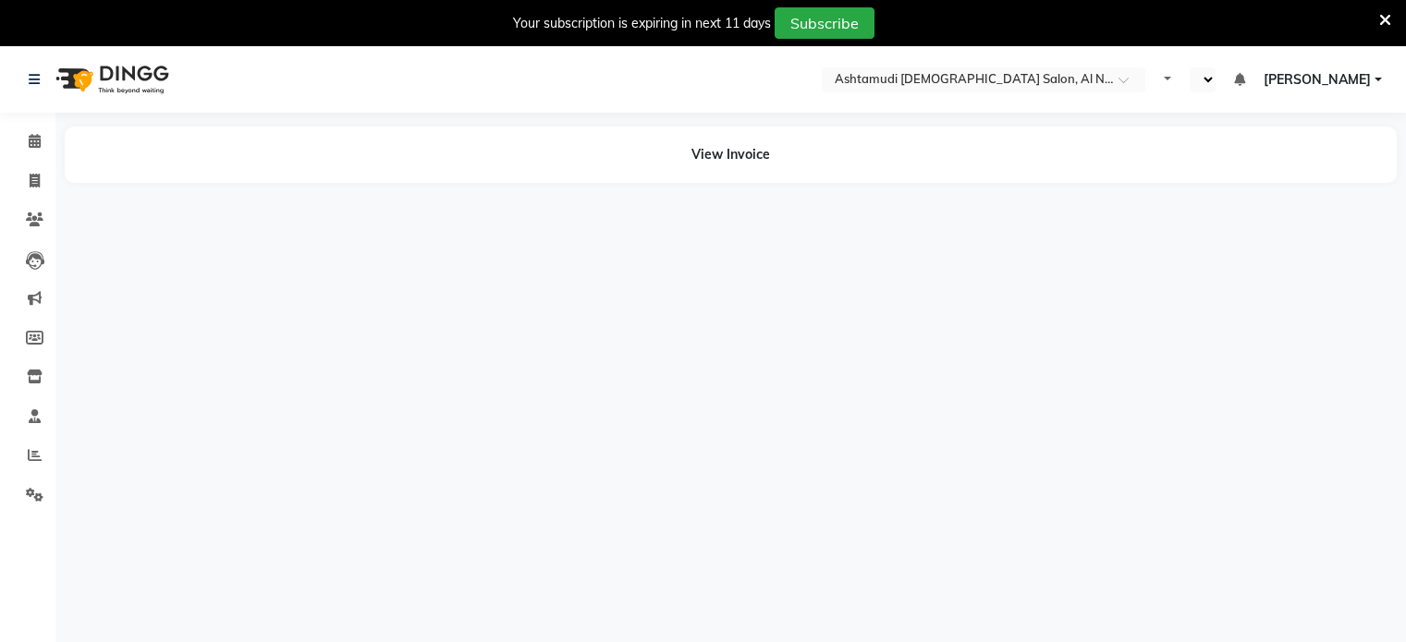
select select "en"
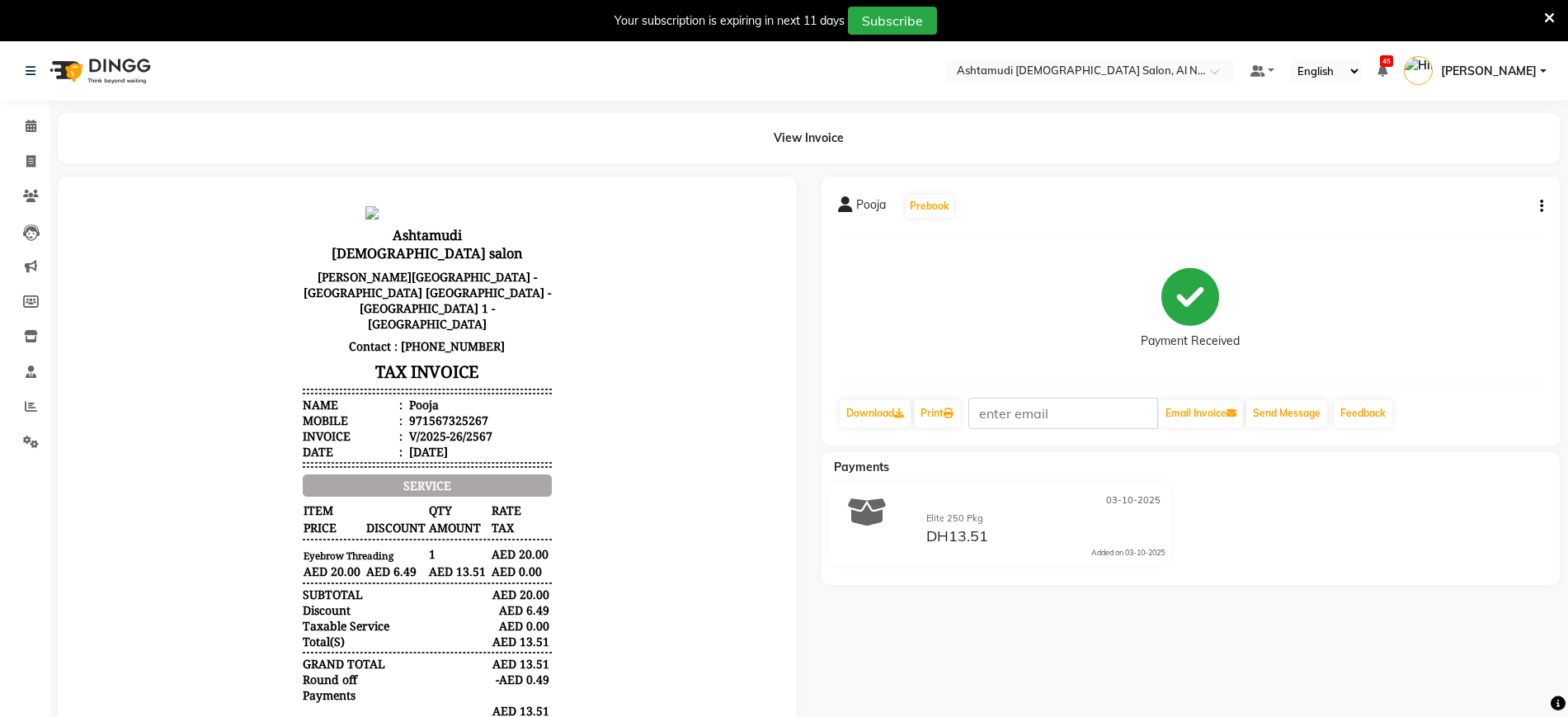
click at [618, 363] on body "Ashtamudi Ladies salon Al Bannai Building - Amman St - Al Nahda - Al Nahda 1 - …" at bounding box center [427, 506] width 693 height 613
click at [1254, 201] on button "button" at bounding box center [1539, 206] width 10 height 17
click at [1254, 212] on div "Edit Item Staff" at bounding box center [1459, 216] width 113 height 21
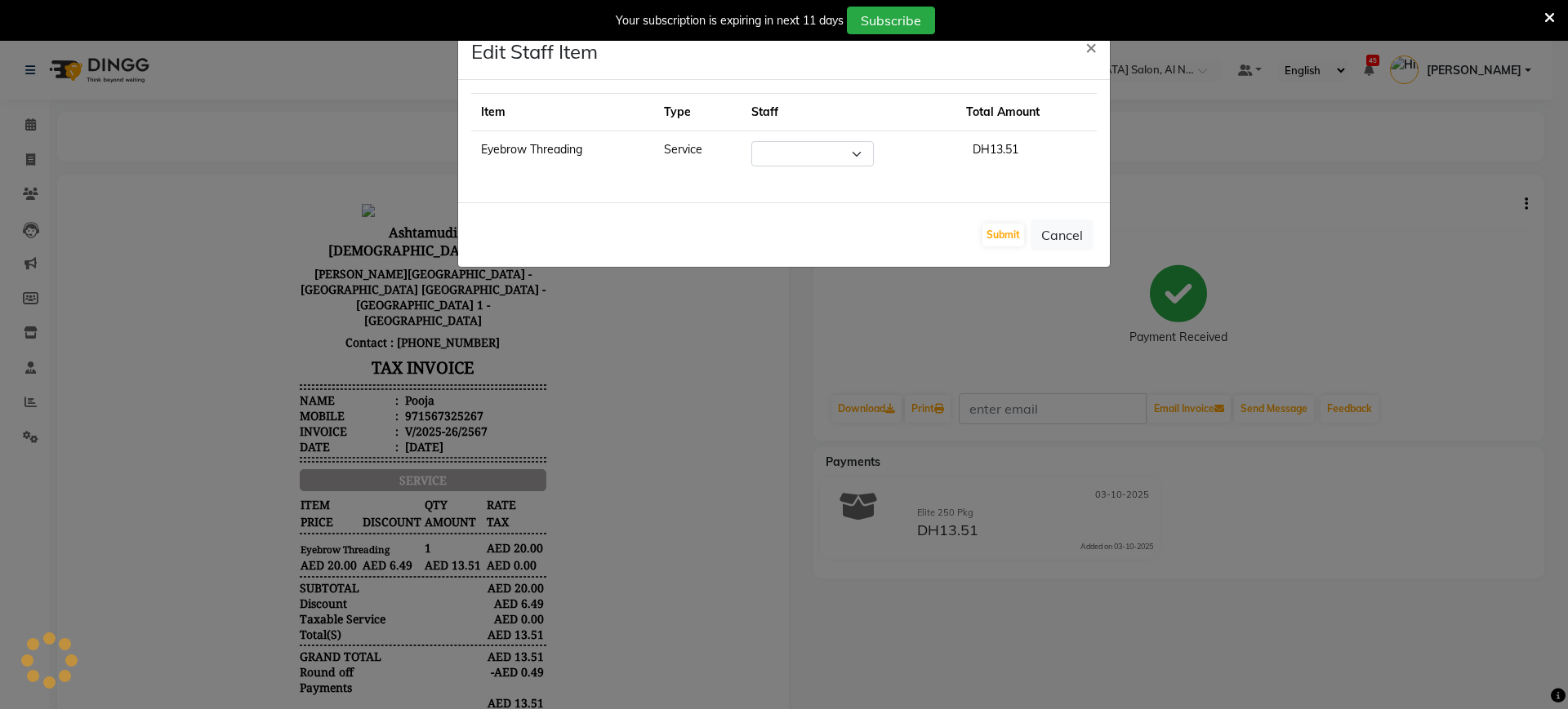
select select "88905"
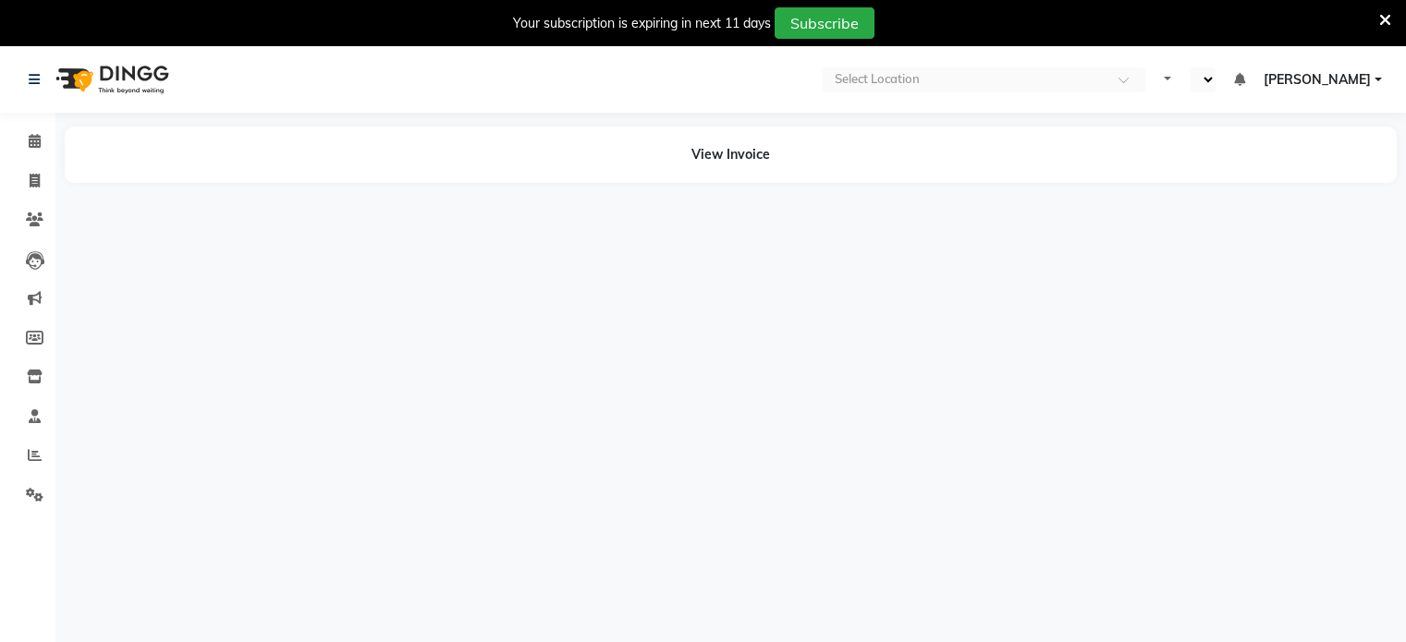
select select "en"
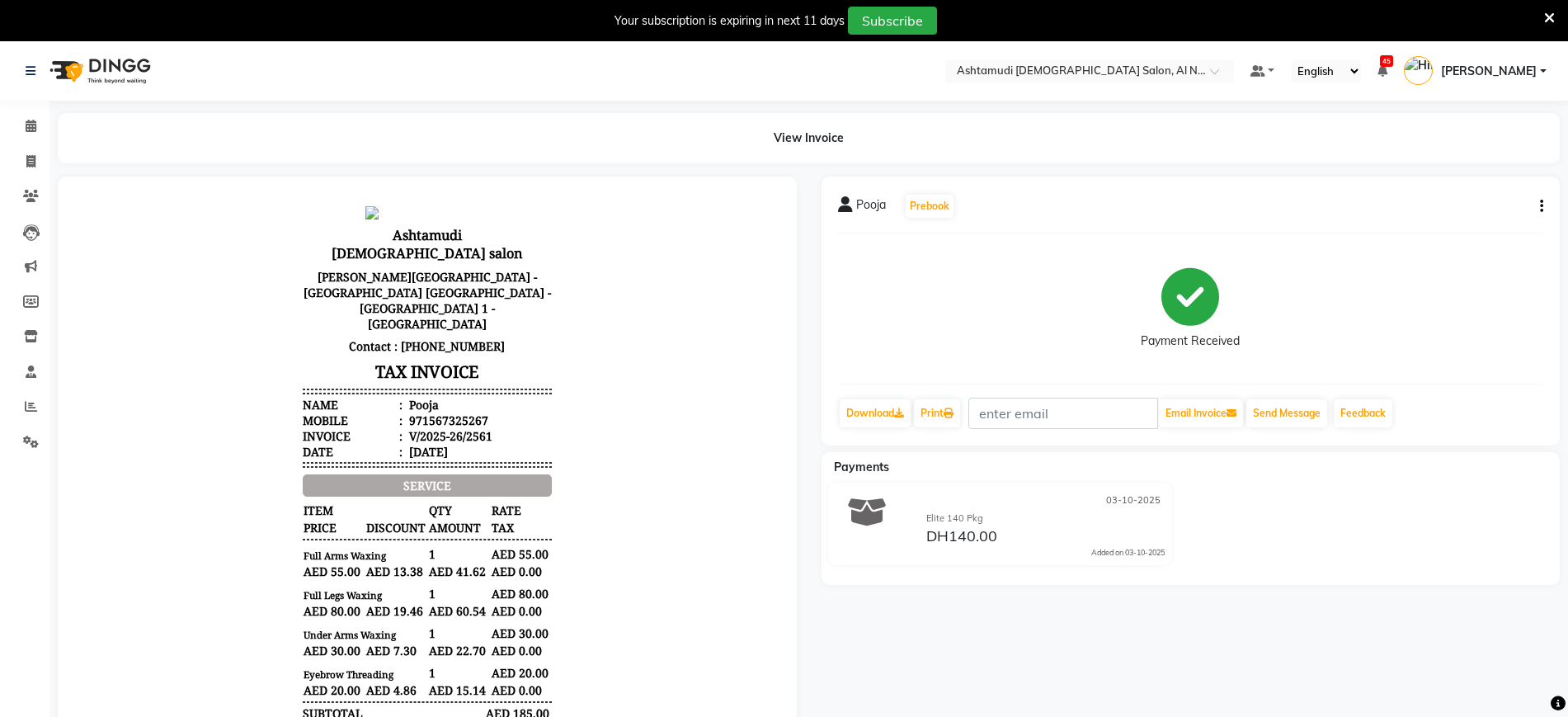
click at [1266, 207] on icon "button" at bounding box center [1542, 206] width 4 height 1
click at [1266, 222] on div "Edit Item Staff" at bounding box center [1459, 216] width 113 height 21
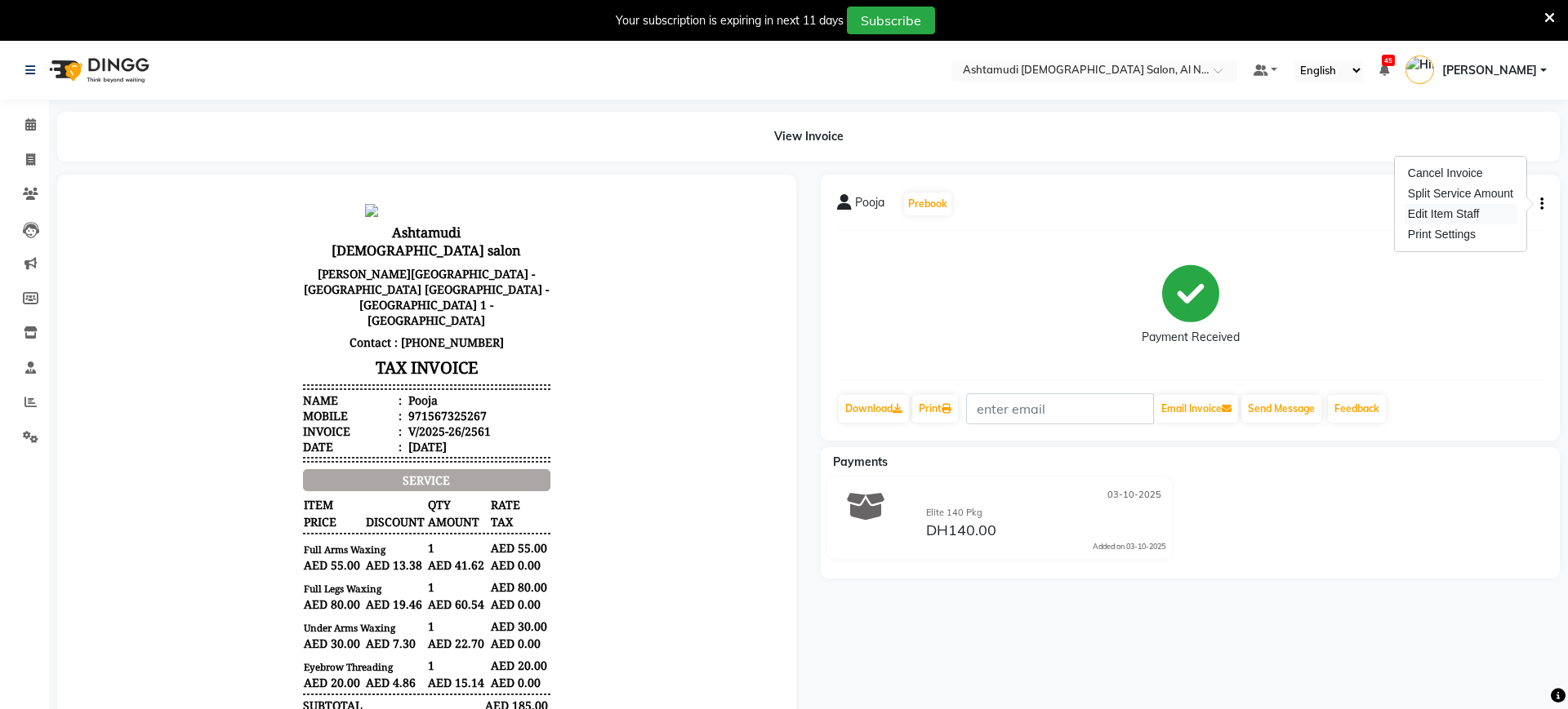
select select
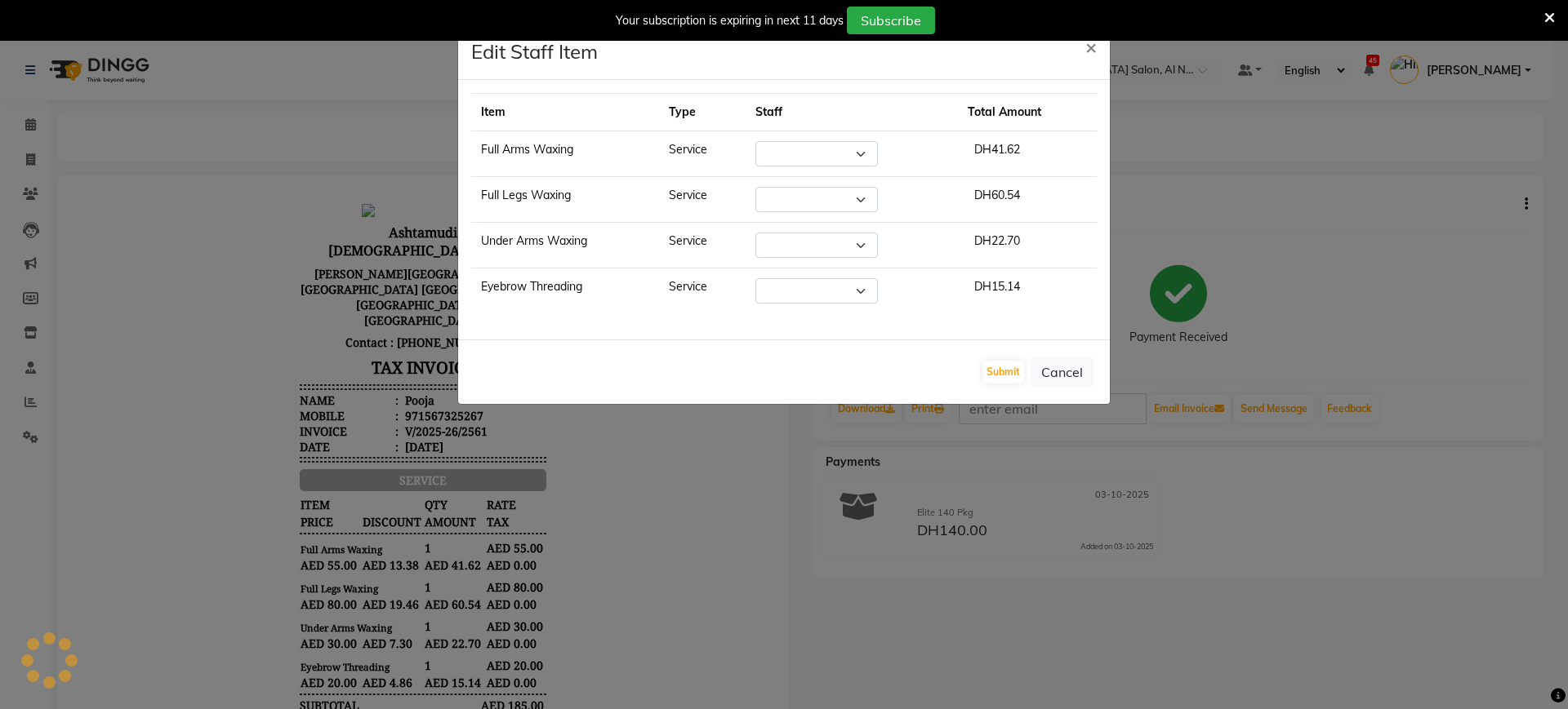
select select "68348"
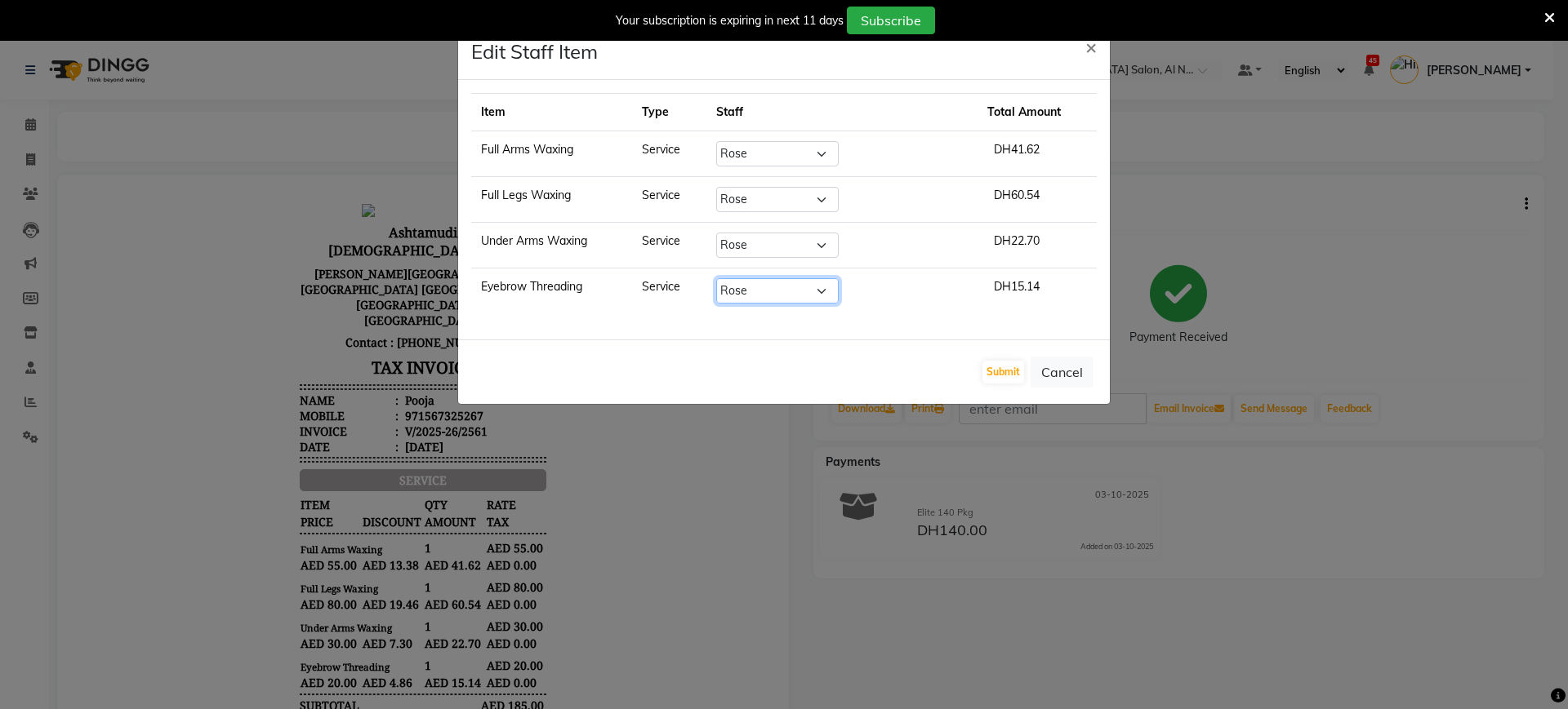
click at [811, 295] on select "Select Al Nadha - Front Office Archana Medonneiteu Tero Mehwish Mubeen Minu Kha…" at bounding box center [777, 290] width 123 height 26
select select "71437"
click at [751, 278] on select "Select Al Nadha - Front Office Archana Medonneiteu Tero Mehwish Mubeen Minu Kha…" at bounding box center [777, 290] width 123 height 26
click at [1008, 372] on button "Submit" at bounding box center [1003, 373] width 42 height 23
